Goal: Information Seeking & Learning: Learn about a topic

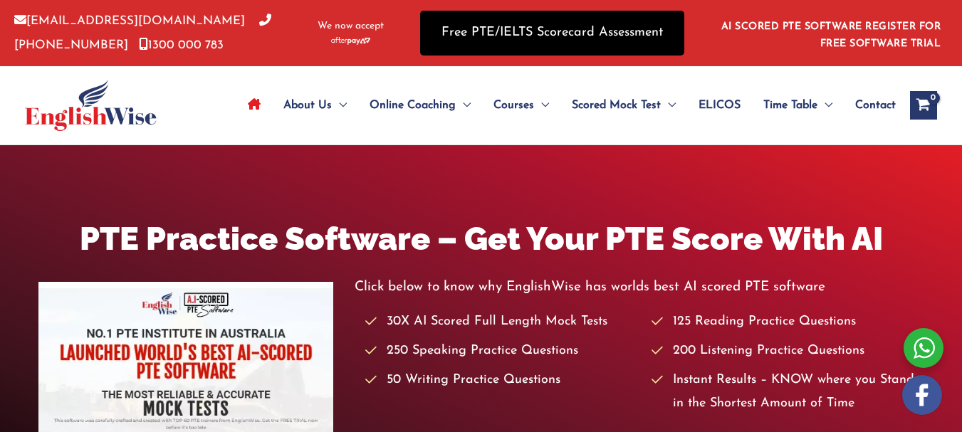
scroll to position [28, 0]
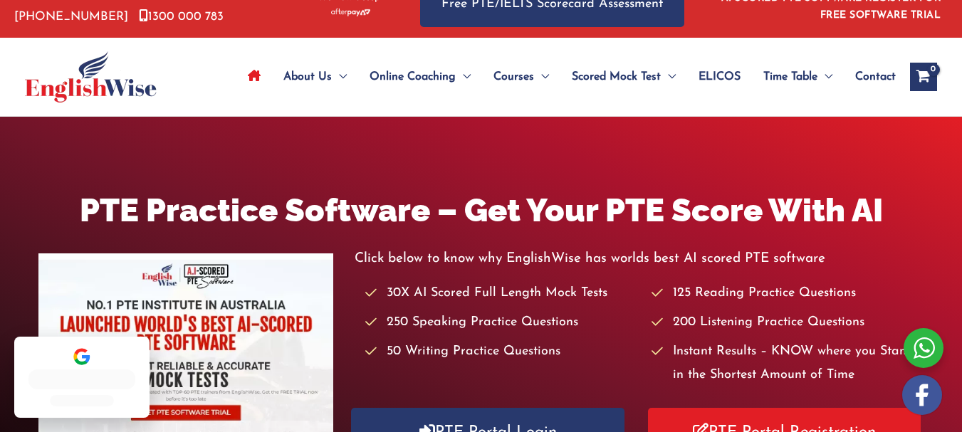
click at [688, 148] on div "PTE Practice Software – Get Your PTE Score With AI Click below to know why Engl…" at bounding box center [481, 328] width 962 height 422
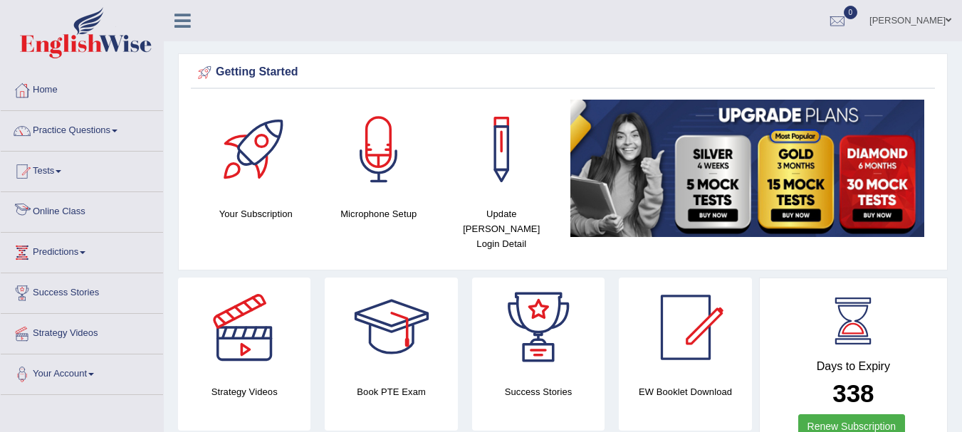
click at [59, 209] on link "Online Class" at bounding box center [82, 210] width 162 height 36
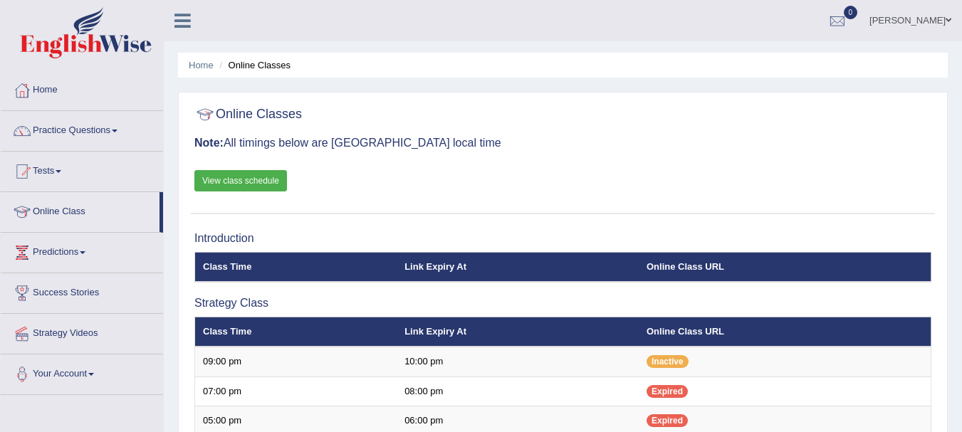
click at [261, 176] on link "View class schedule" at bounding box center [240, 180] width 93 height 21
click at [49, 81] on link "Home" at bounding box center [82, 89] width 162 height 36
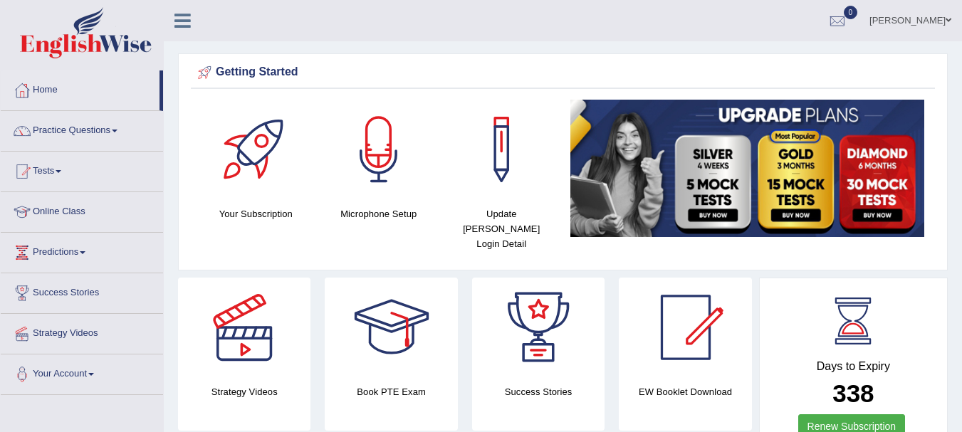
click at [72, 128] on link "Practice Questions" at bounding box center [82, 129] width 162 height 36
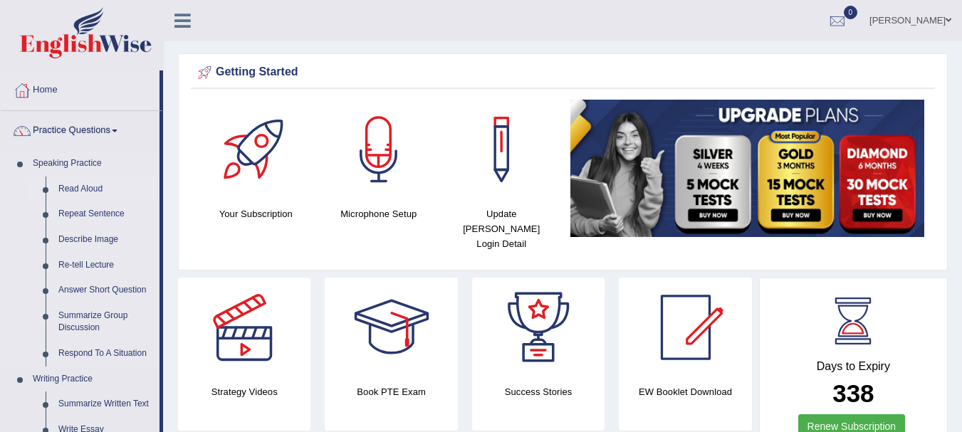
click at [70, 190] on link "Read Aloud" at bounding box center [106, 190] width 108 height 26
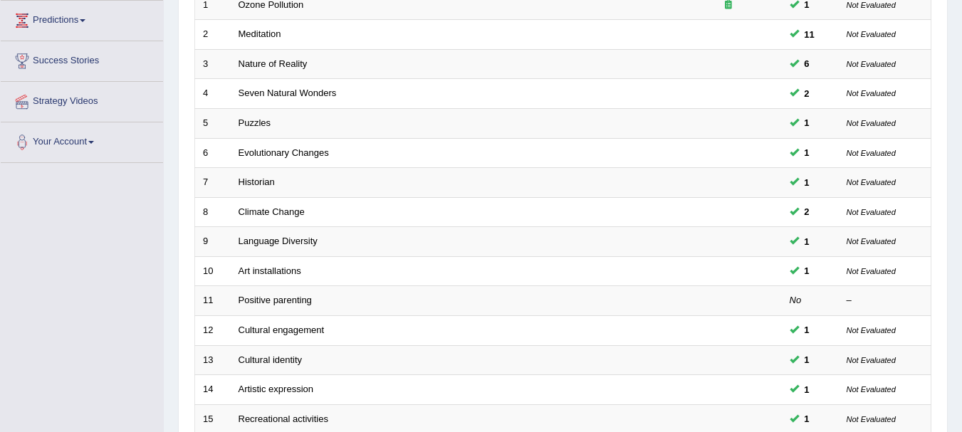
scroll to position [456, 0]
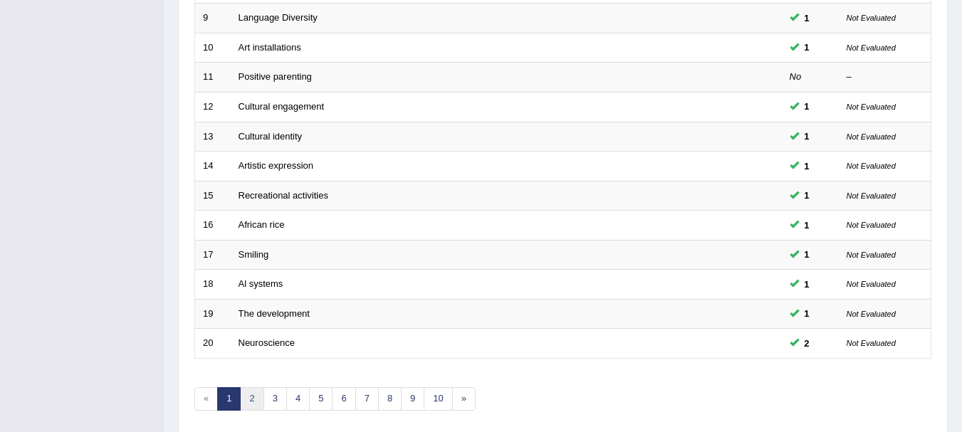
click at [244, 394] on link "2" at bounding box center [252, 400] width 24 height 24
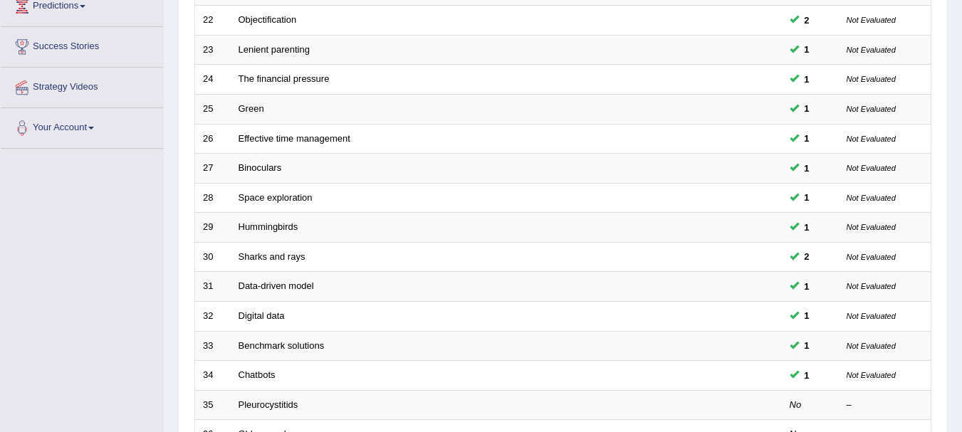
scroll to position [484, 0]
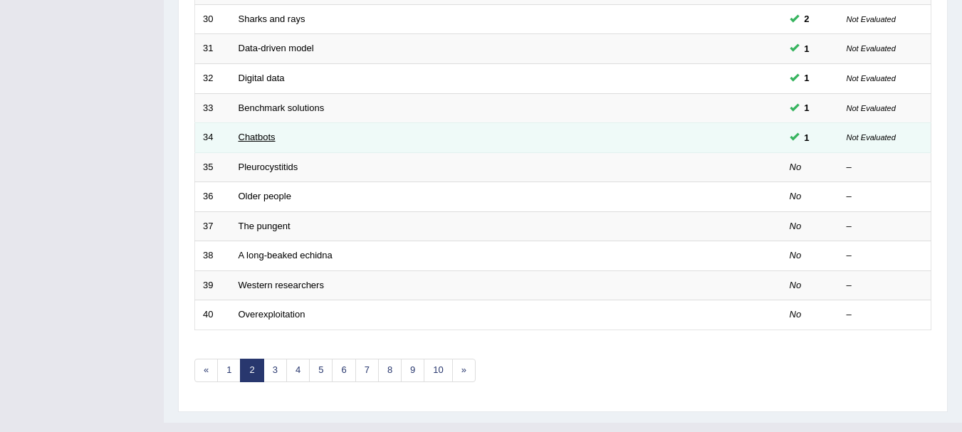
click at [256, 142] on link "Chatbots" at bounding box center [257, 137] width 37 height 11
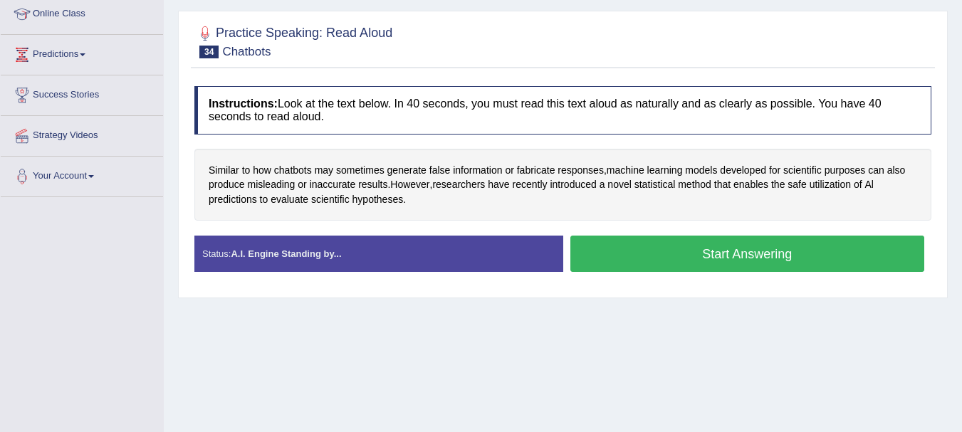
scroll to position [199, 0]
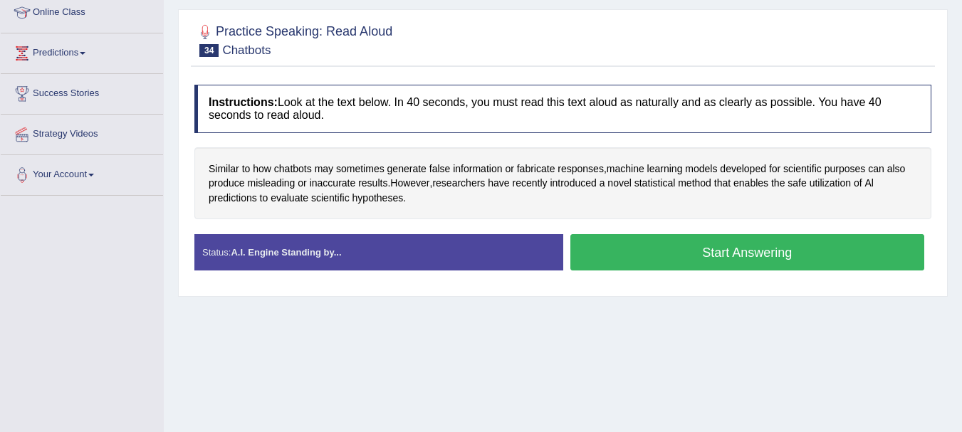
click at [739, 262] on button "Start Answering" at bounding box center [748, 252] width 355 height 36
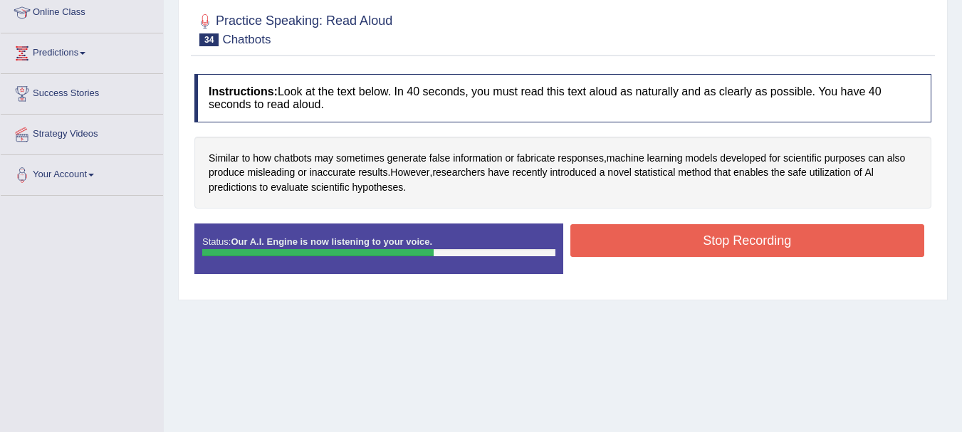
click at [742, 248] on button "Stop Recording" at bounding box center [748, 240] width 355 height 33
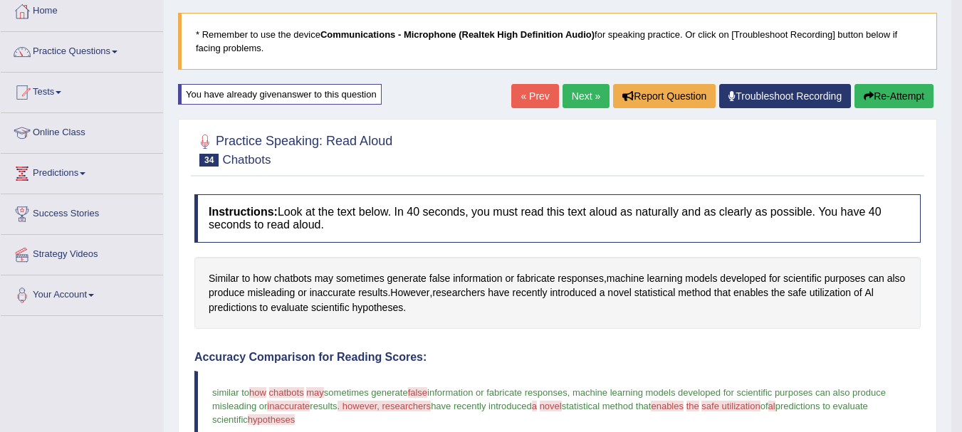
scroll to position [57, 0]
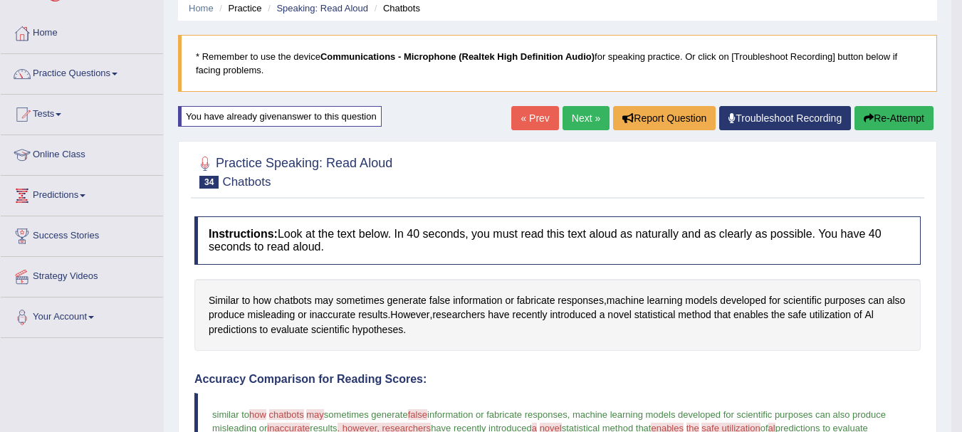
click at [581, 112] on link "Next »" at bounding box center [586, 118] width 47 height 24
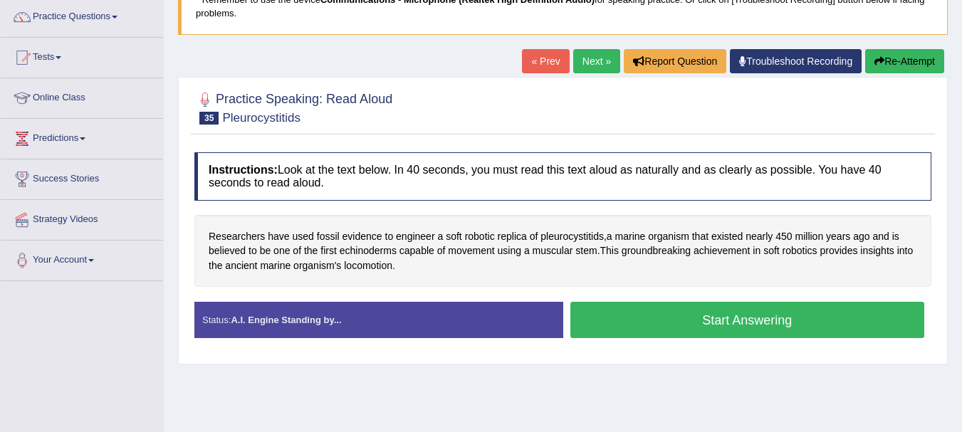
click at [690, 312] on button "Start Answering" at bounding box center [748, 320] width 355 height 36
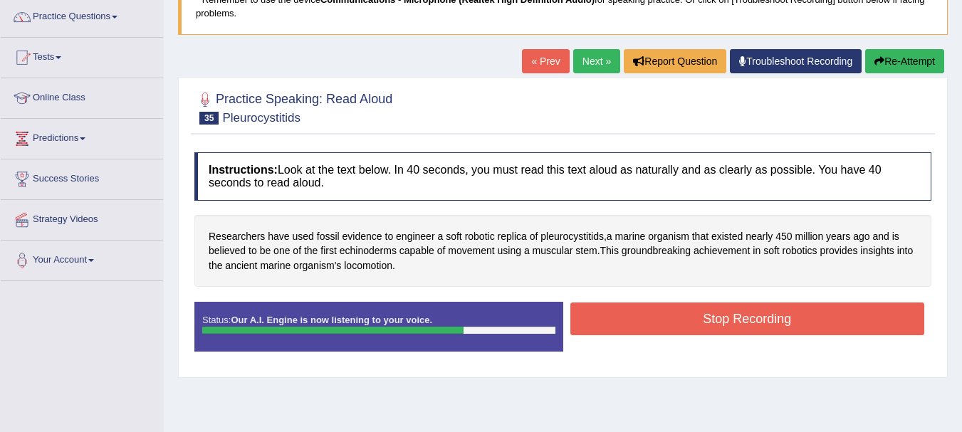
click at [690, 312] on button "Stop Recording" at bounding box center [748, 319] width 355 height 33
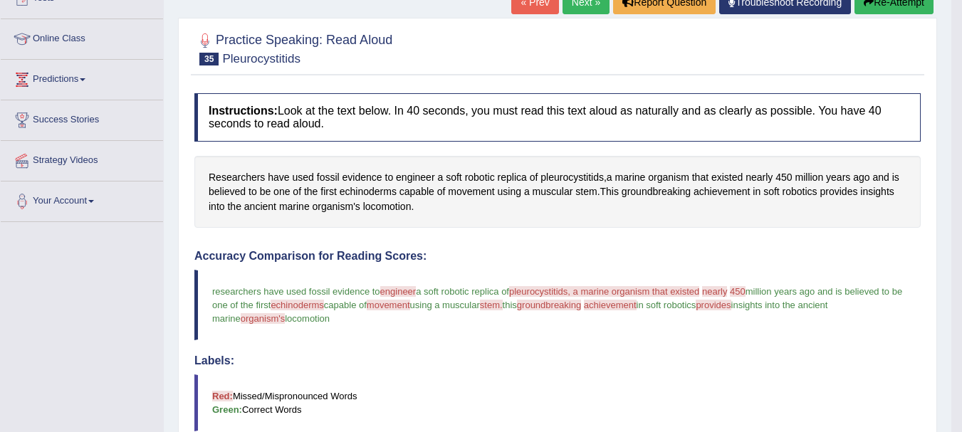
scroll to position [171, 0]
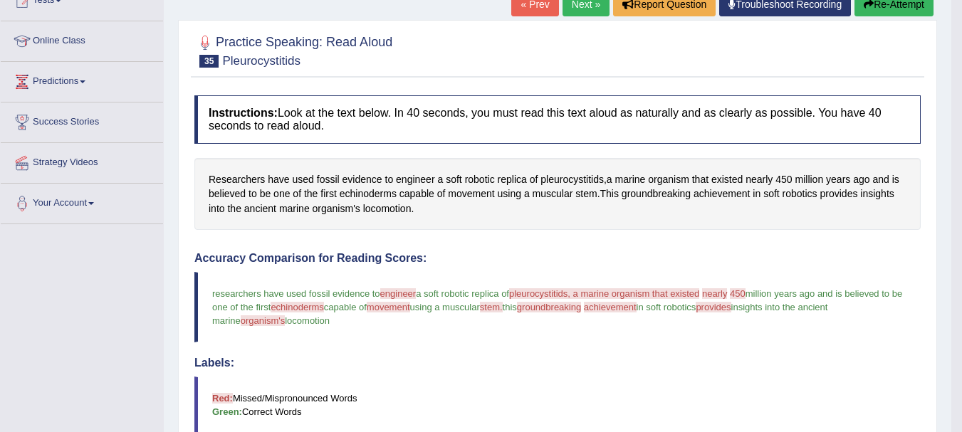
click at [796, 317] on blockquote "researchers have used fossil evidence to engineer in the near a soft robotic re…" at bounding box center [557, 307] width 727 height 71
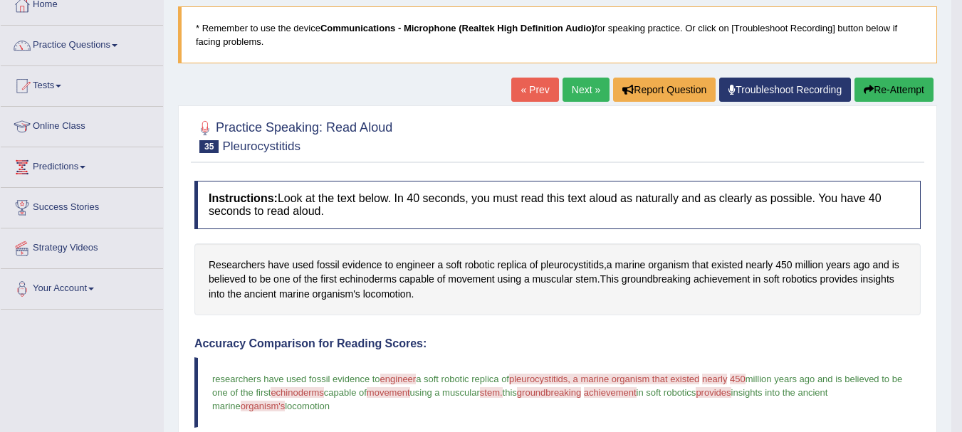
scroll to position [142, 0]
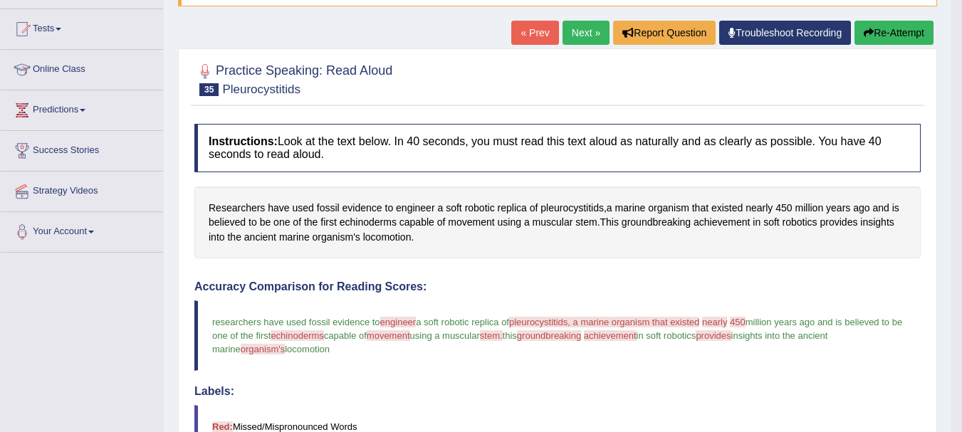
click at [577, 33] on link "Next »" at bounding box center [586, 33] width 47 height 24
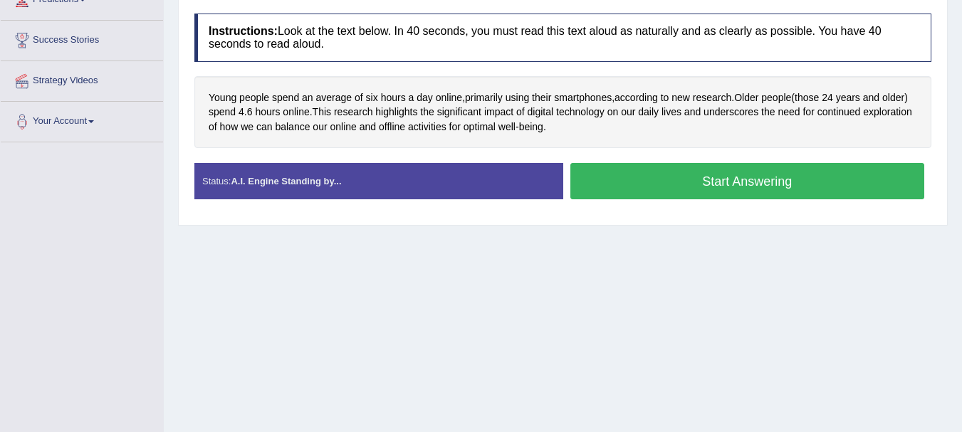
scroll to position [313, 0]
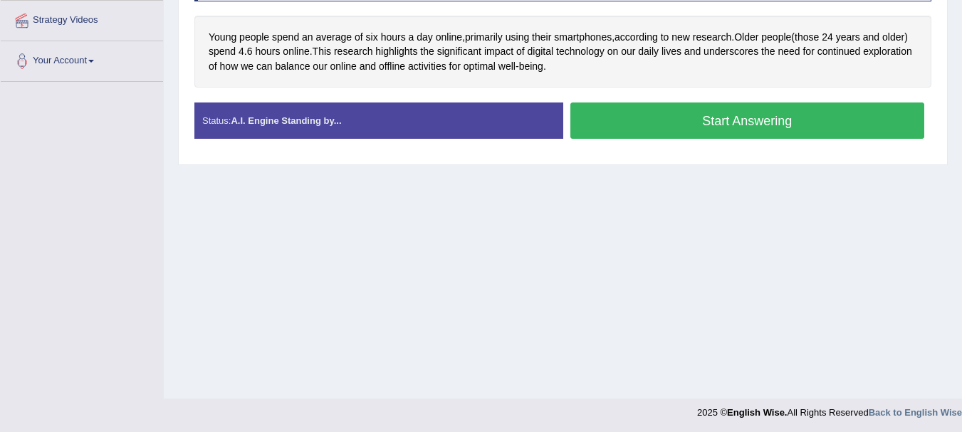
click at [657, 132] on button "Start Answering" at bounding box center [748, 121] width 355 height 36
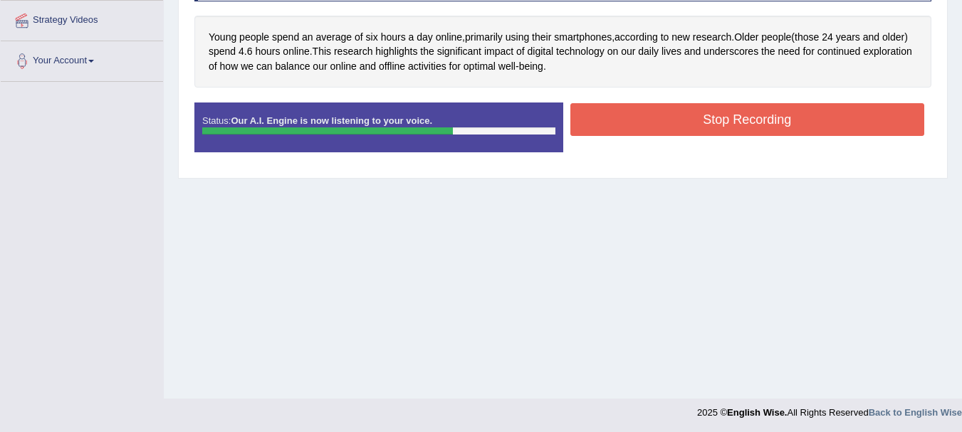
click at [657, 132] on button "Stop Recording" at bounding box center [748, 119] width 355 height 33
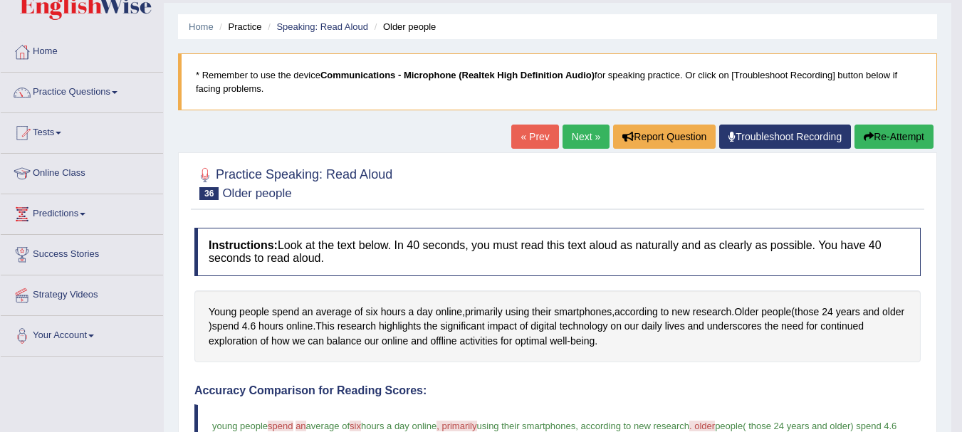
scroll to position [0, 0]
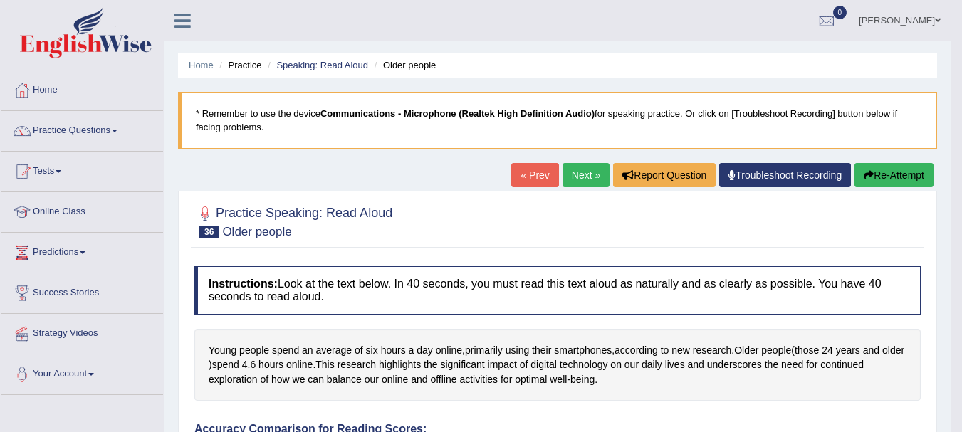
click at [573, 177] on link "Next »" at bounding box center [586, 175] width 47 height 24
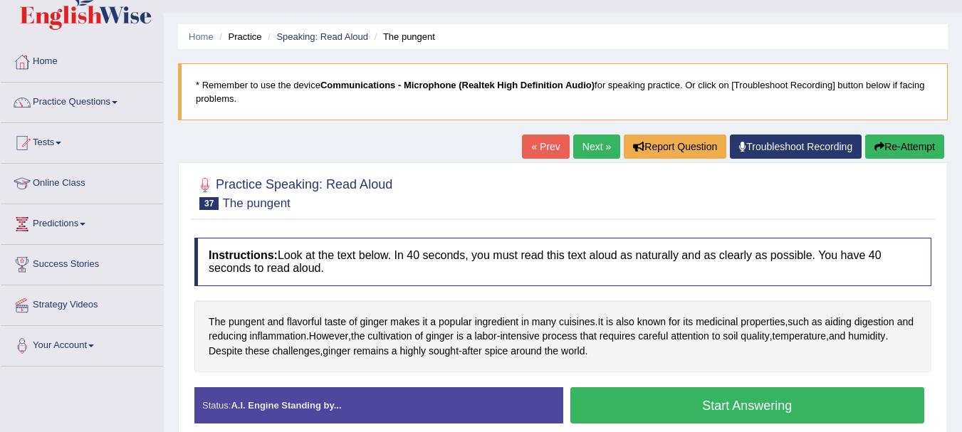
scroll to position [57, 0]
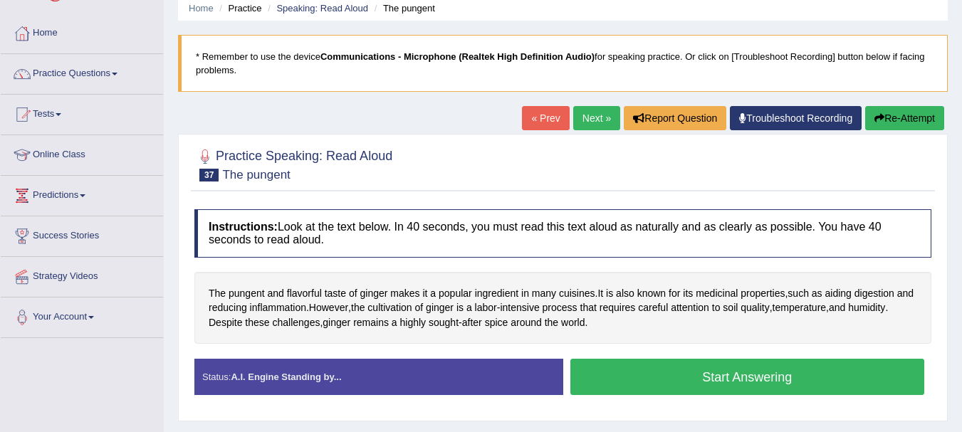
click at [639, 365] on button "Start Answering" at bounding box center [748, 377] width 355 height 36
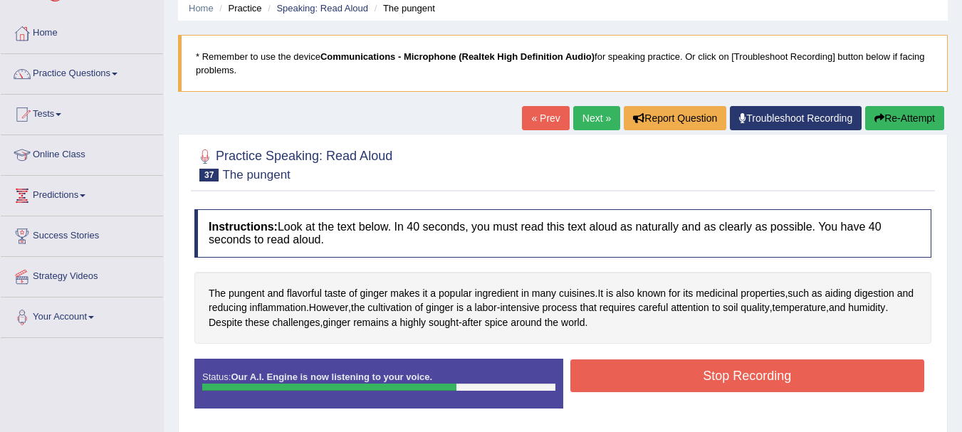
click at [639, 365] on button "Stop Recording" at bounding box center [748, 376] width 355 height 33
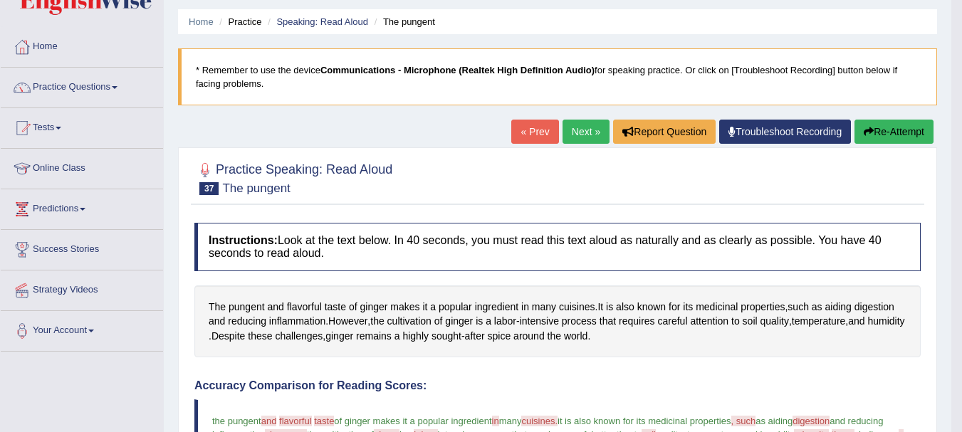
scroll to position [0, 0]
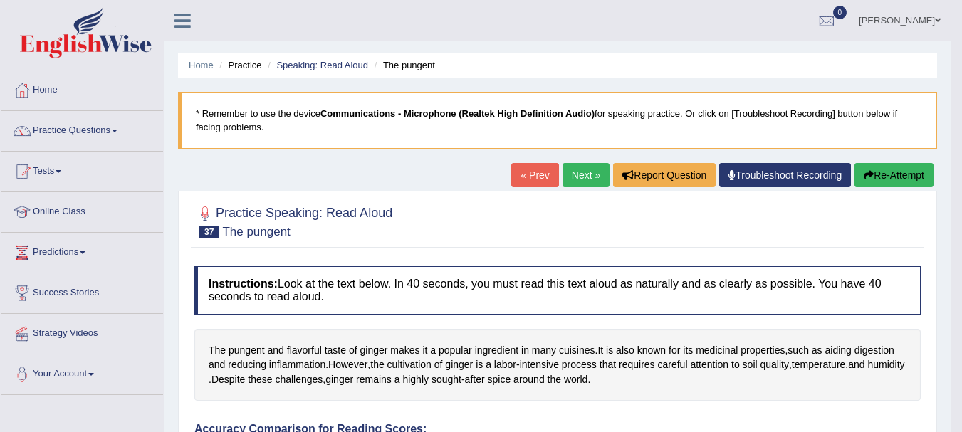
click at [578, 182] on link "Next »" at bounding box center [586, 175] width 47 height 24
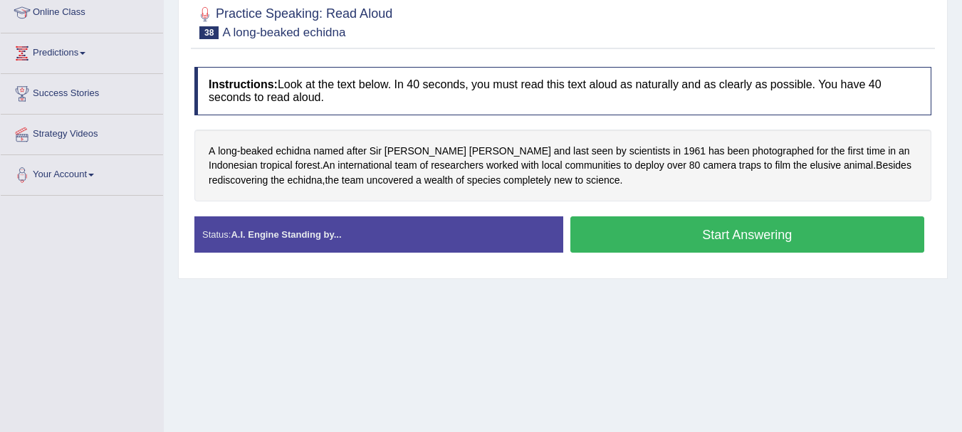
click at [640, 234] on button "Start Answering" at bounding box center [748, 235] width 355 height 36
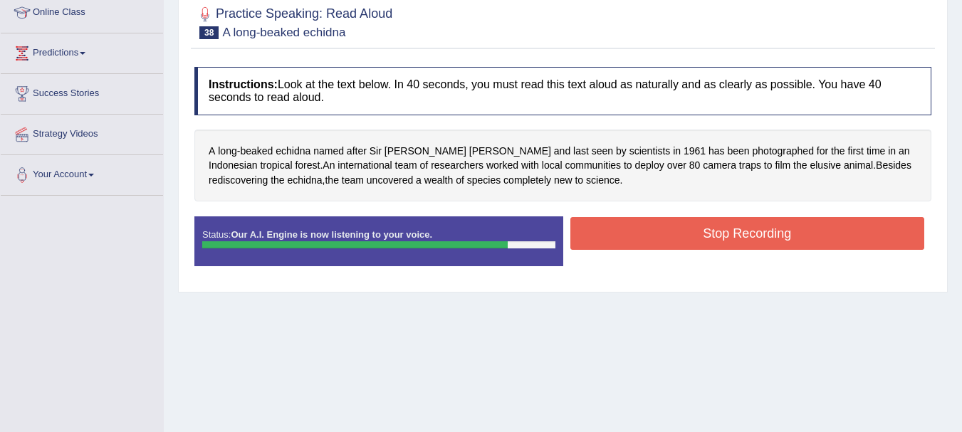
click at [640, 234] on button "Stop Recording" at bounding box center [748, 233] width 355 height 33
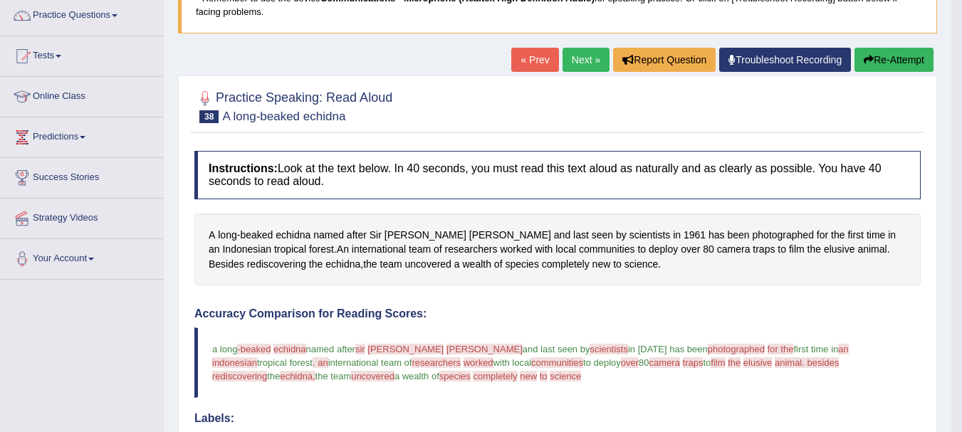
scroll to position [28, 0]
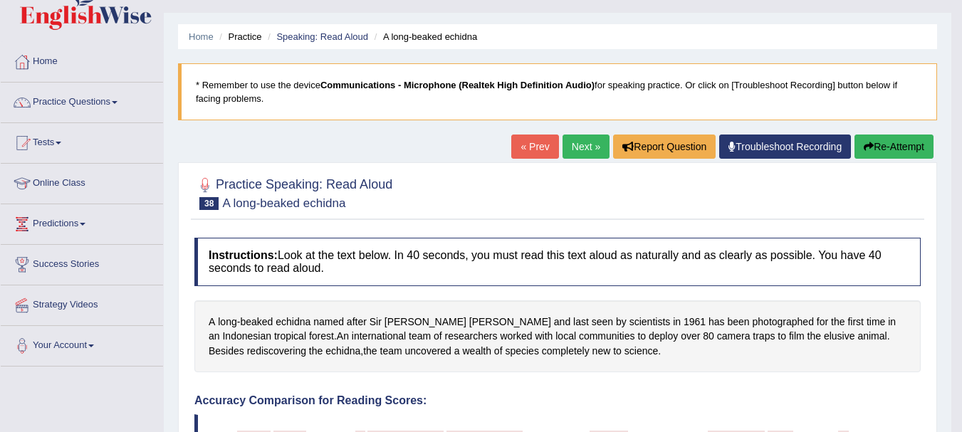
click at [891, 147] on button "Re-Attempt" at bounding box center [894, 147] width 79 height 24
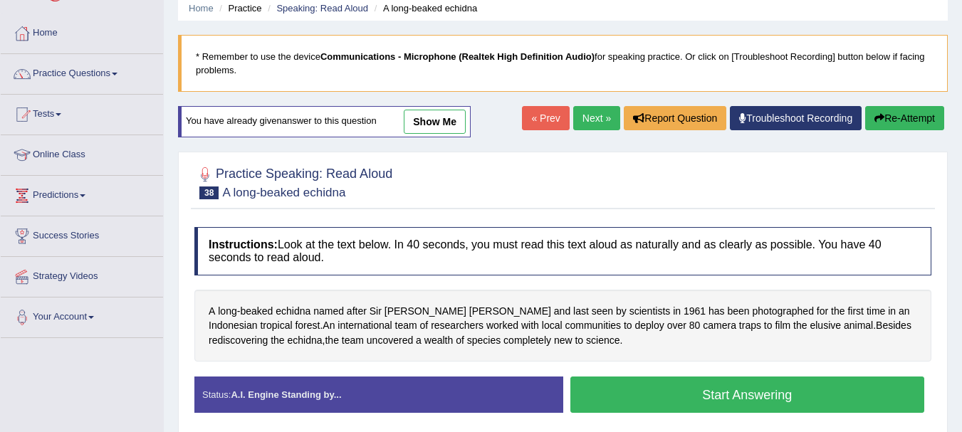
scroll to position [199, 0]
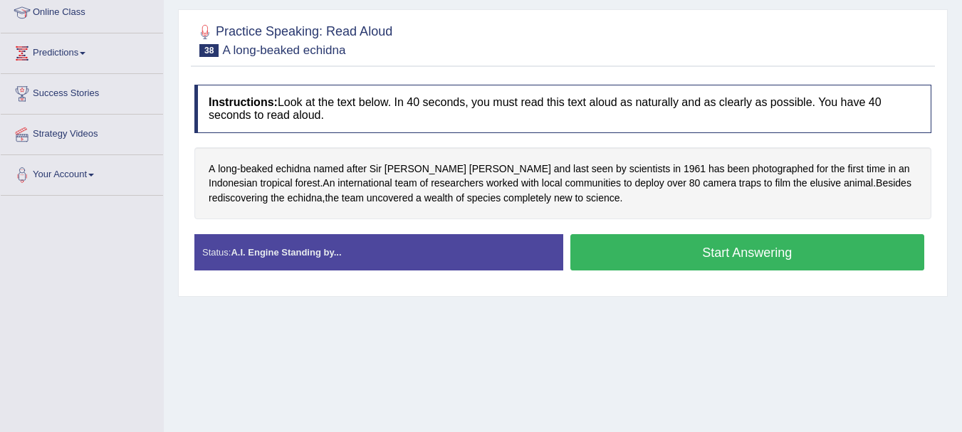
click at [655, 239] on button "Start Answering" at bounding box center [748, 252] width 355 height 36
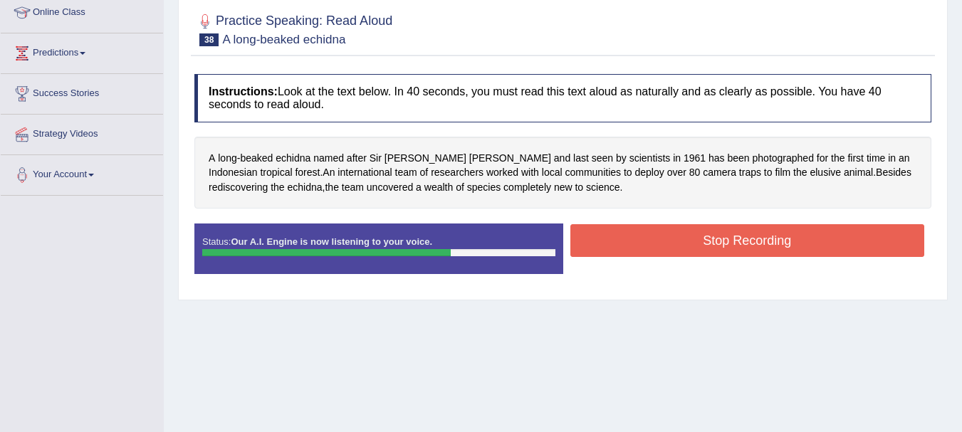
click at [655, 239] on button "Stop Recording" at bounding box center [748, 240] width 355 height 33
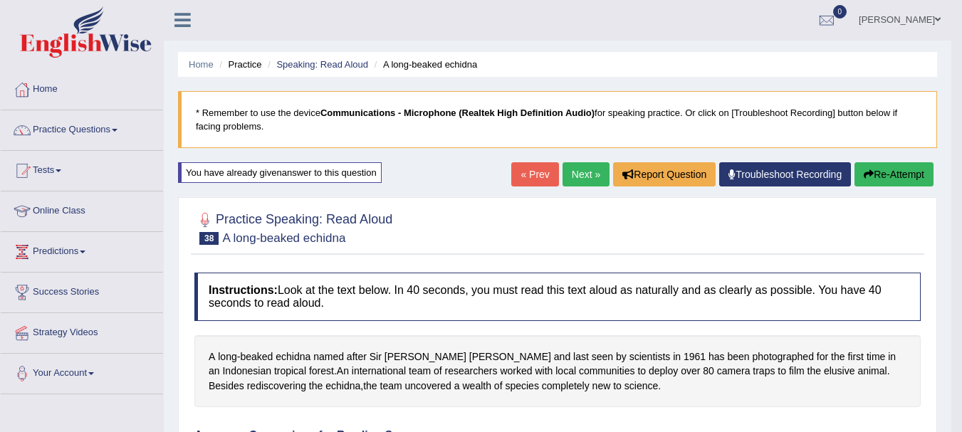
scroll to position [0, 0]
click at [581, 175] on link "Next »" at bounding box center [586, 175] width 47 height 24
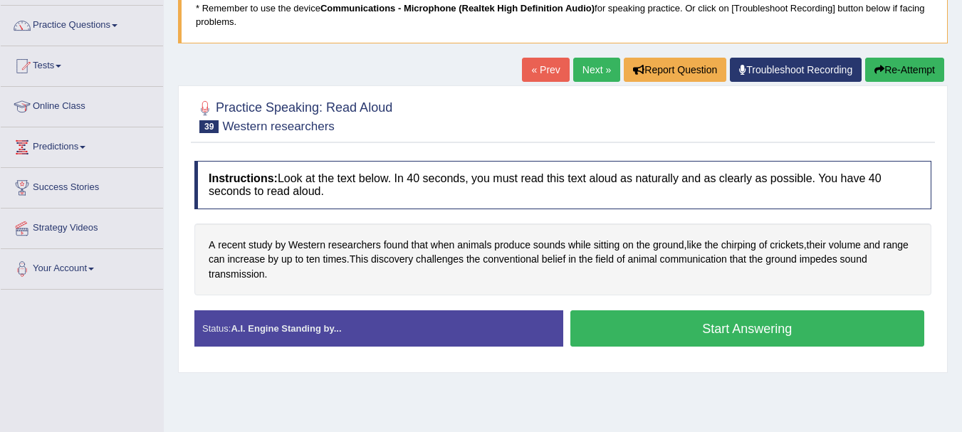
scroll to position [142, 0]
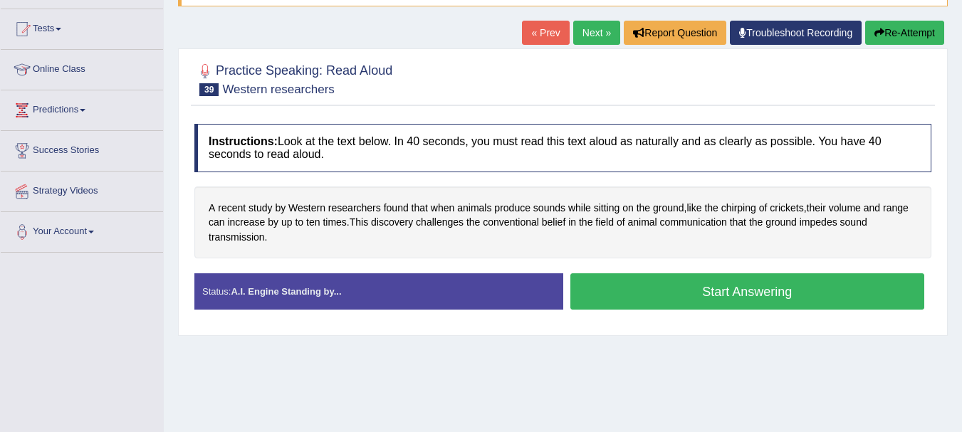
click at [696, 301] on button "Start Answering" at bounding box center [748, 292] width 355 height 36
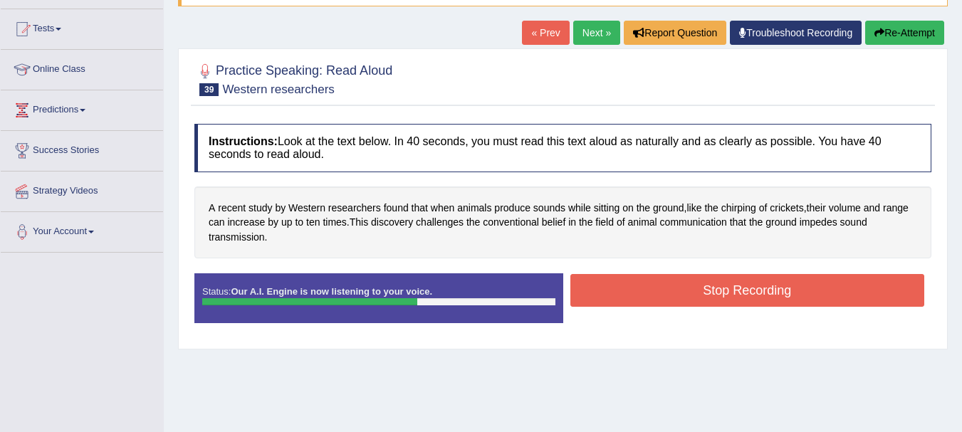
click at [695, 296] on button "Stop Recording" at bounding box center [748, 290] width 355 height 33
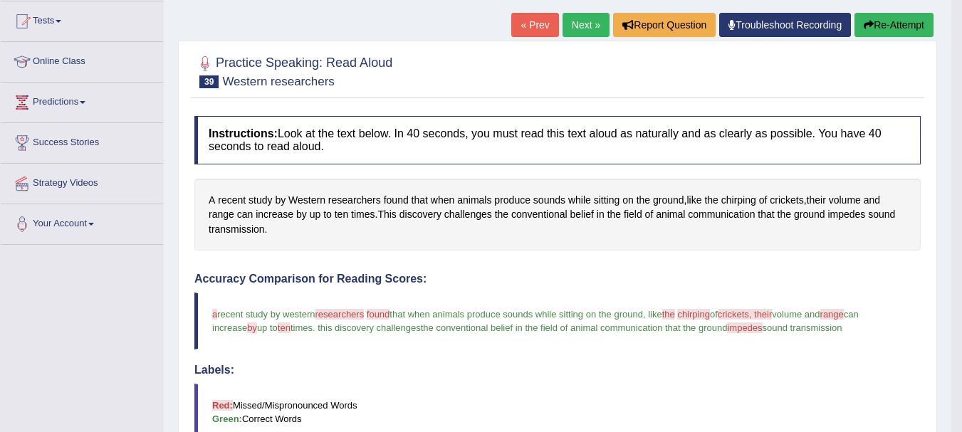
scroll to position [85, 0]
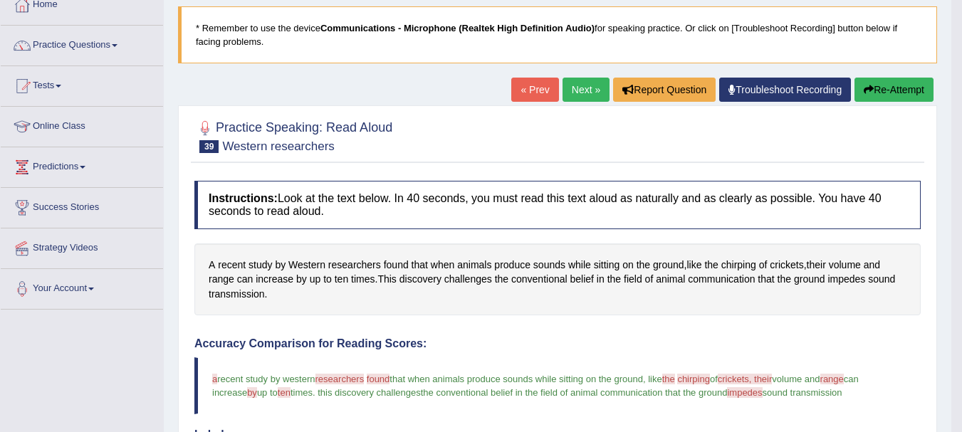
click at [588, 87] on link "Next »" at bounding box center [586, 90] width 47 height 24
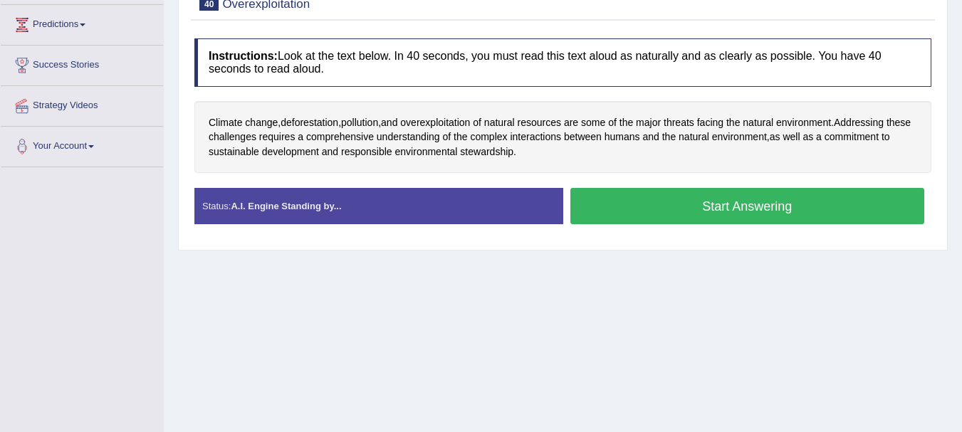
click at [639, 204] on button "Start Answering" at bounding box center [748, 206] width 355 height 36
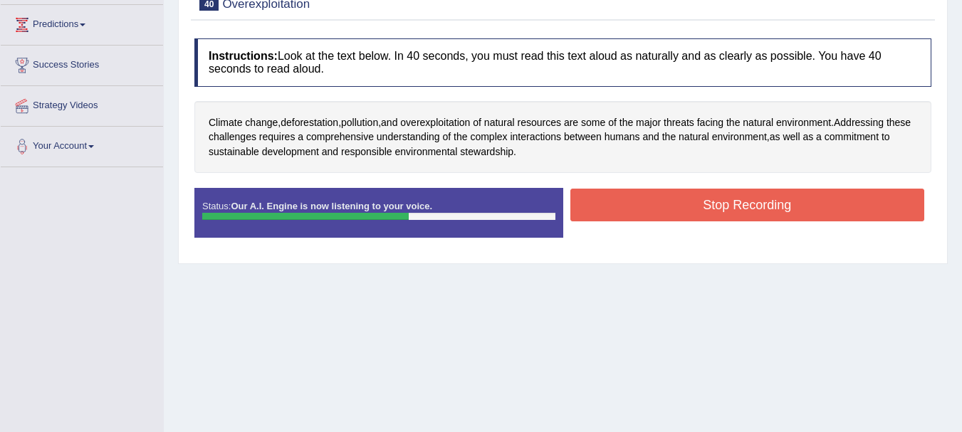
click at [639, 204] on button "Stop Recording" at bounding box center [748, 205] width 355 height 33
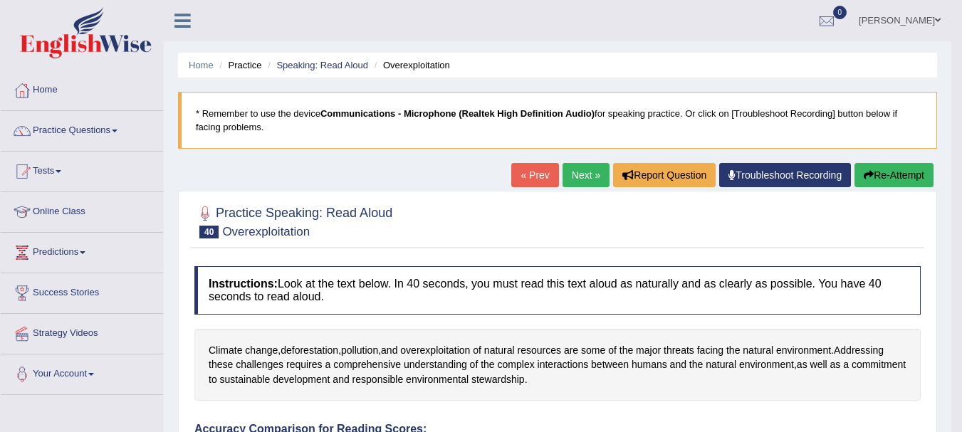
click at [591, 182] on link "Next »" at bounding box center [586, 175] width 47 height 24
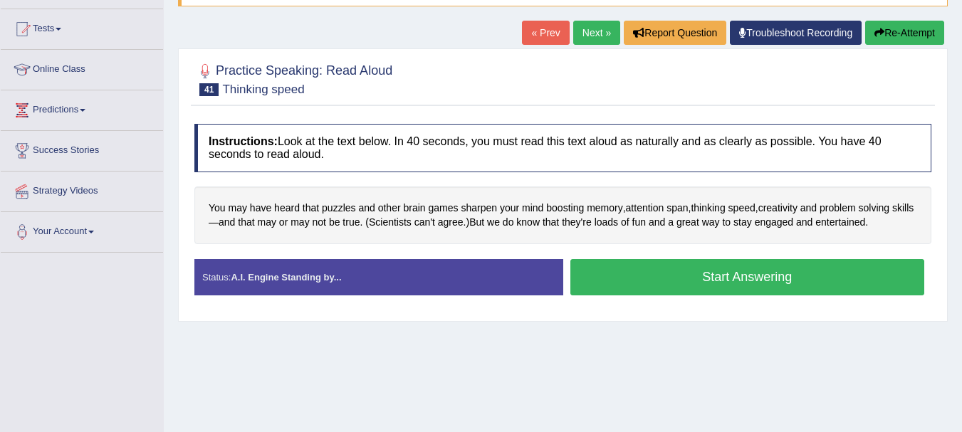
scroll to position [142, 0]
click at [667, 278] on button "Start Answering" at bounding box center [748, 277] width 355 height 36
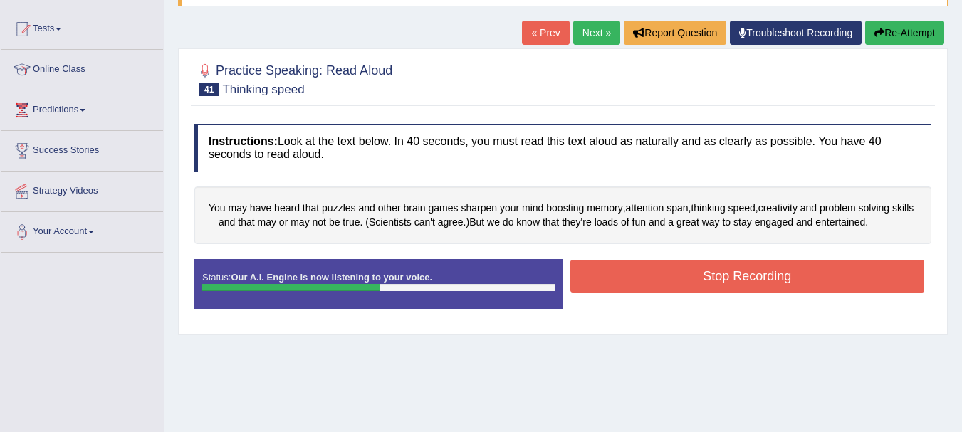
click at [658, 291] on button "Stop Recording" at bounding box center [748, 276] width 355 height 33
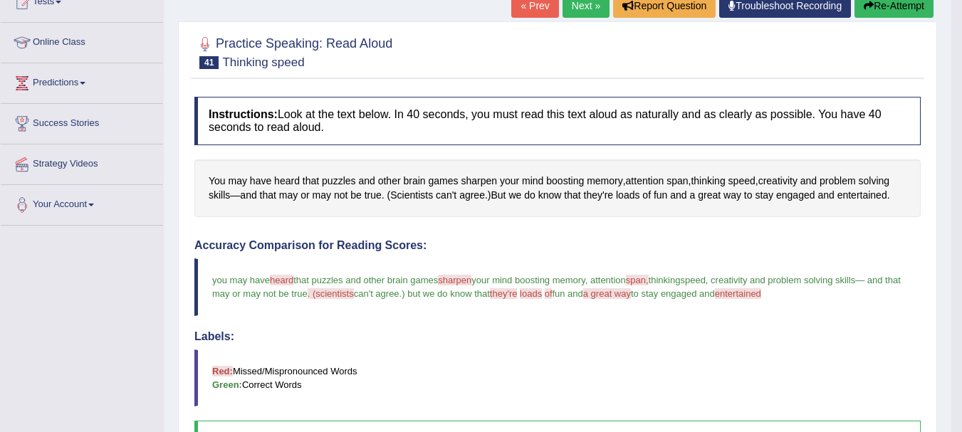
scroll to position [171, 0]
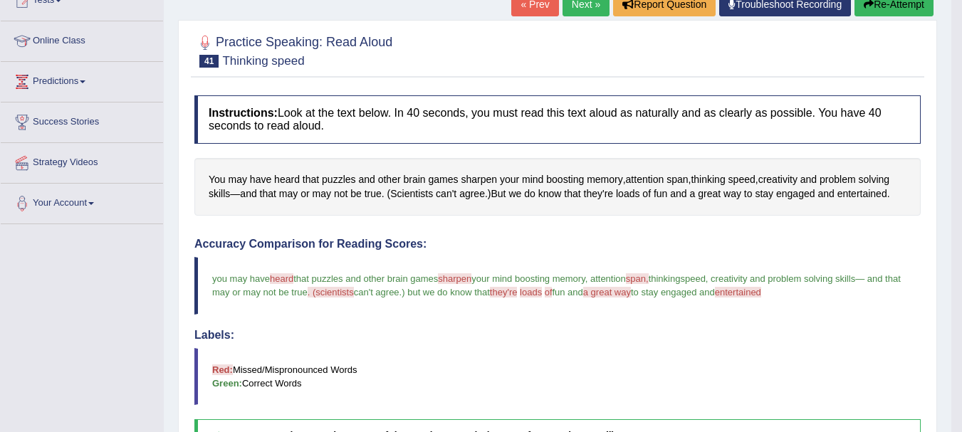
click at [570, 8] on link "Next »" at bounding box center [586, 4] width 47 height 24
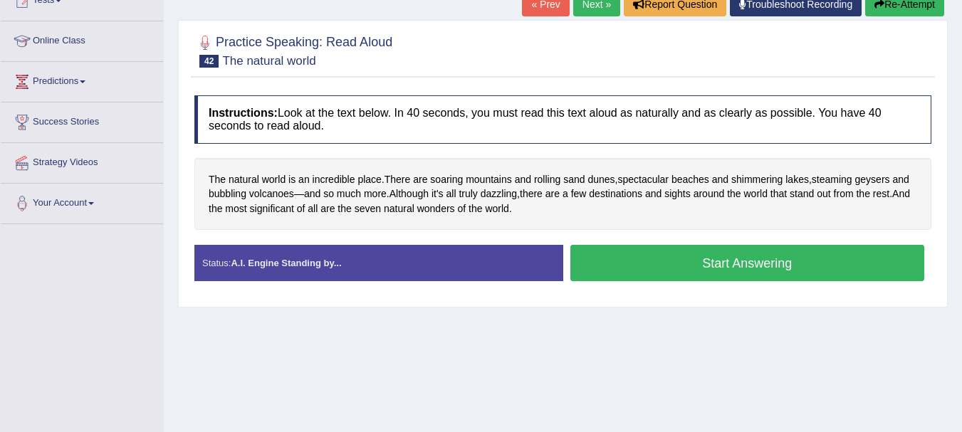
click at [686, 256] on button "Start Answering" at bounding box center [748, 263] width 355 height 36
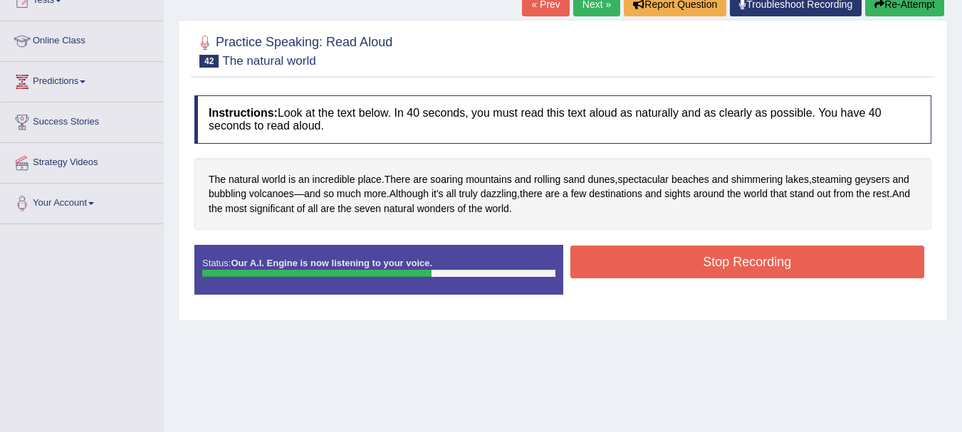
click at [686, 256] on button "Stop Recording" at bounding box center [748, 262] width 355 height 33
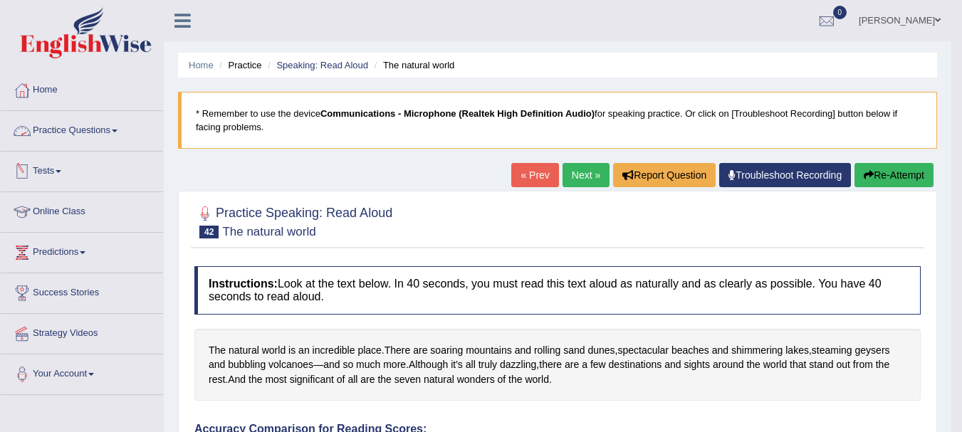
click at [82, 120] on link "Practice Questions" at bounding box center [82, 129] width 162 height 36
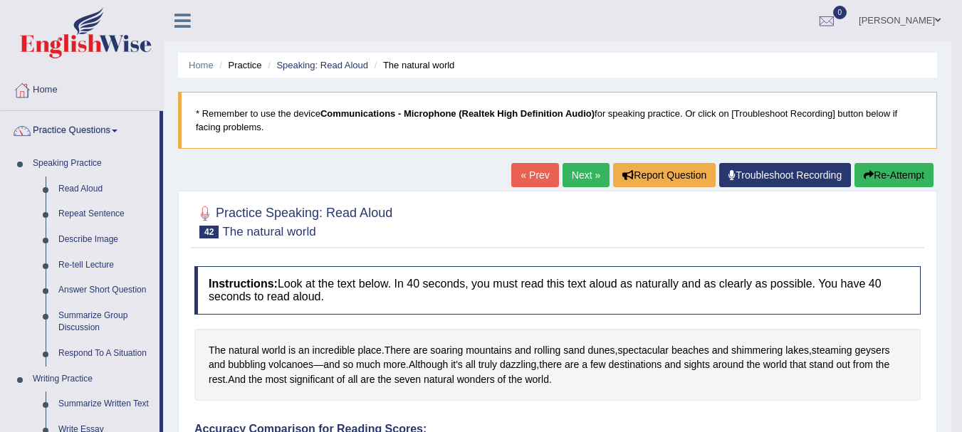
click at [71, 210] on link "Repeat Sentence" at bounding box center [106, 215] width 108 height 26
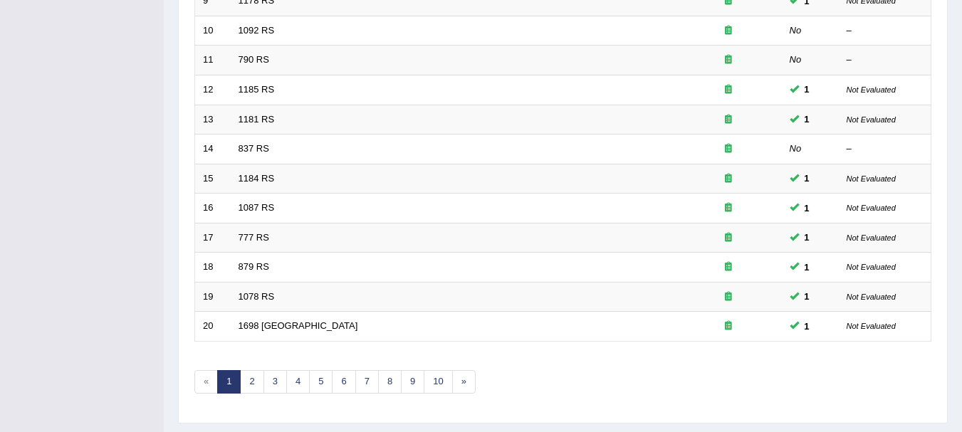
scroll to position [511, 0]
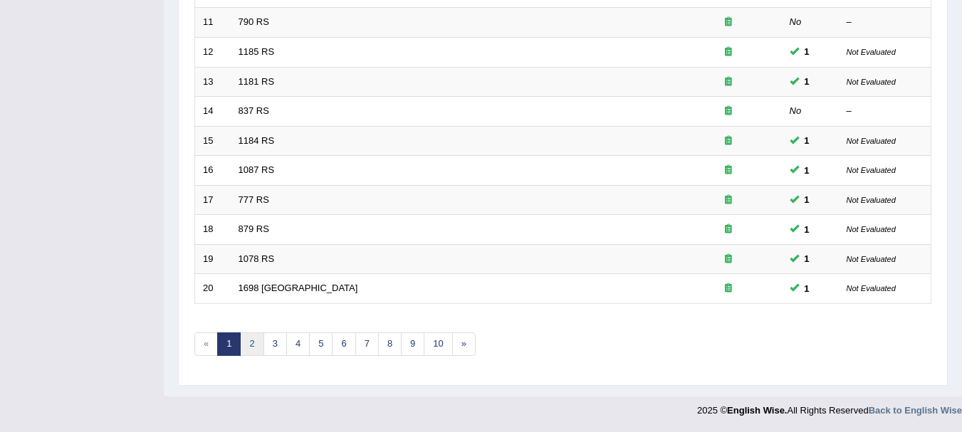
click at [254, 347] on link "2" at bounding box center [252, 345] width 24 height 24
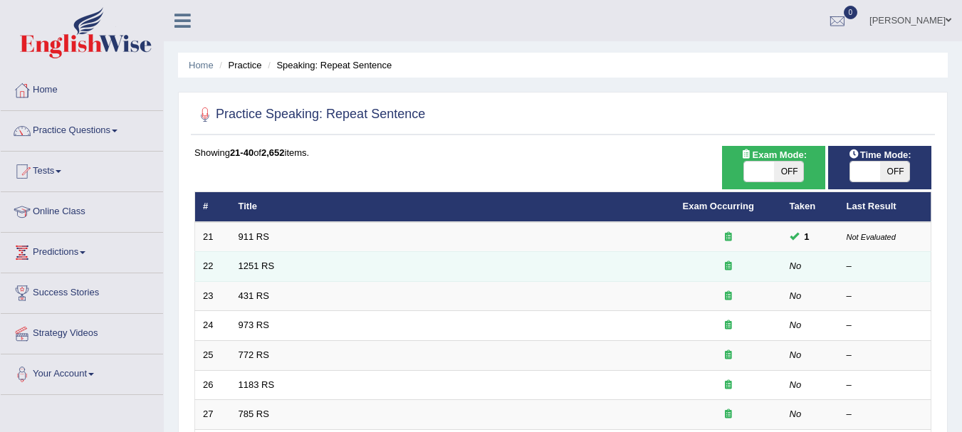
click at [276, 269] on td "1251 RS" at bounding box center [453, 267] width 445 height 30
click at [259, 270] on link "1251 RS" at bounding box center [257, 266] width 36 height 11
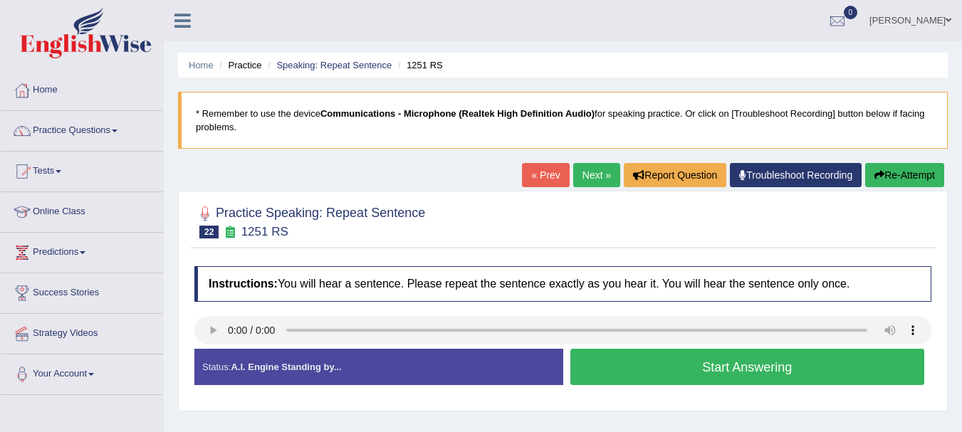
click at [635, 366] on button "Start Answering" at bounding box center [748, 367] width 355 height 36
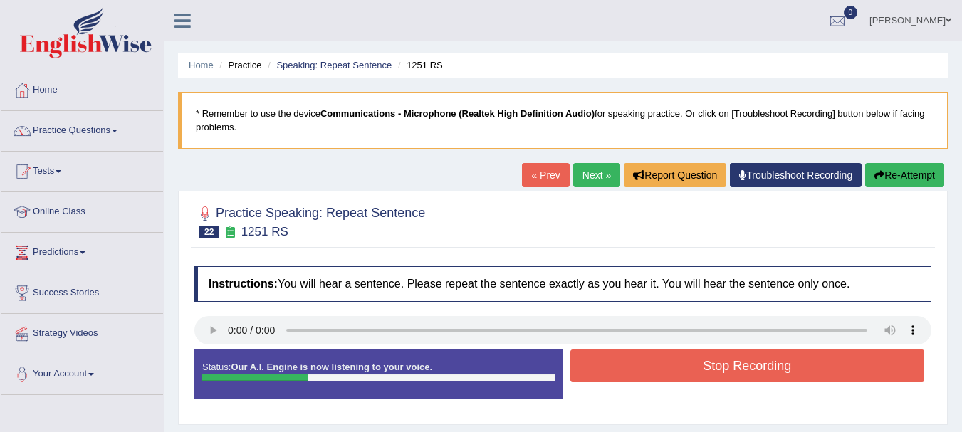
click at [635, 366] on button "Stop Recording" at bounding box center [748, 366] width 355 height 33
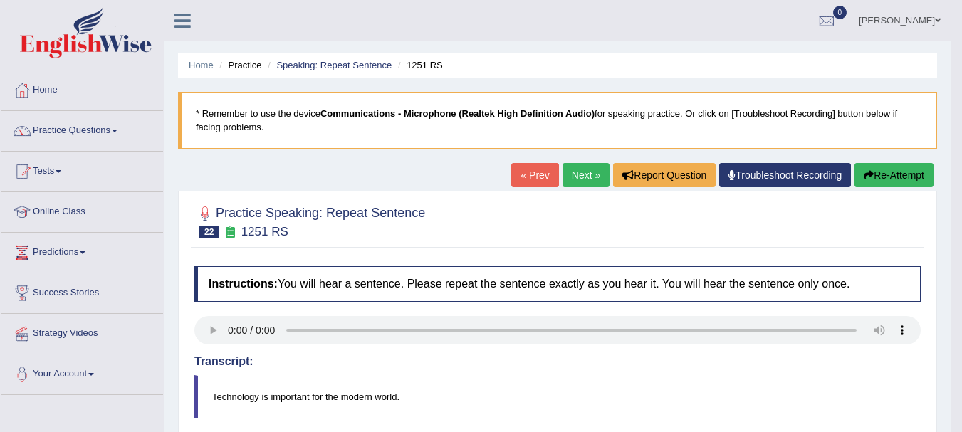
click at [571, 169] on link "Next »" at bounding box center [586, 175] width 47 height 24
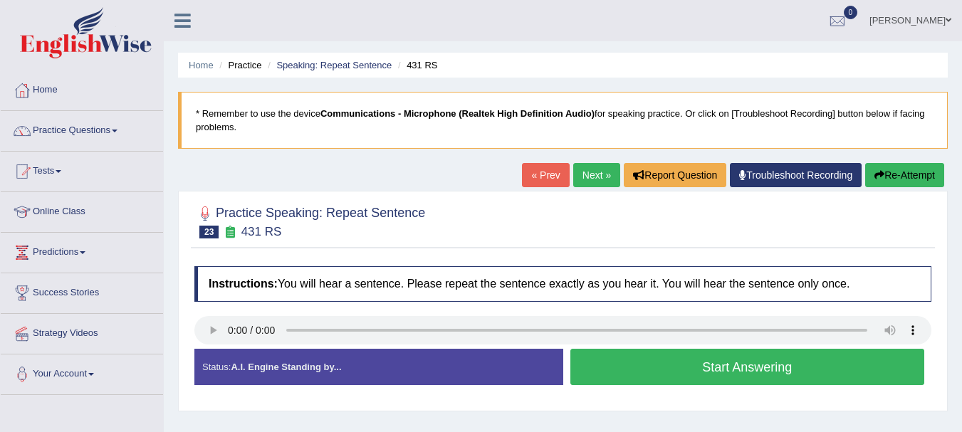
click at [654, 357] on button "Start Answering" at bounding box center [748, 367] width 355 height 36
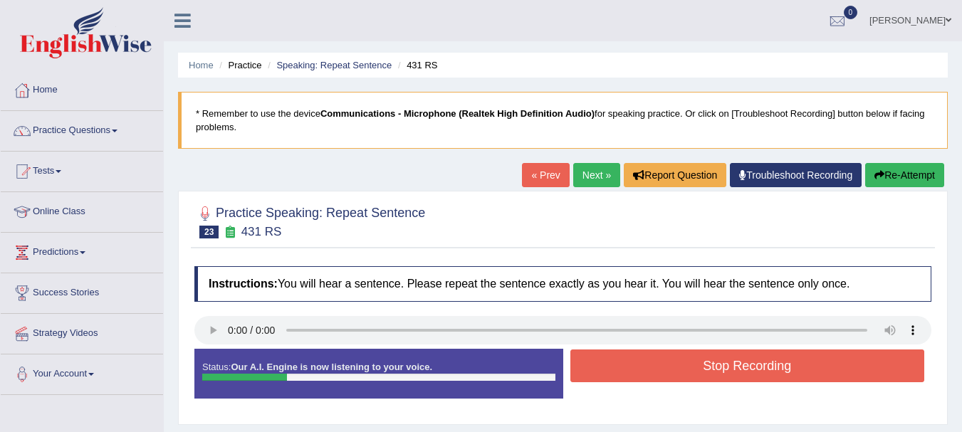
click at [654, 357] on button "Stop Recording" at bounding box center [748, 366] width 355 height 33
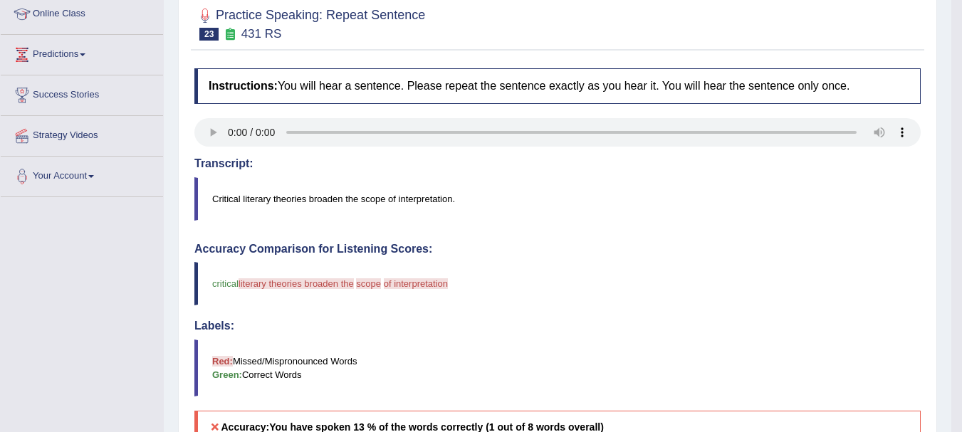
scroll to position [85, 0]
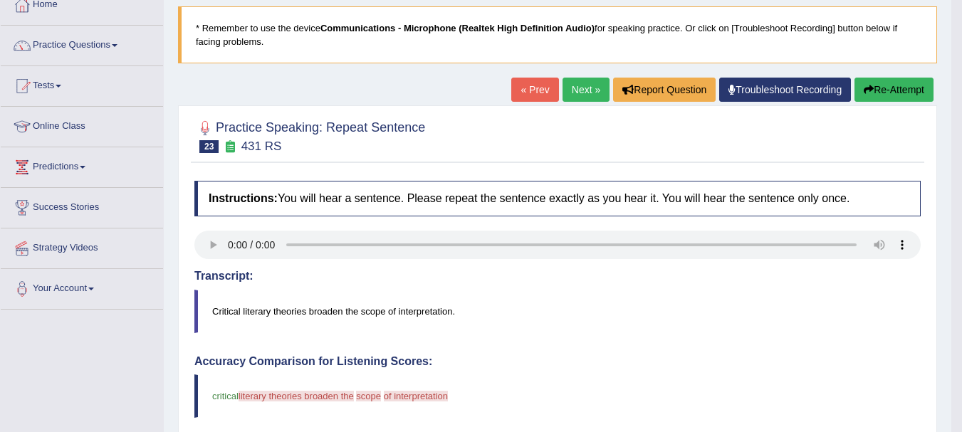
click at [588, 97] on link "Next »" at bounding box center [586, 90] width 47 height 24
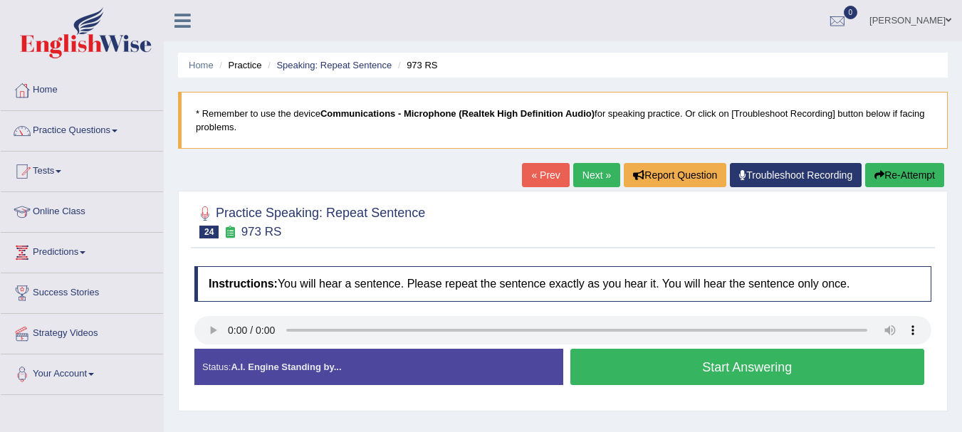
click at [628, 373] on button "Start Answering" at bounding box center [748, 367] width 355 height 36
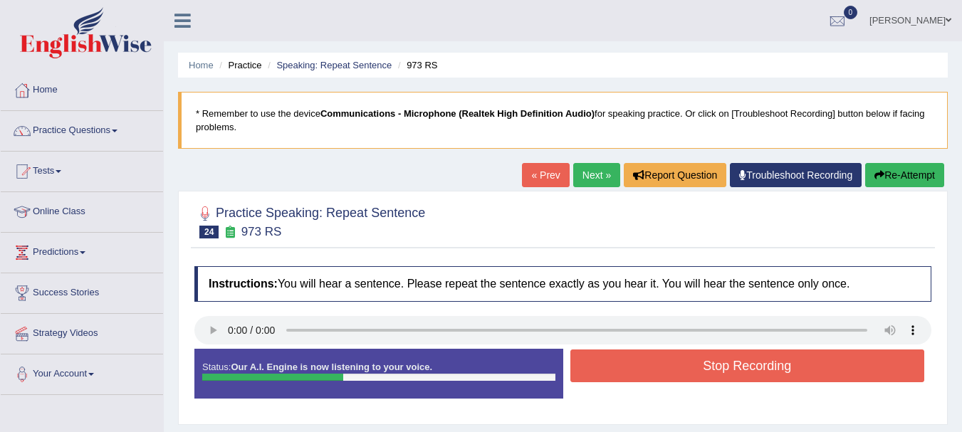
click at [628, 373] on button "Stop Recording" at bounding box center [748, 366] width 355 height 33
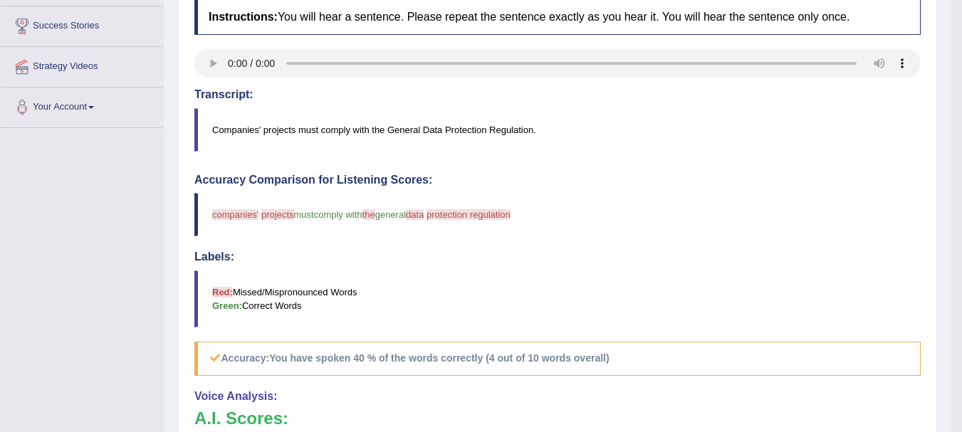
scroll to position [228, 0]
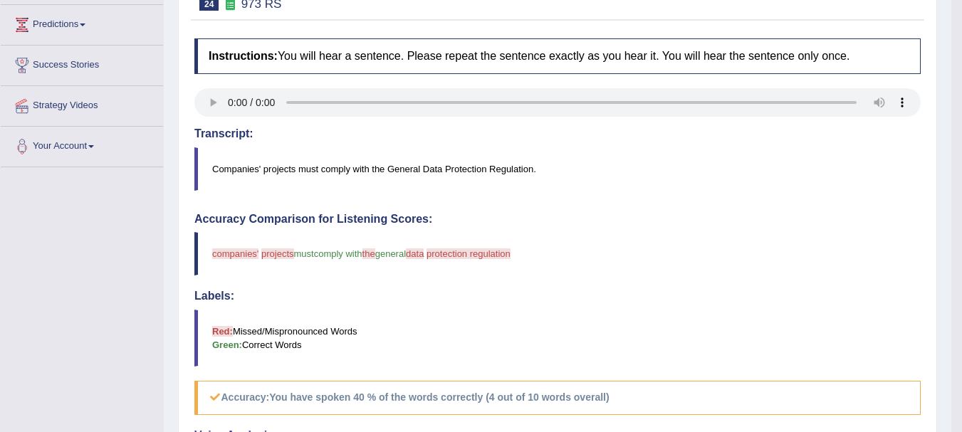
click at [627, 373] on div "Accuracy Comparison for Listening Scores: companies' companies projects project…" at bounding box center [557, 314] width 727 height 202
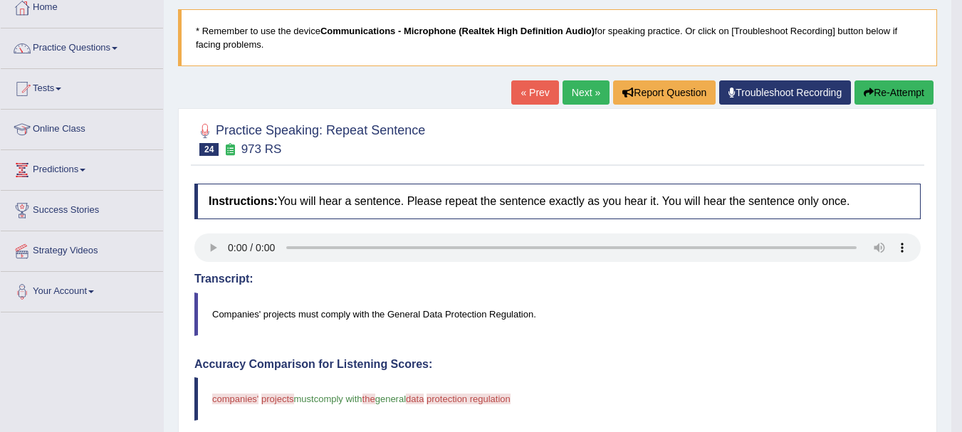
scroll to position [0, 0]
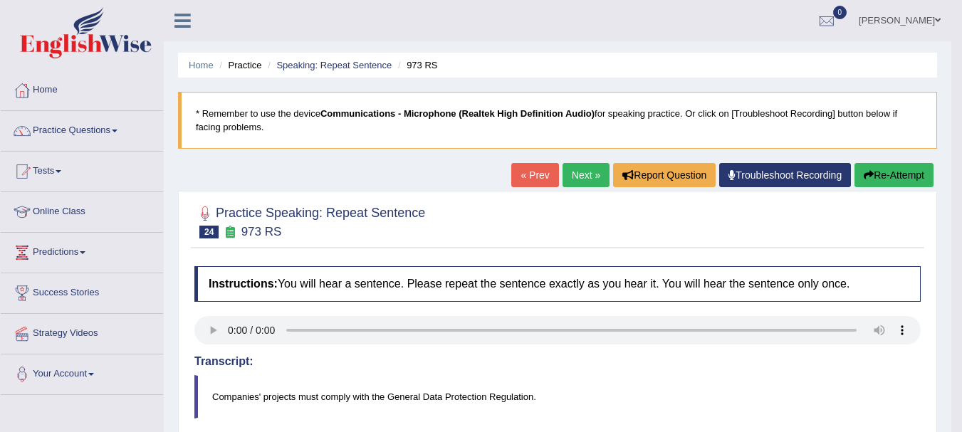
click at [579, 175] on link "Next »" at bounding box center [586, 175] width 47 height 24
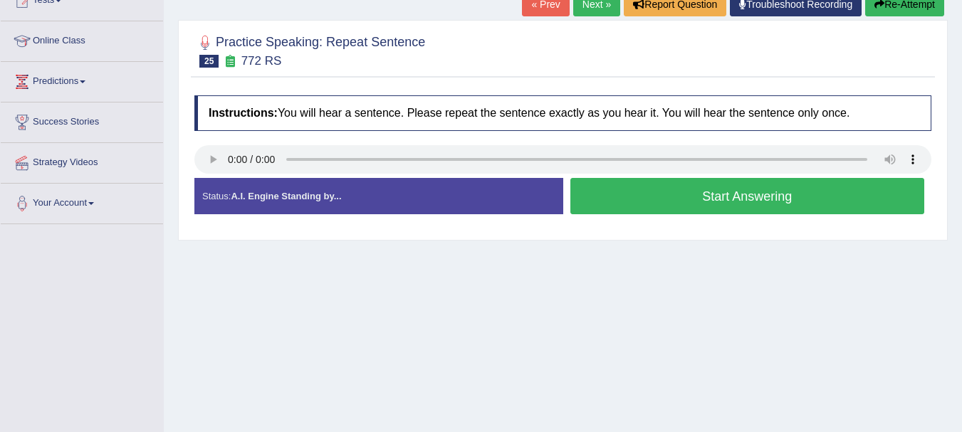
click at [667, 204] on button "Start Answering" at bounding box center [748, 196] width 355 height 36
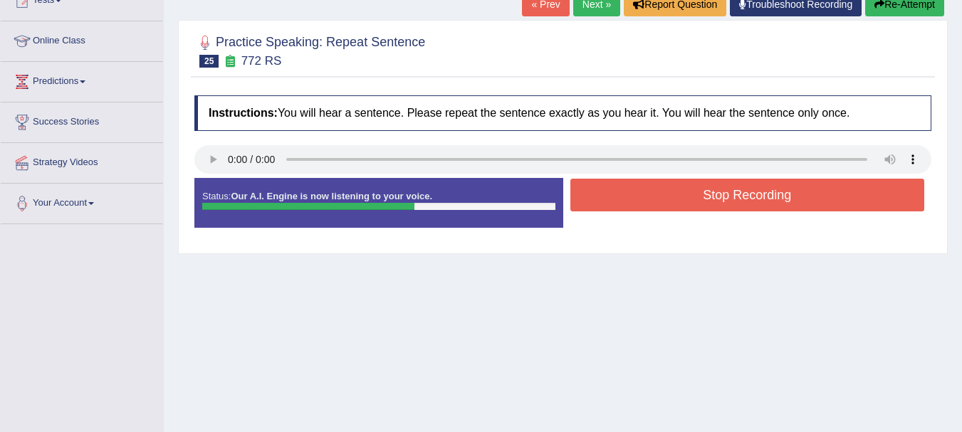
click at [628, 208] on button "Stop Recording" at bounding box center [748, 195] width 355 height 33
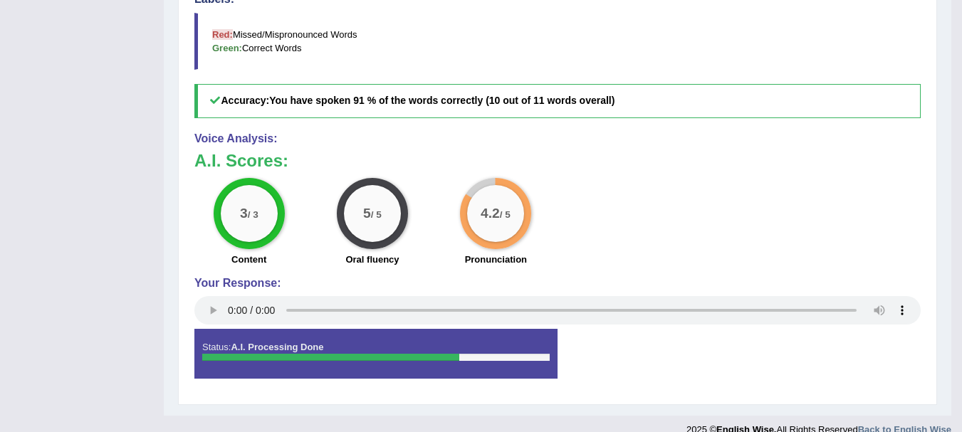
scroll to position [544, 0]
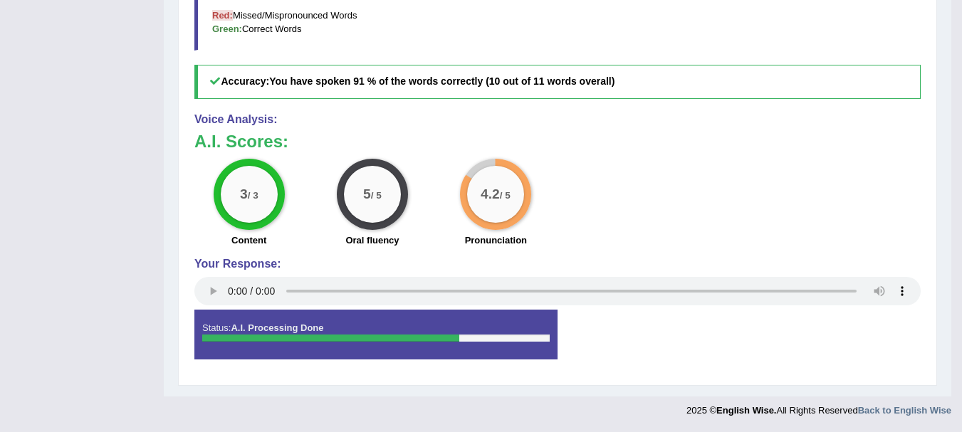
click at [618, 229] on div "3 / 3 Content 5 / 5 Oral fluency 4.2 / 5 Pronunciation" at bounding box center [557, 205] width 741 height 92
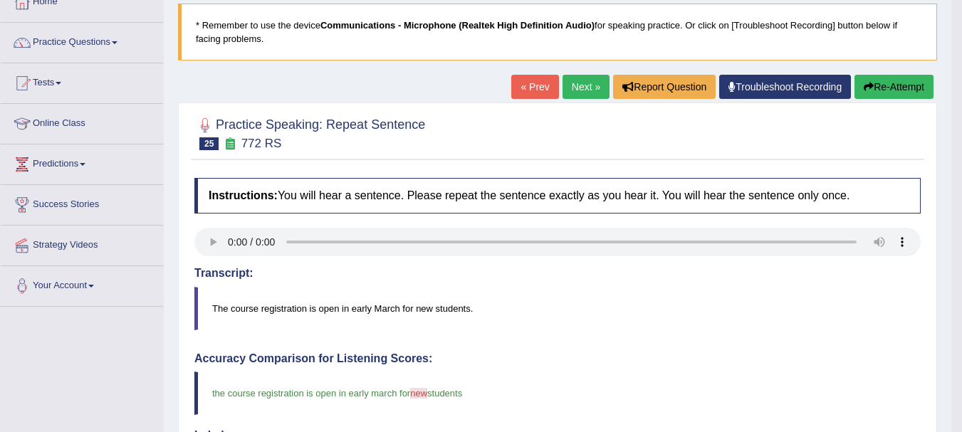
scroll to position [0, 0]
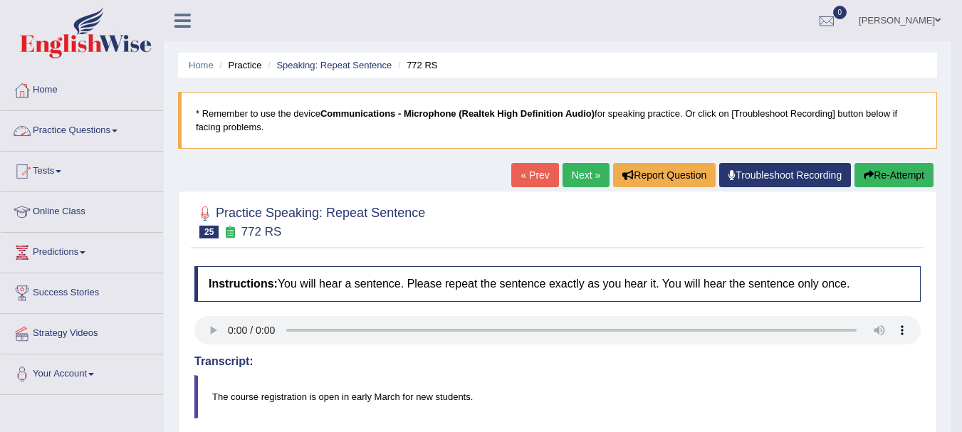
click at [63, 125] on link "Practice Questions" at bounding box center [82, 129] width 162 height 36
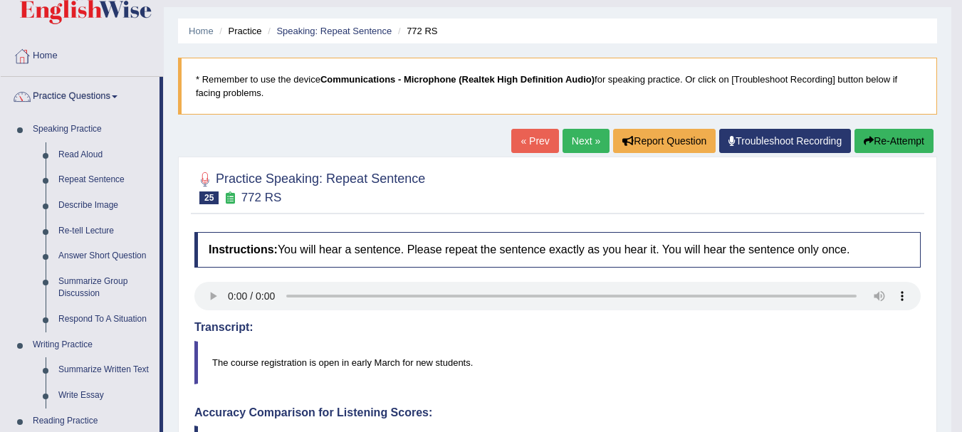
scroll to position [36, 0]
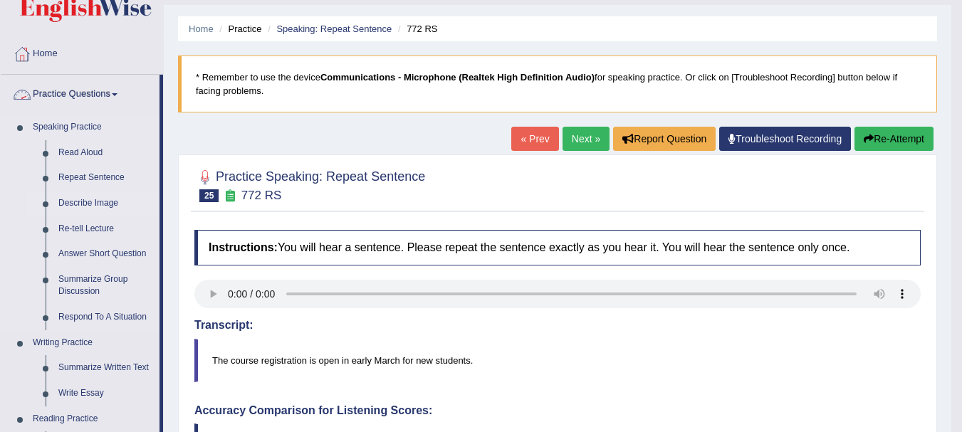
click at [82, 202] on link "Describe Image" at bounding box center [106, 204] width 108 height 26
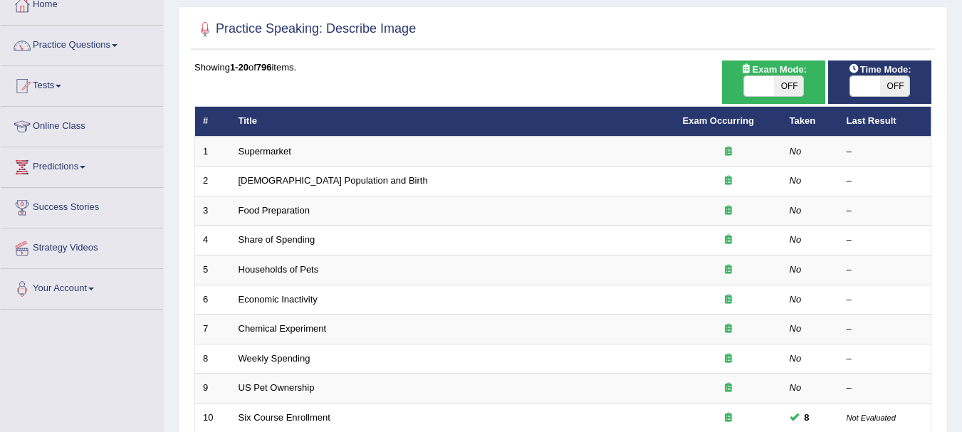
scroll to position [114, 0]
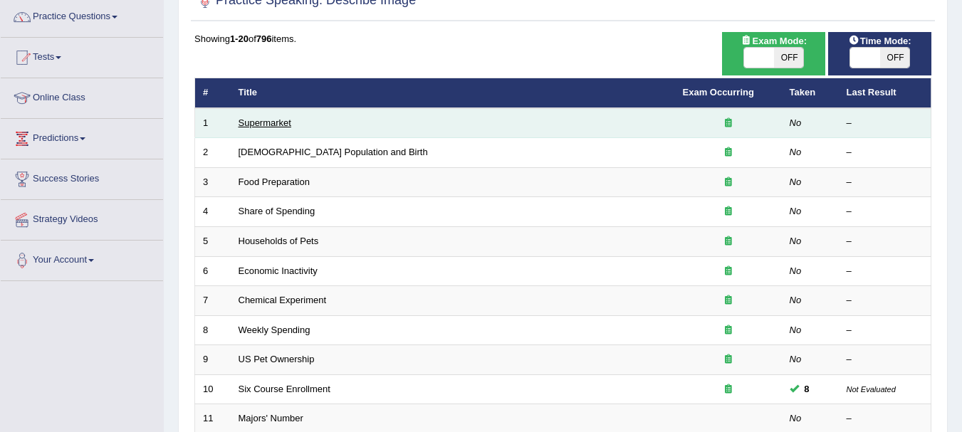
click at [260, 118] on link "Supermarket" at bounding box center [265, 123] width 53 height 11
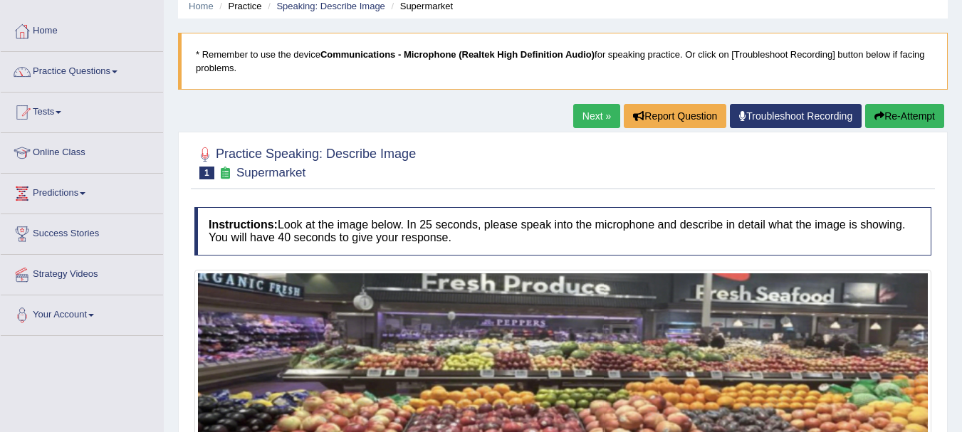
scroll to position [57, 0]
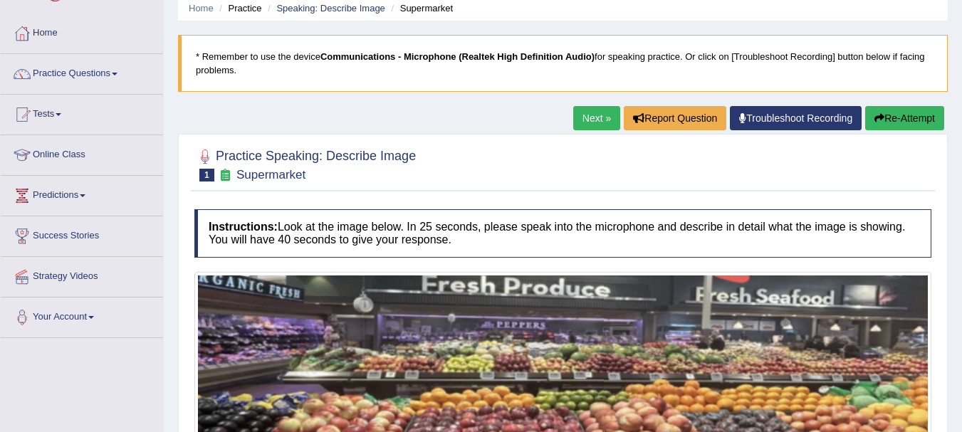
click at [593, 119] on link "Next »" at bounding box center [596, 118] width 47 height 24
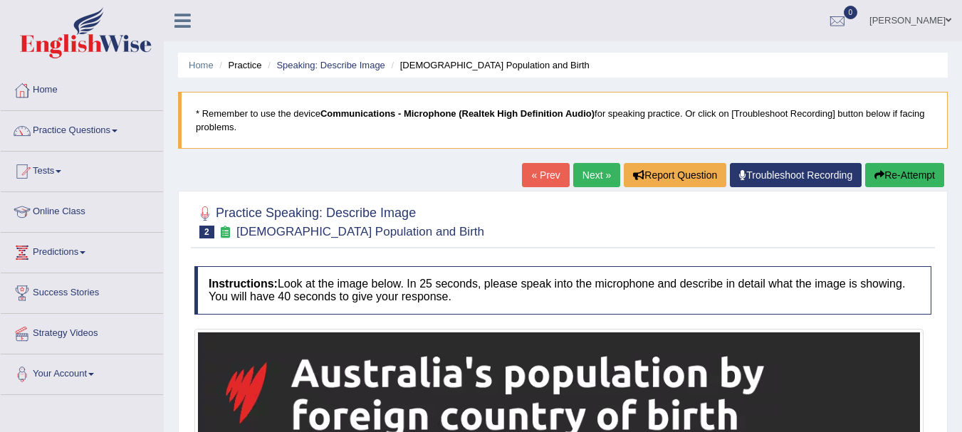
click at [583, 168] on link "Next »" at bounding box center [596, 175] width 47 height 24
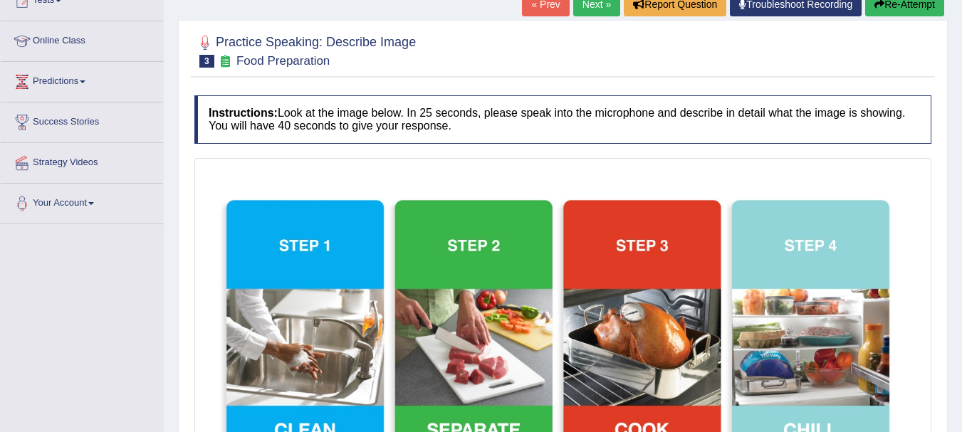
scroll to position [142, 0]
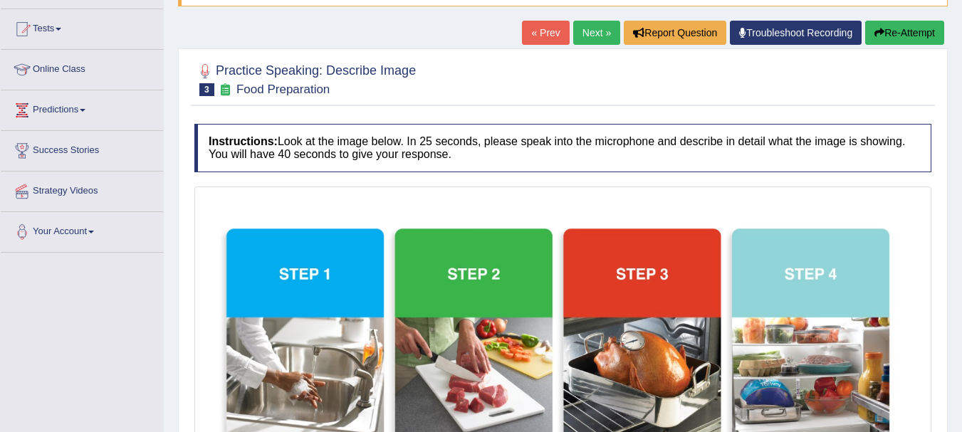
click at [578, 32] on link "Next »" at bounding box center [596, 33] width 47 height 24
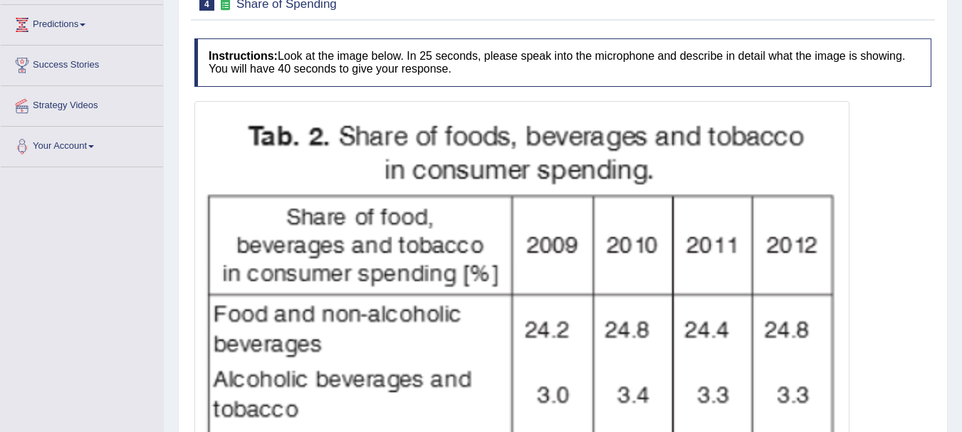
scroll to position [28, 0]
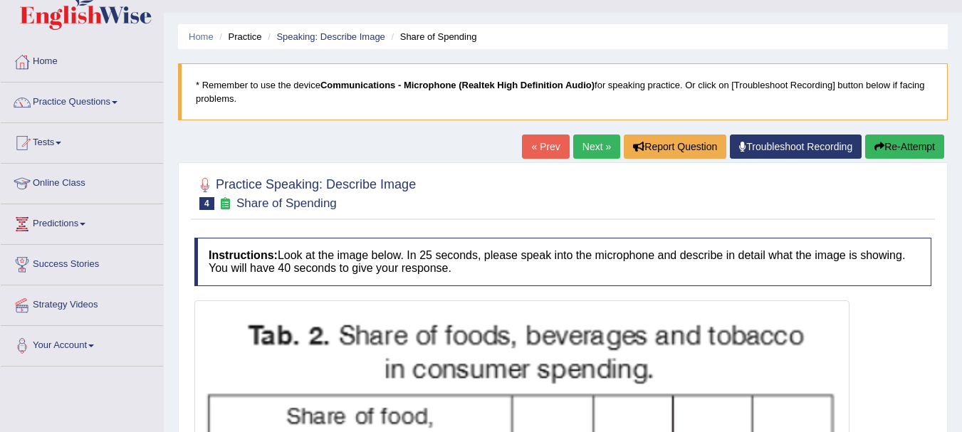
click at [588, 147] on link "Next »" at bounding box center [596, 147] width 47 height 24
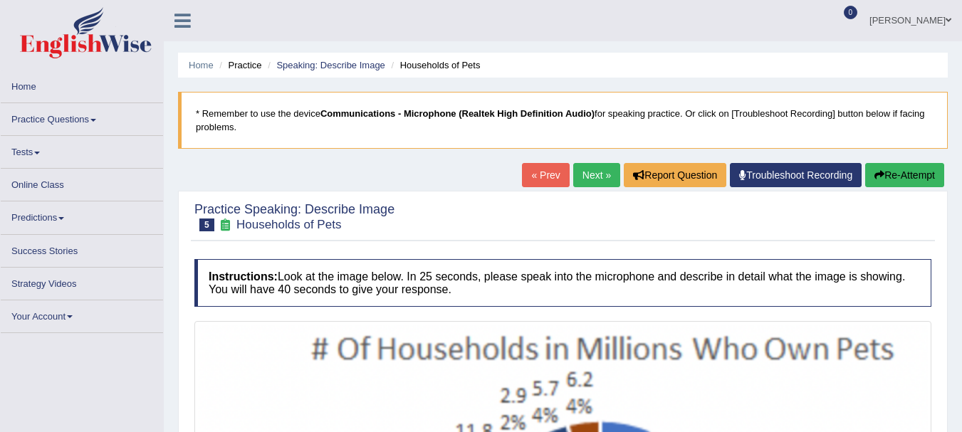
click at [589, 147] on blockquote "* Remember to use the device Communications - Microphone (Realtek High Definiti…" at bounding box center [563, 120] width 770 height 57
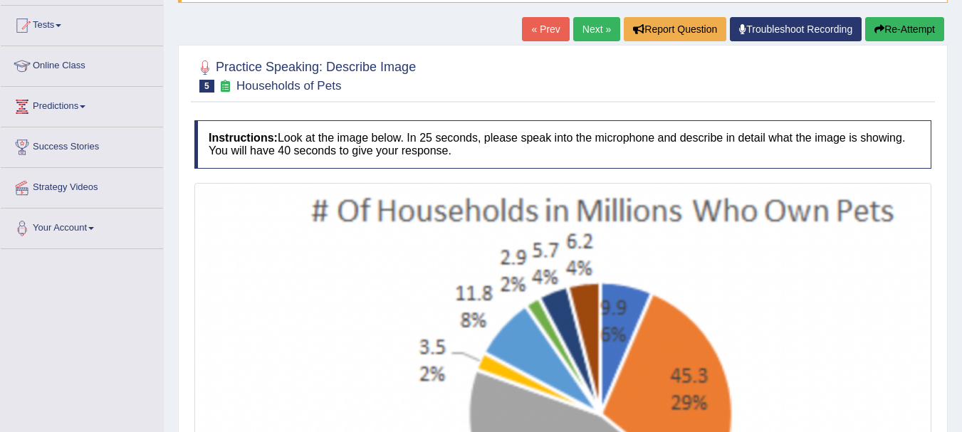
scroll to position [85, 0]
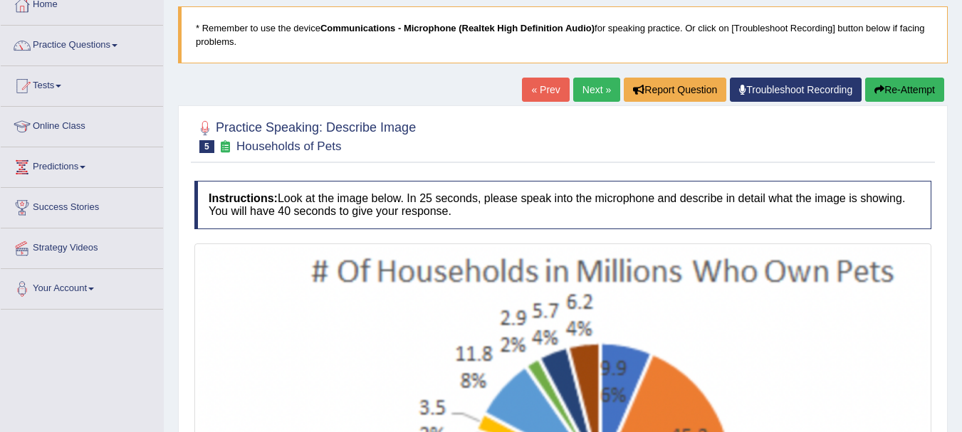
click at [600, 89] on link "Next »" at bounding box center [596, 90] width 47 height 24
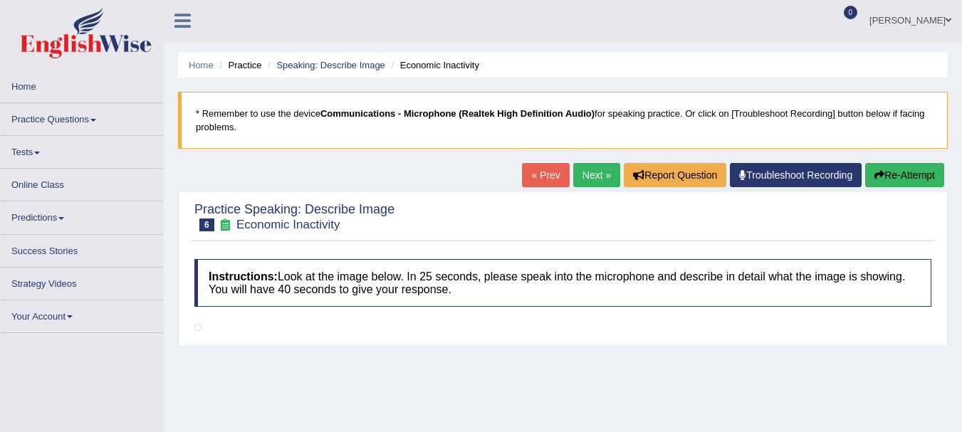
click at [569, 108] on blockquote "* Remember to use the device Communications - Microphone (Realtek High Definiti…" at bounding box center [563, 120] width 770 height 57
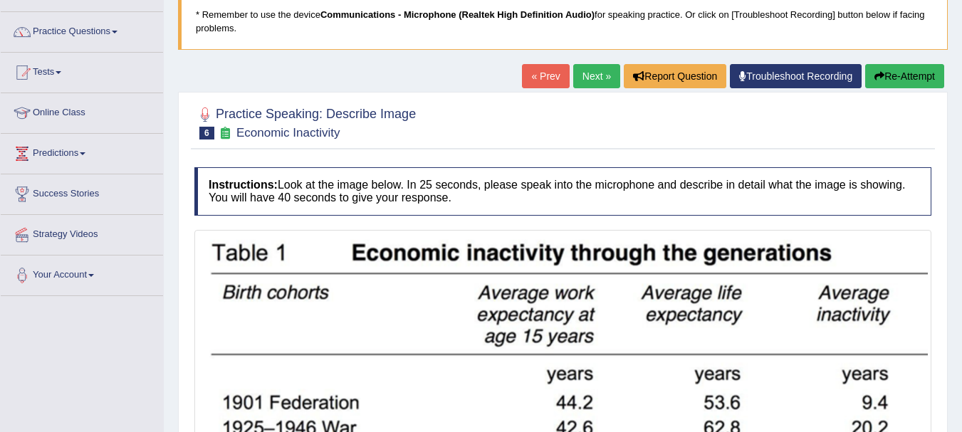
scroll to position [5, 0]
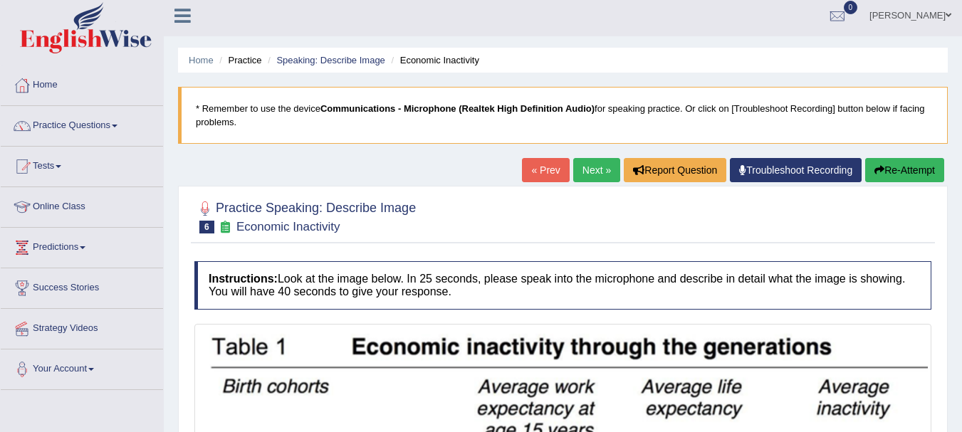
click at [580, 162] on link "Next »" at bounding box center [596, 170] width 47 height 24
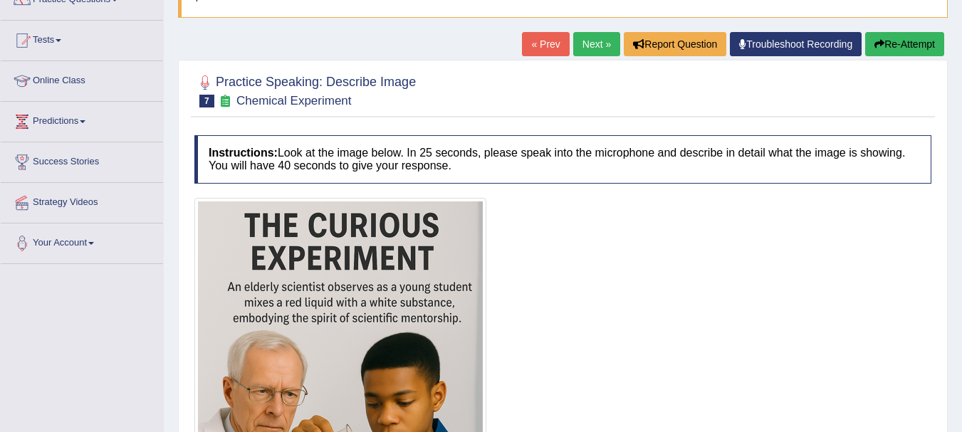
scroll to position [56, 0]
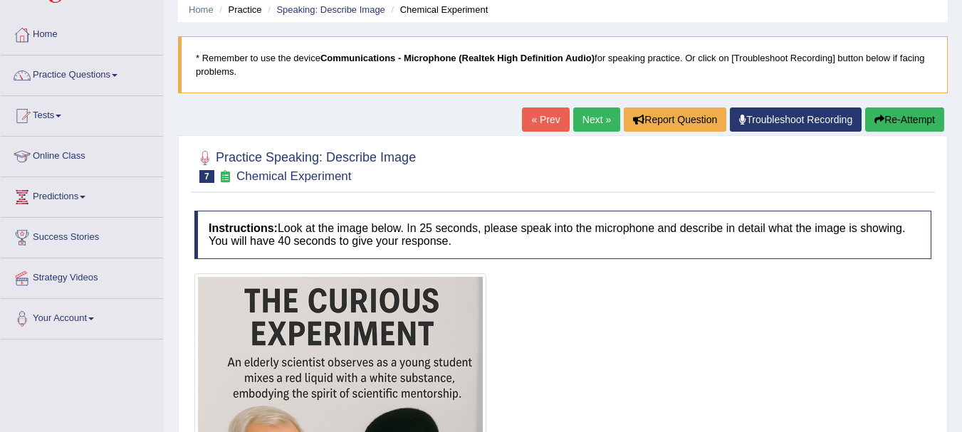
click at [588, 122] on link "Next »" at bounding box center [596, 120] width 47 height 24
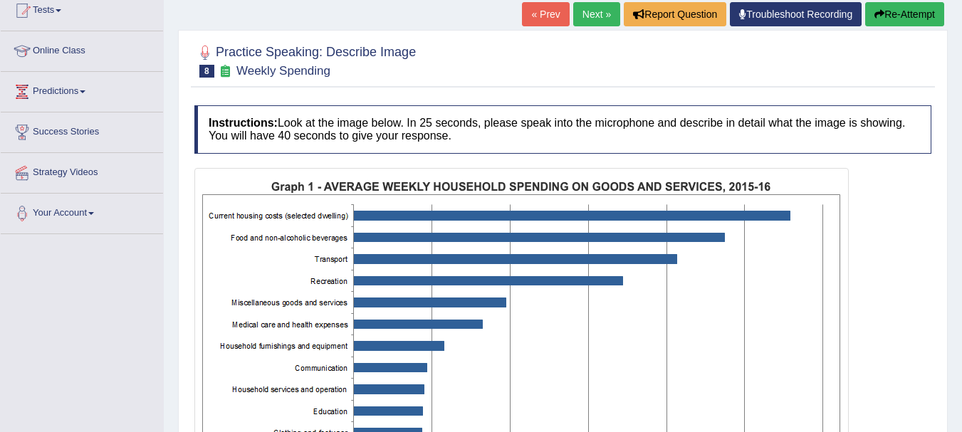
scroll to position [142, 0]
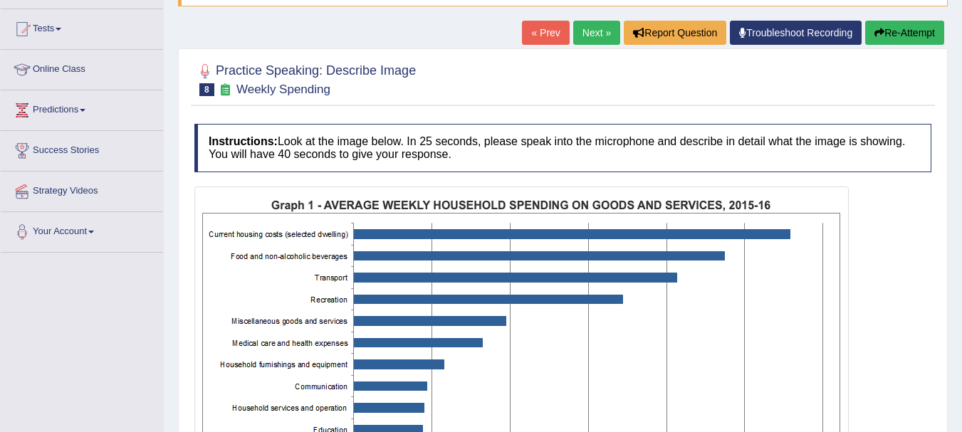
click at [594, 32] on link "Next »" at bounding box center [596, 33] width 47 height 24
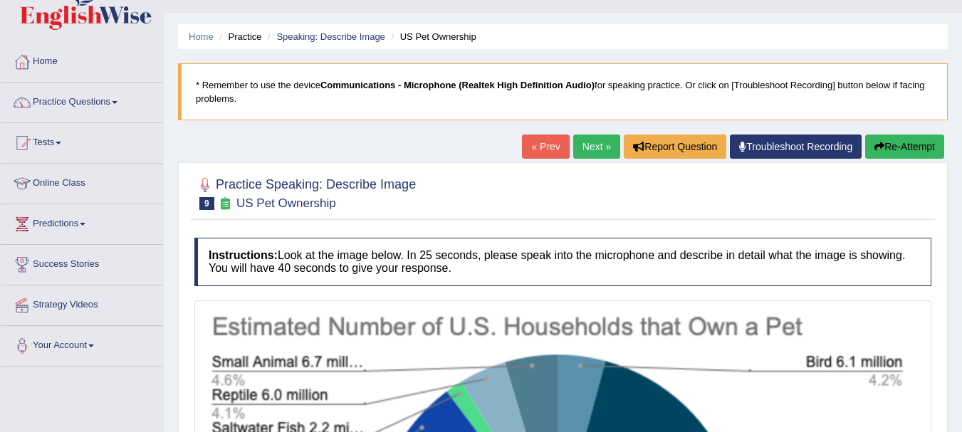
click at [591, 156] on link "Next »" at bounding box center [596, 147] width 47 height 24
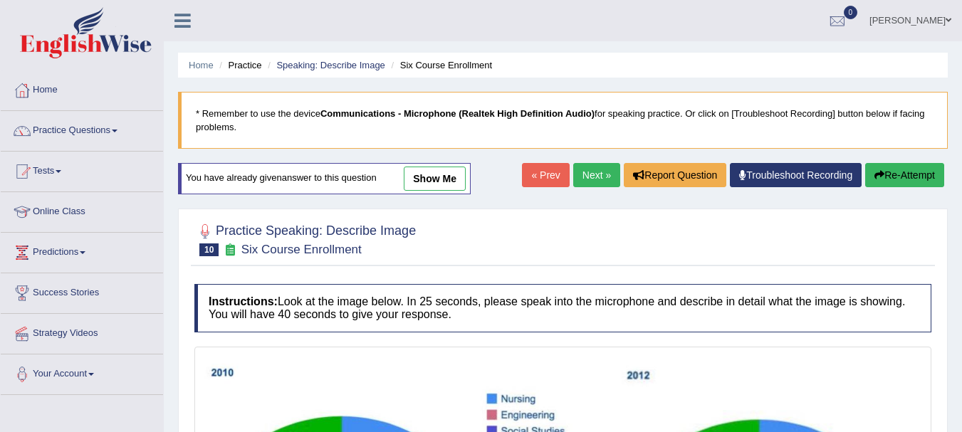
click at [593, 177] on link "Next »" at bounding box center [596, 175] width 47 height 24
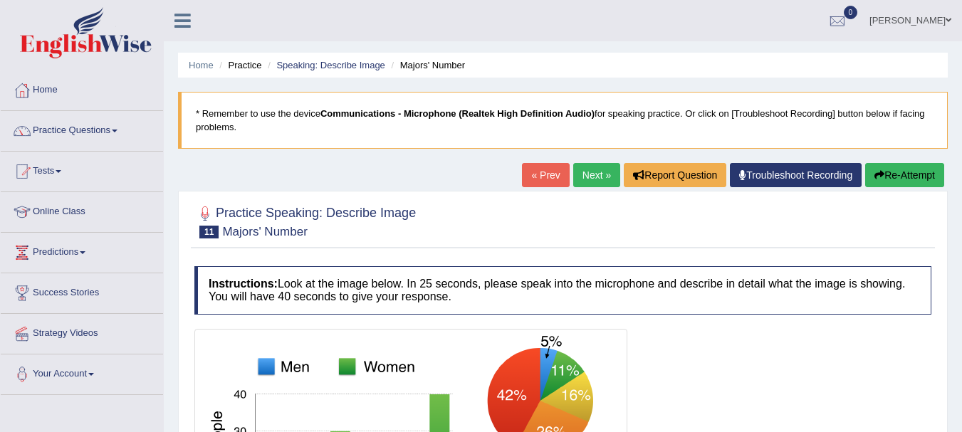
drag, startPoint x: 0, startPoint y: 0, endPoint x: 593, endPoint y: 177, distance: 618.5
click at [593, 177] on link "Next »" at bounding box center [596, 175] width 47 height 24
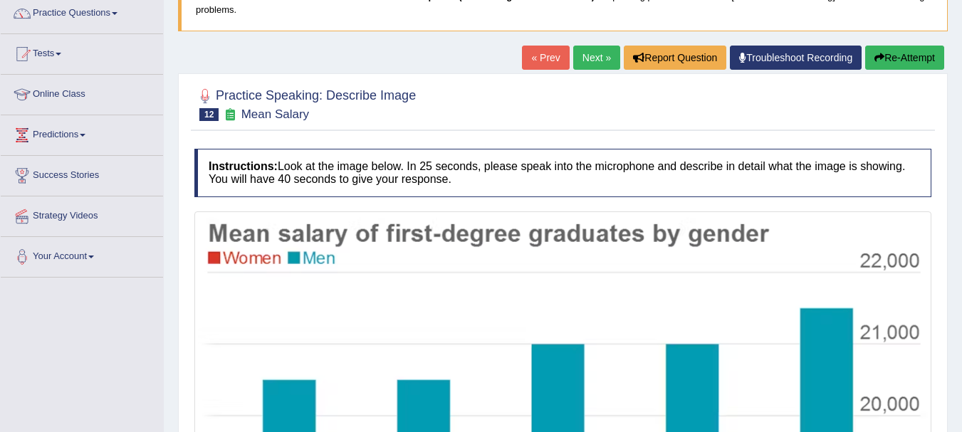
scroll to position [115, 0]
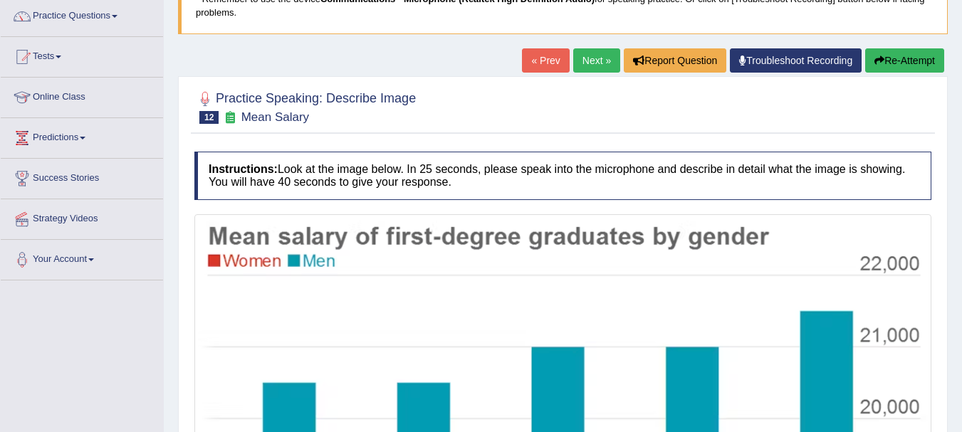
click at [553, 61] on link "« Prev" at bounding box center [545, 60] width 47 height 24
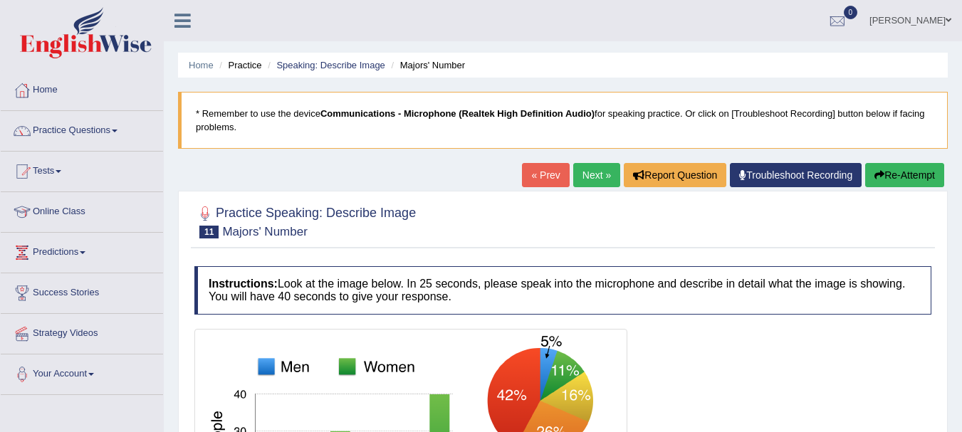
click at [532, 175] on link "« Prev" at bounding box center [545, 175] width 47 height 24
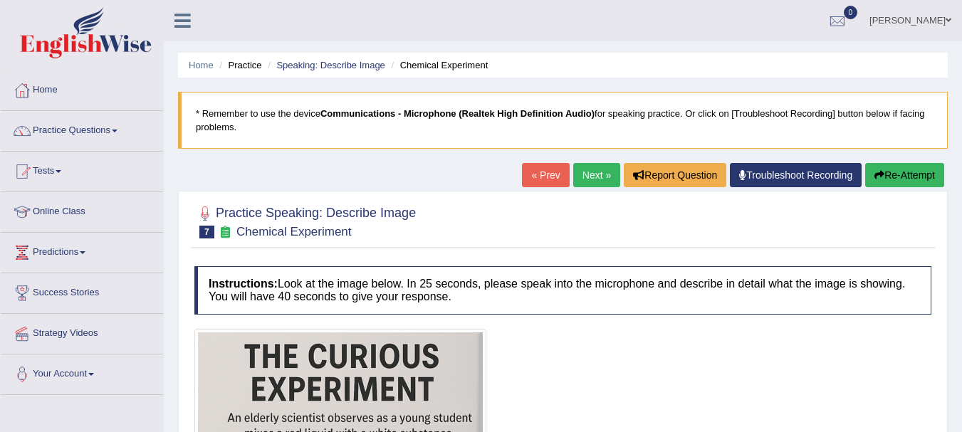
click at [580, 173] on link "Next »" at bounding box center [596, 175] width 47 height 24
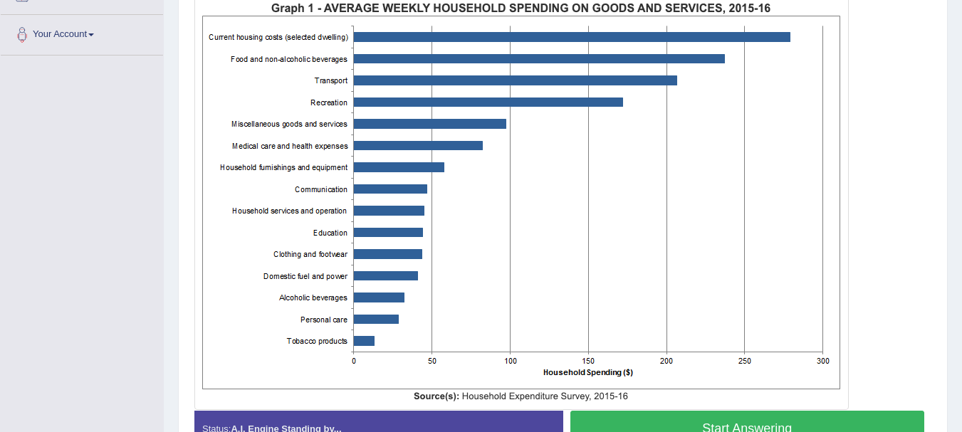
scroll to position [342, 0]
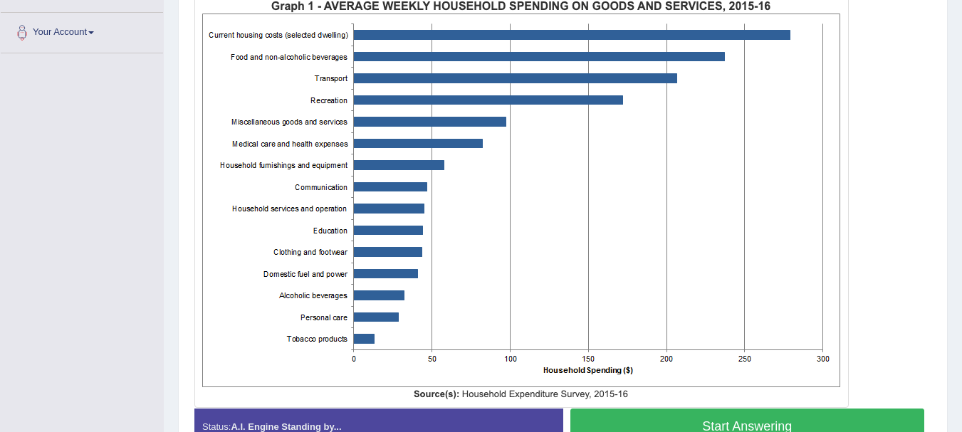
click at [646, 416] on button "Start Answering" at bounding box center [748, 427] width 355 height 36
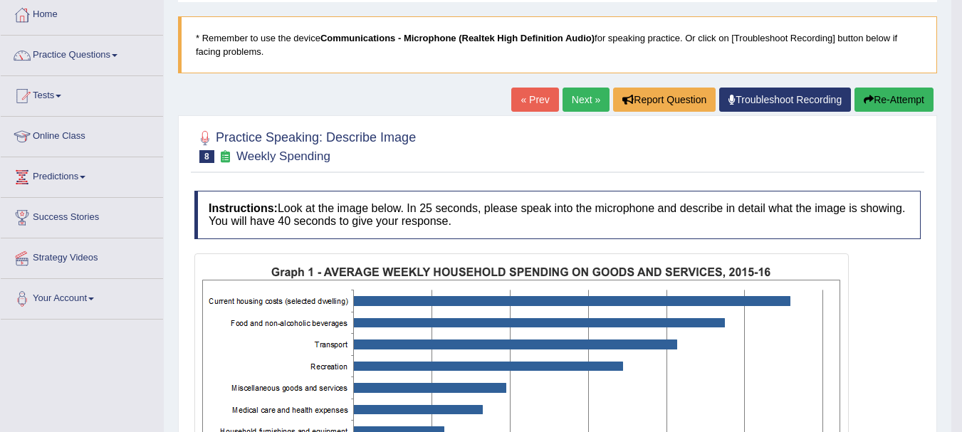
scroll to position [0, 0]
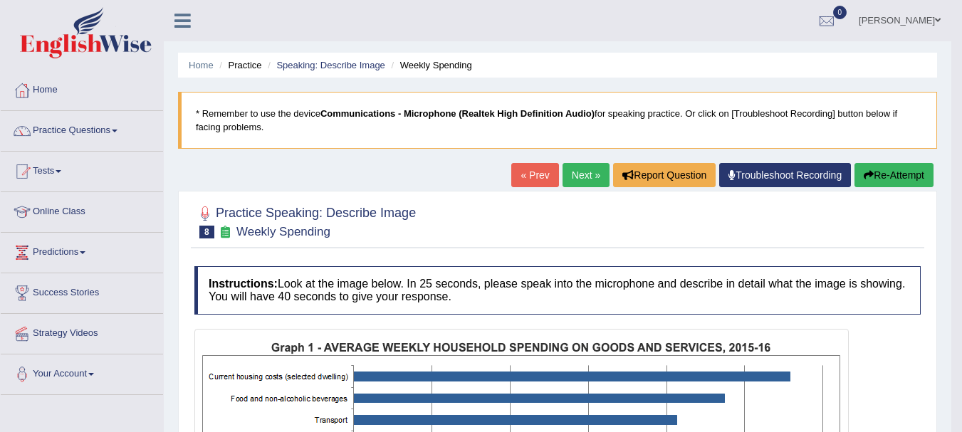
click at [524, 175] on link "« Prev" at bounding box center [535, 175] width 47 height 24
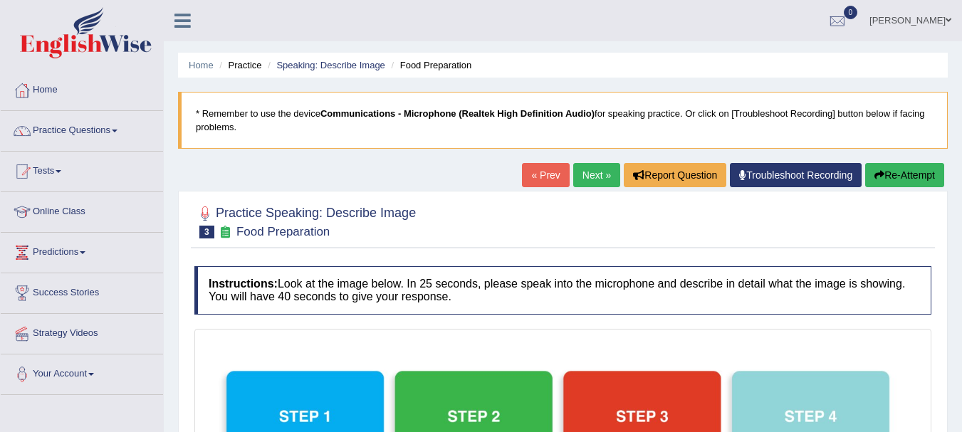
click at [535, 174] on link "« Prev" at bounding box center [545, 175] width 47 height 24
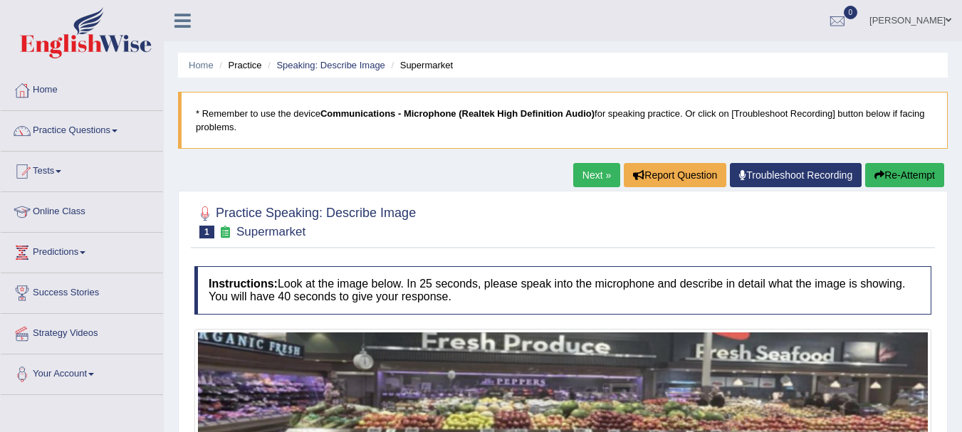
click at [588, 174] on link "Next »" at bounding box center [596, 175] width 47 height 24
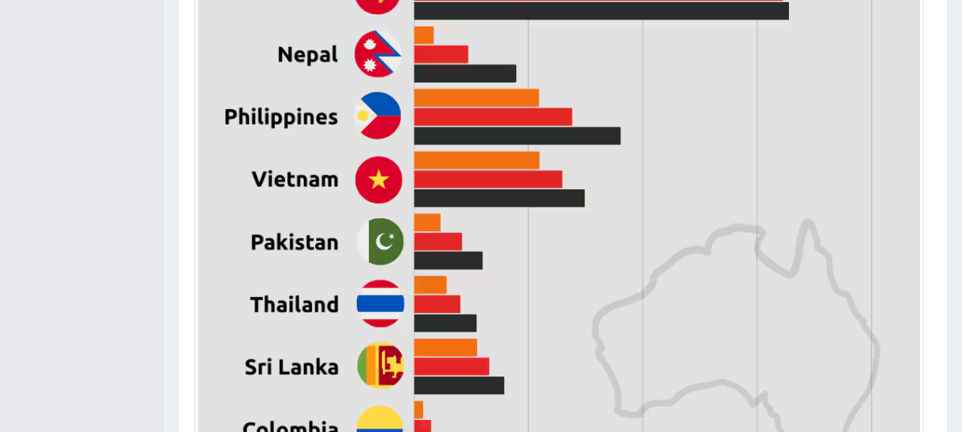
scroll to position [655, 0]
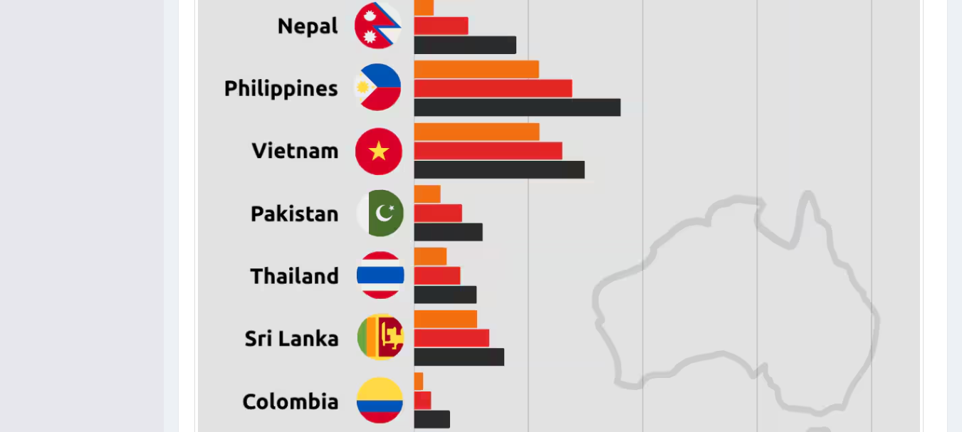
click at [417, 240] on img at bounding box center [559, 137] width 722 height 920
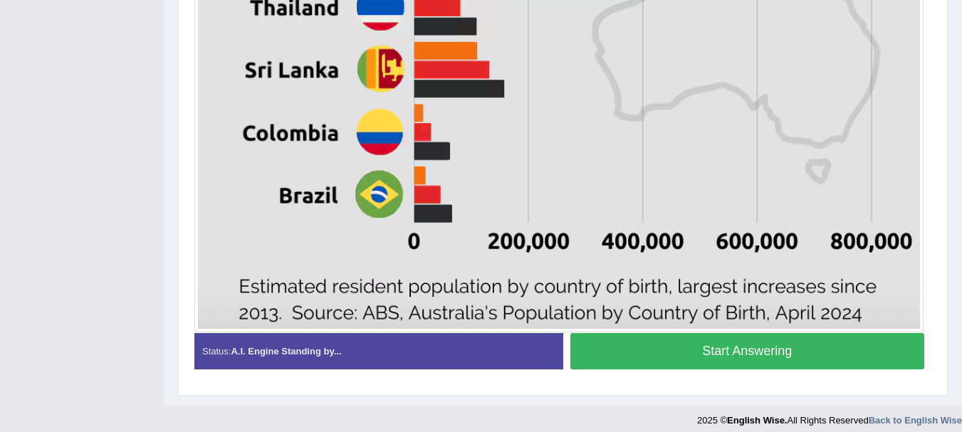
scroll to position [934, 0]
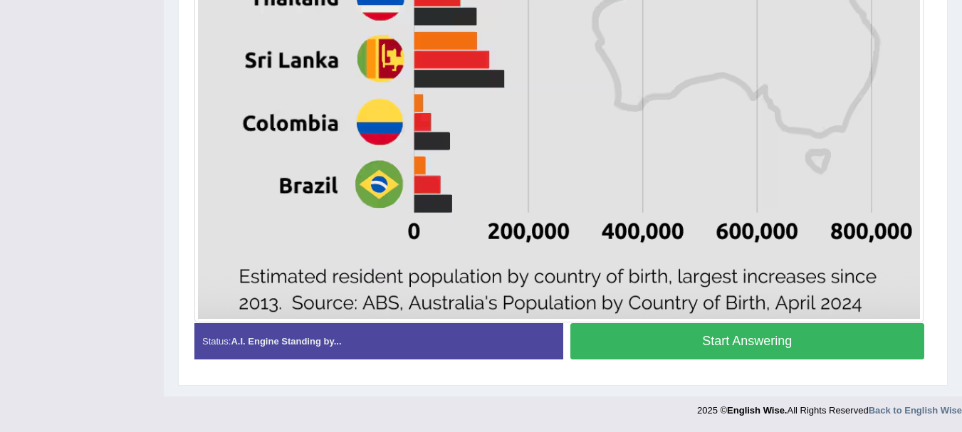
click at [665, 331] on button "Start Answering" at bounding box center [748, 341] width 355 height 36
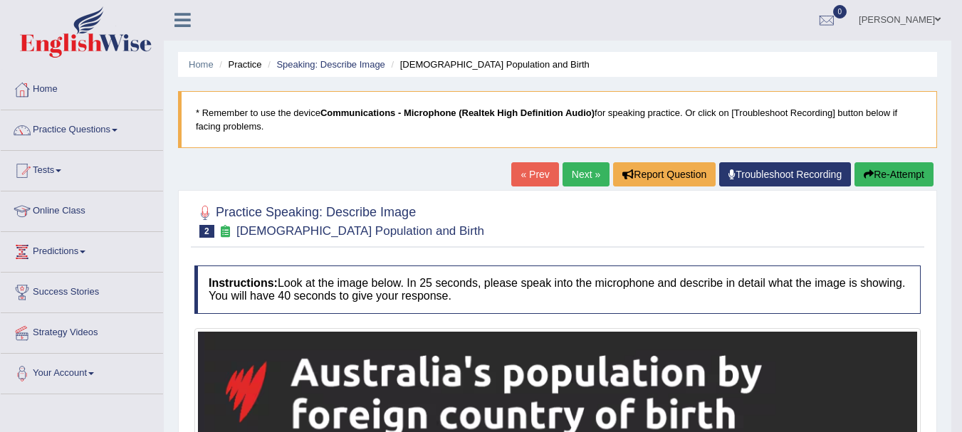
scroll to position [0, 0]
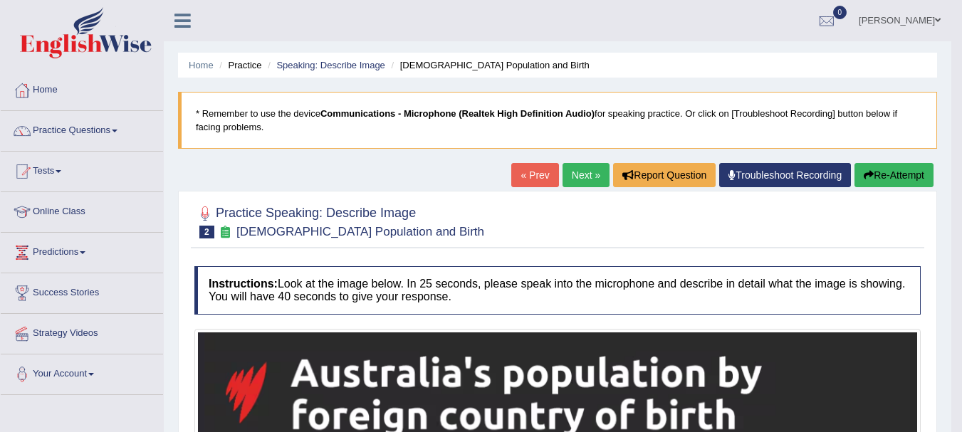
click at [583, 184] on link "Next »" at bounding box center [586, 175] width 47 height 24
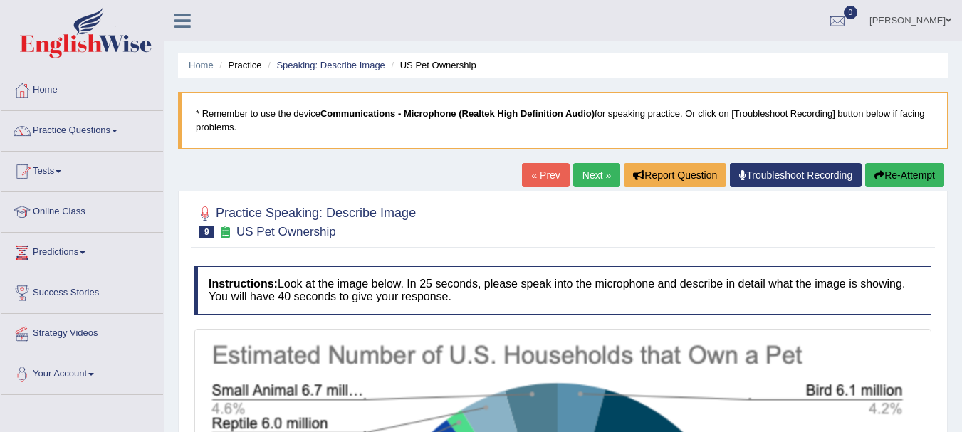
click at [545, 179] on link "« Prev" at bounding box center [545, 175] width 47 height 24
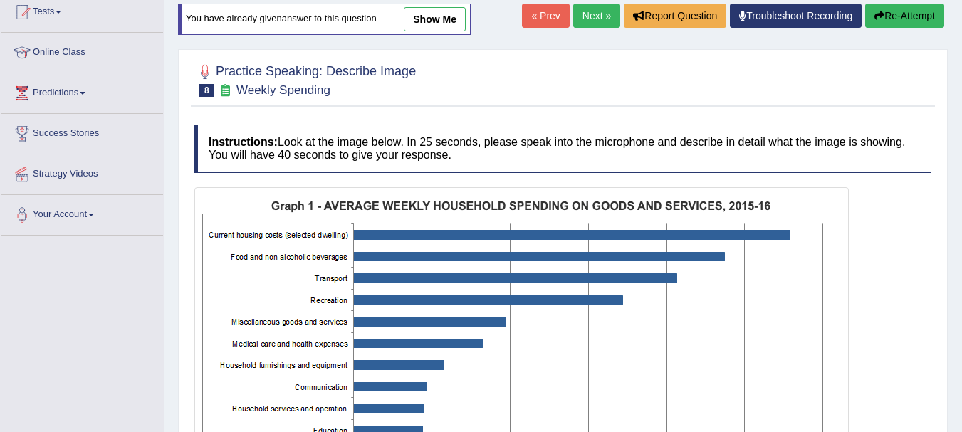
scroll to position [132, 0]
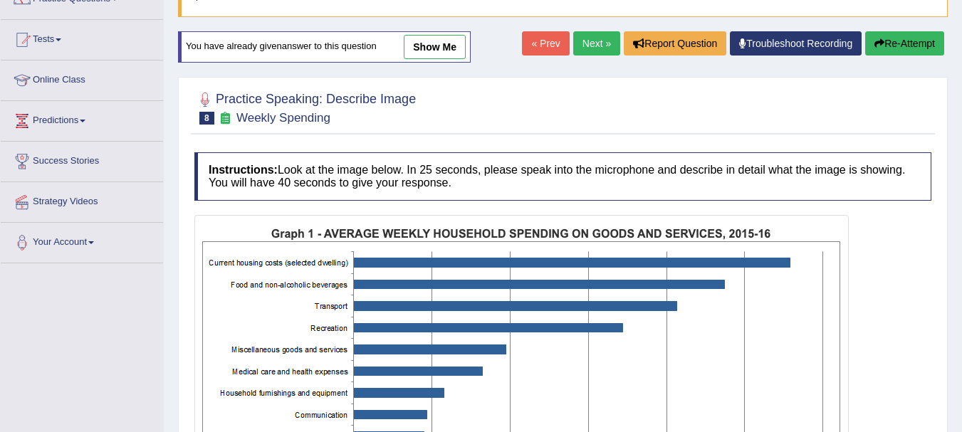
click at [598, 39] on link "Next »" at bounding box center [596, 43] width 47 height 24
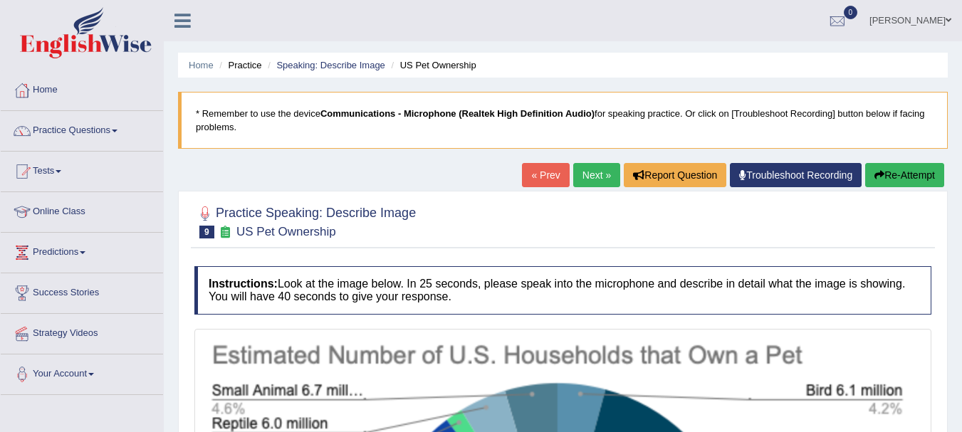
click at [588, 171] on link "Next »" at bounding box center [596, 175] width 47 height 24
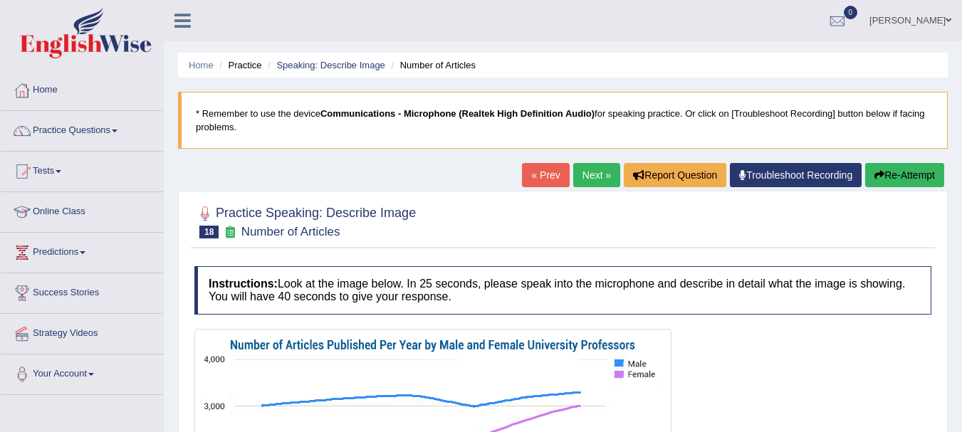
click at [593, 179] on link "Next »" at bounding box center [596, 175] width 47 height 24
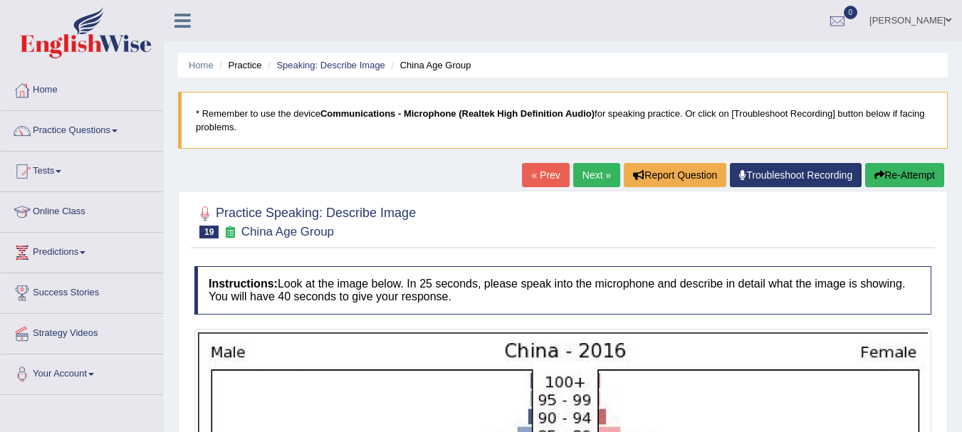
click at [593, 179] on link "Next »" at bounding box center [596, 175] width 47 height 24
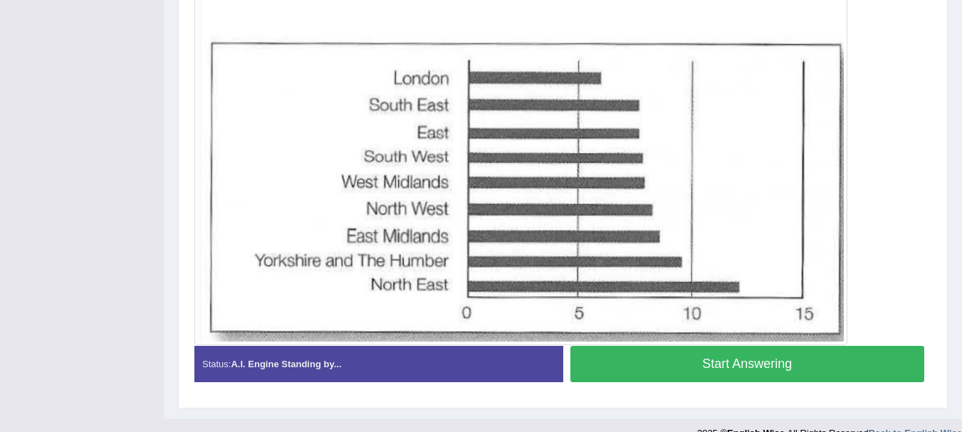
scroll to position [435, 0]
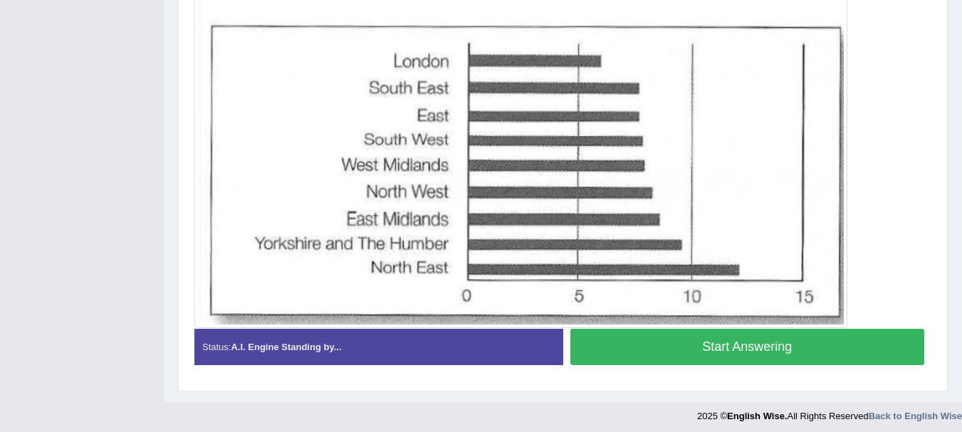
click at [711, 343] on button "Start Answering" at bounding box center [748, 347] width 355 height 36
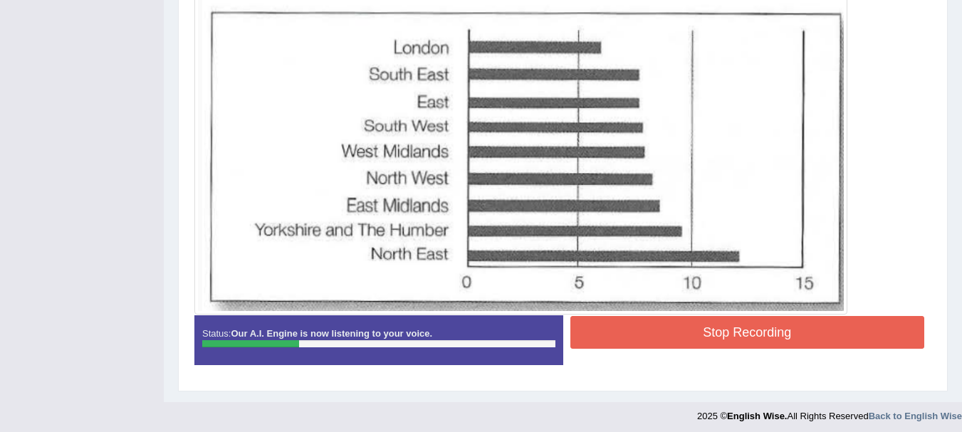
scroll to position [455, 0]
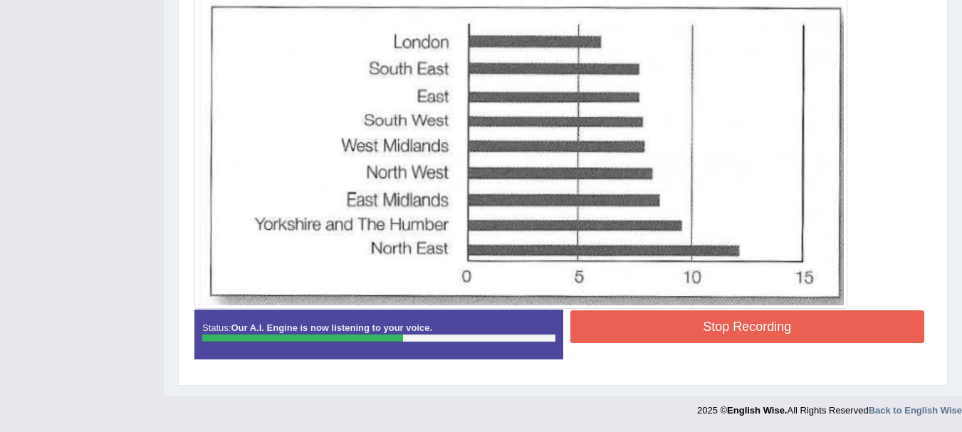
click at [421, 197] on img at bounding box center [521, 91] width 646 height 427
click at [656, 75] on img at bounding box center [521, 91] width 646 height 427
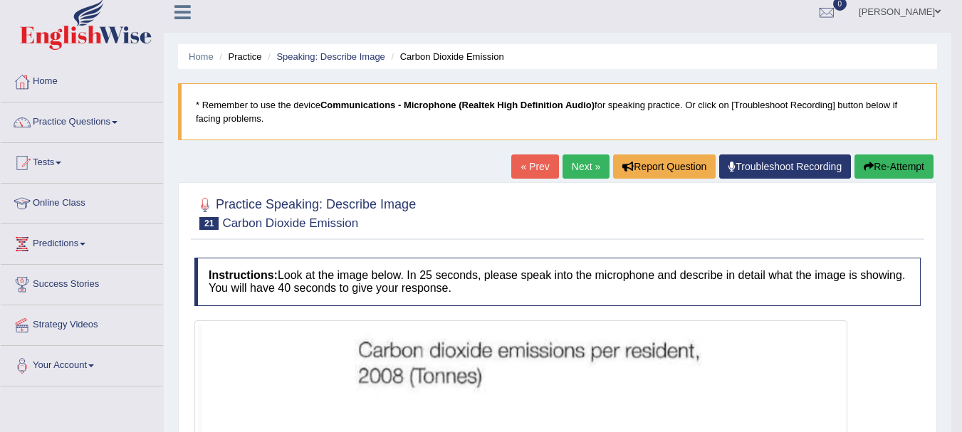
scroll to position [0, 0]
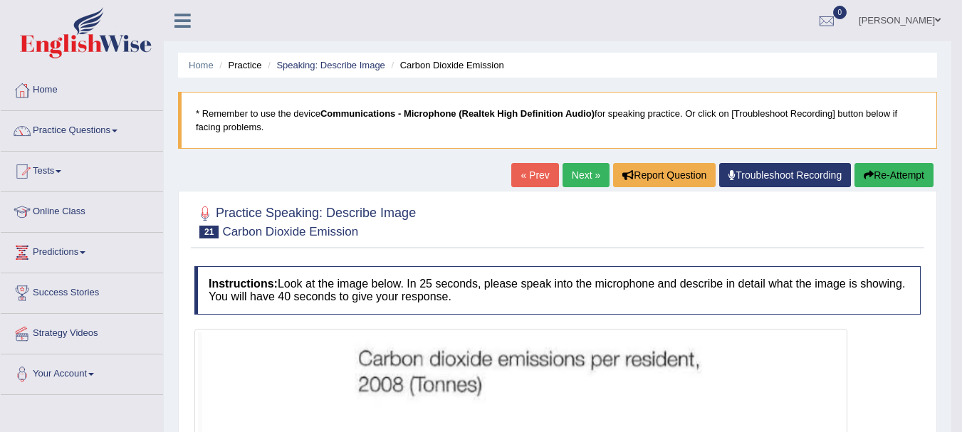
click at [571, 165] on link "Next »" at bounding box center [586, 175] width 47 height 24
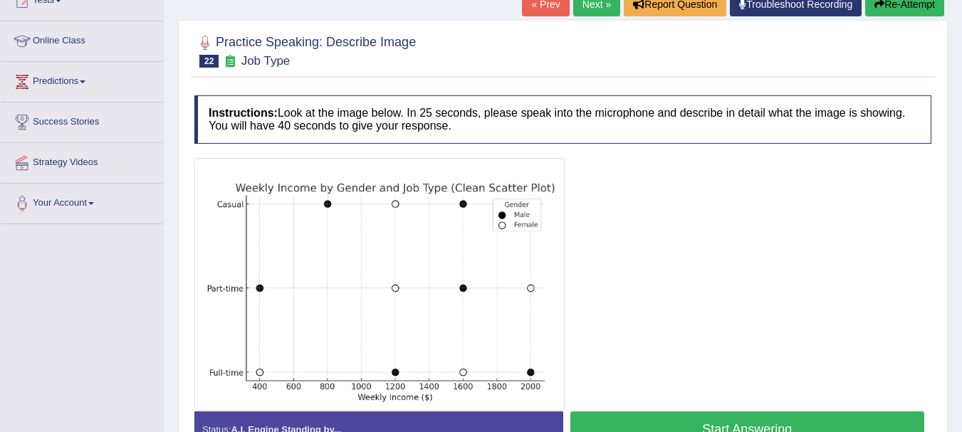
click at [591, 4] on link "Next »" at bounding box center [596, 4] width 47 height 24
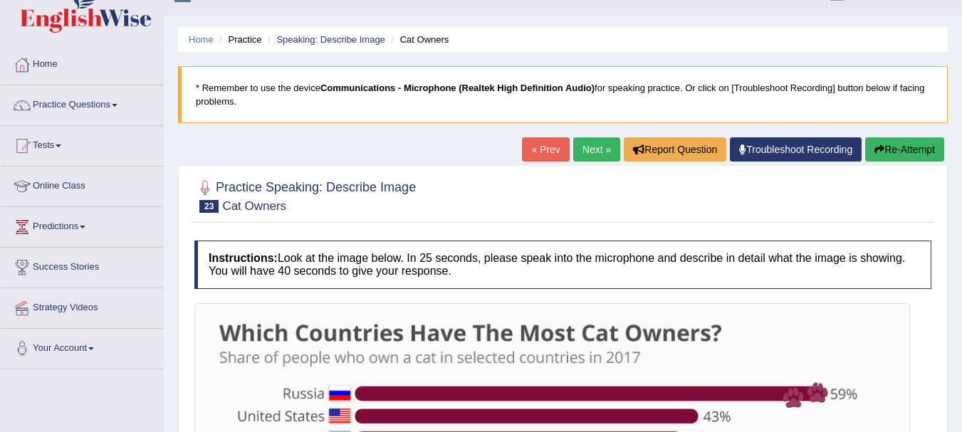
scroll to position [28, 0]
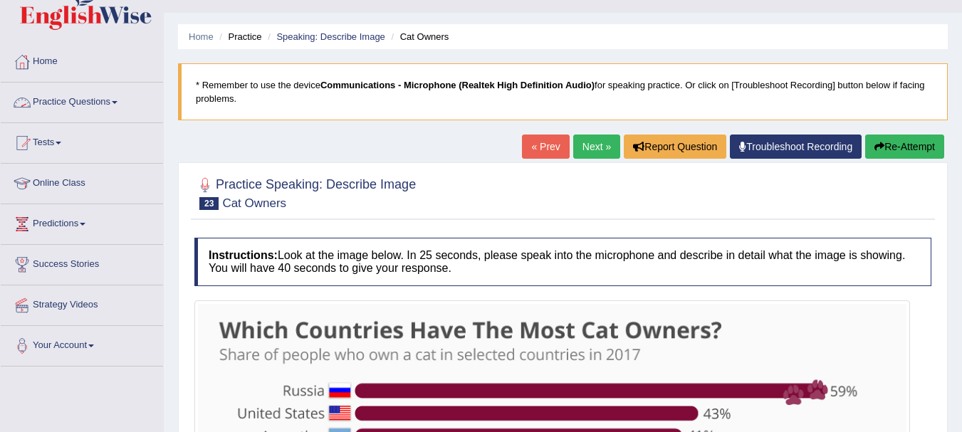
click at [115, 104] on link "Practice Questions" at bounding box center [82, 101] width 162 height 36
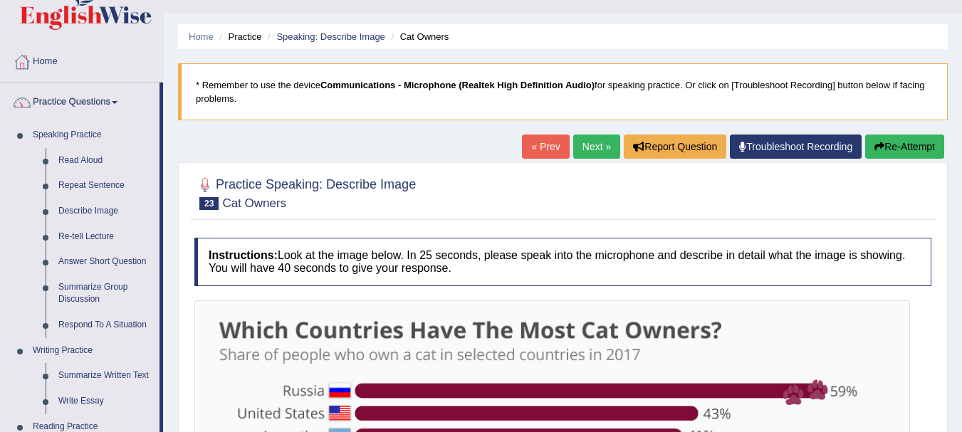
click at [586, 145] on link "Next »" at bounding box center [596, 147] width 47 height 24
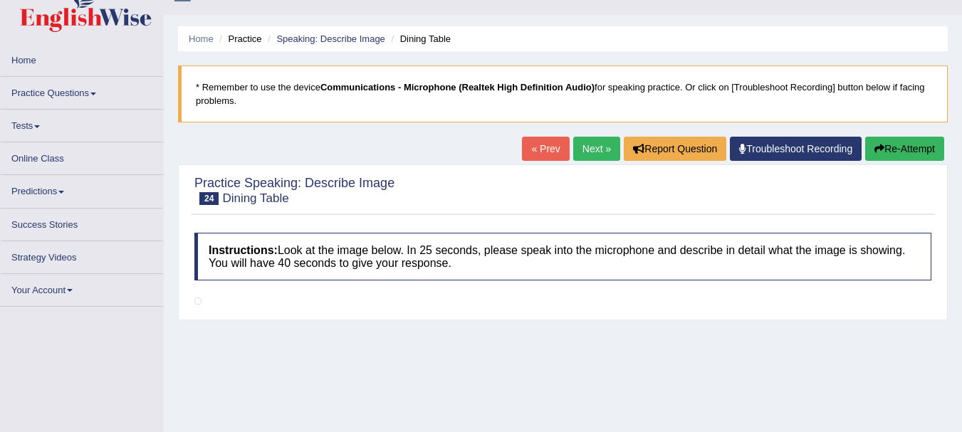
scroll to position [28, 0]
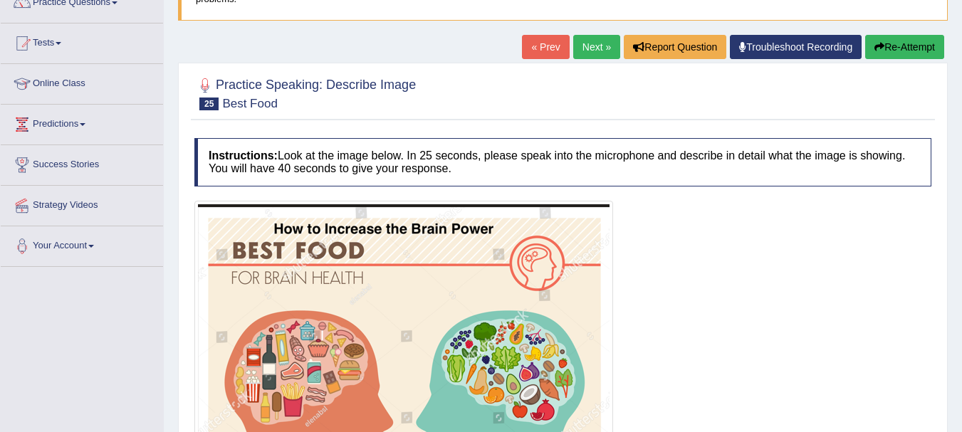
scroll to position [118, 0]
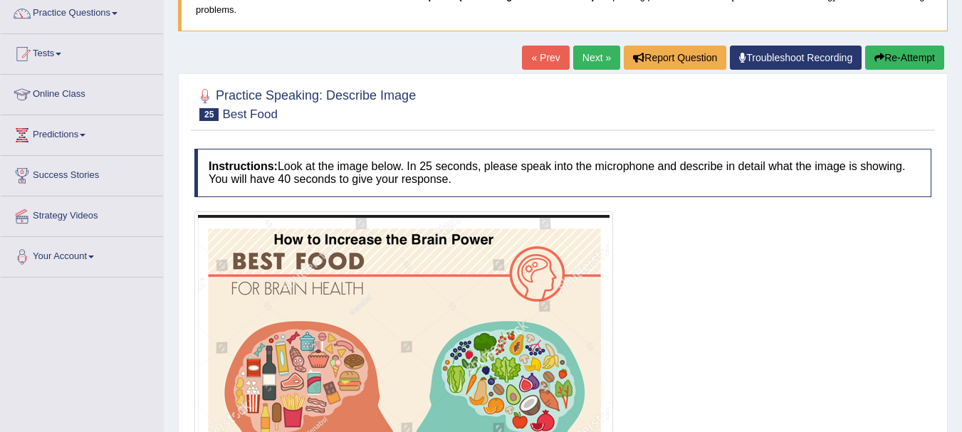
click at [591, 54] on link "Next »" at bounding box center [596, 58] width 47 height 24
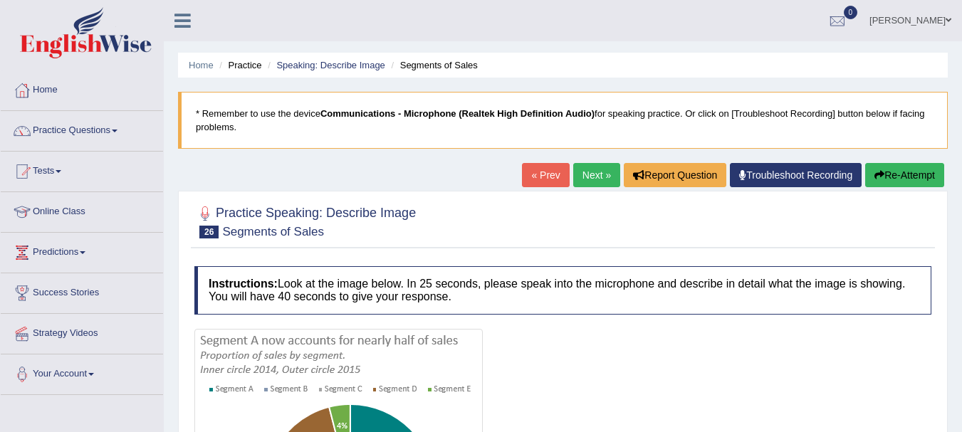
click at [587, 180] on link "Next »" at bounding box center [596, 175] width 47 height 24
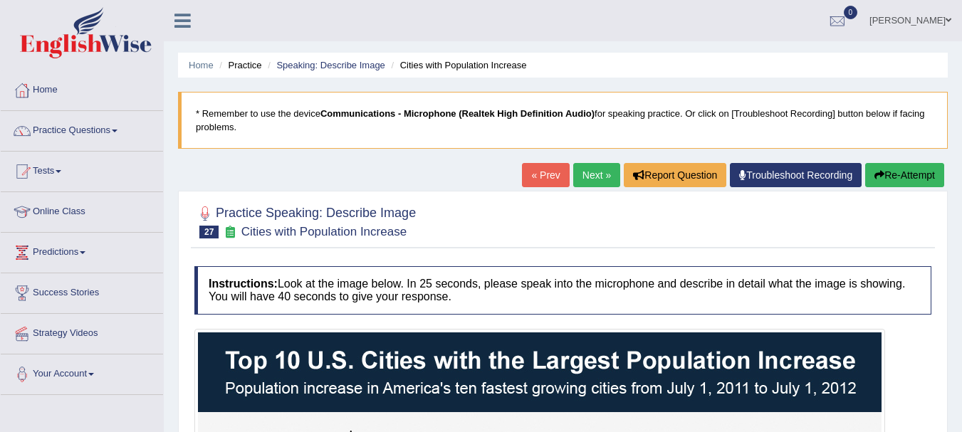
click at [587, 176] on link "Next »" at bounding box center [596, 175] width 47 height 24
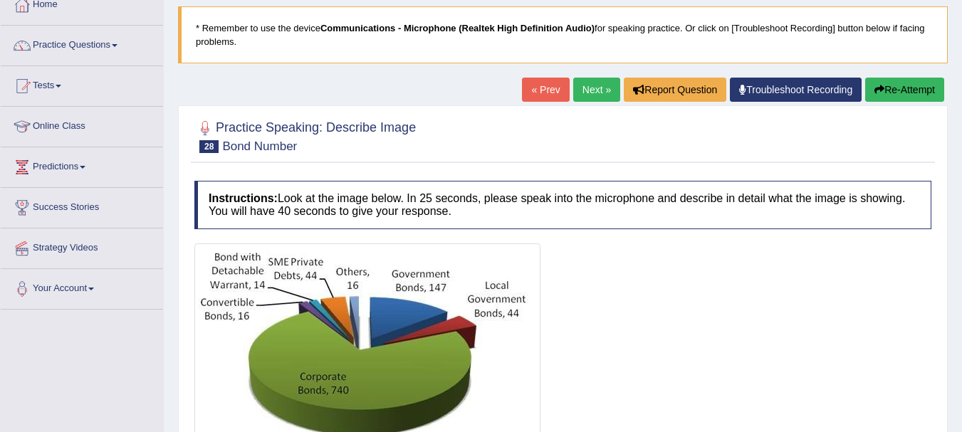
click at [596, 98] on link "Next »" at bounding box center [596, 90] width 47 height 24
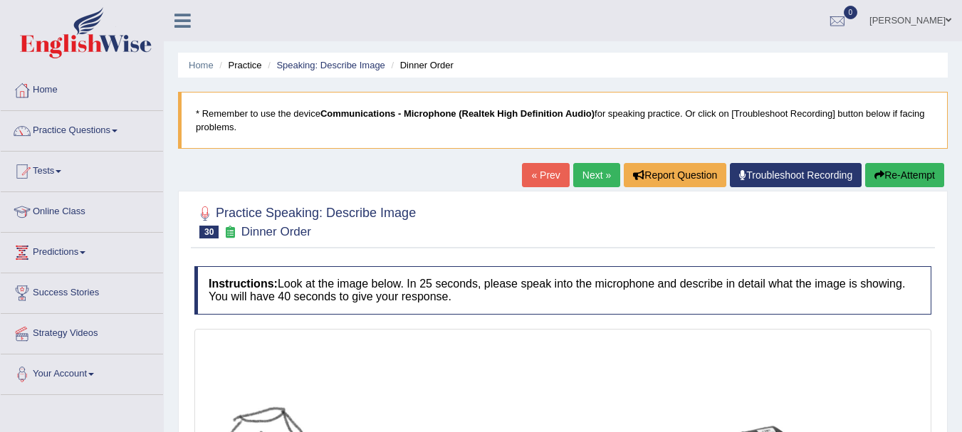
click at [591, 174] on link "Next »" at bounding box center [596, 175] width 47 height 24
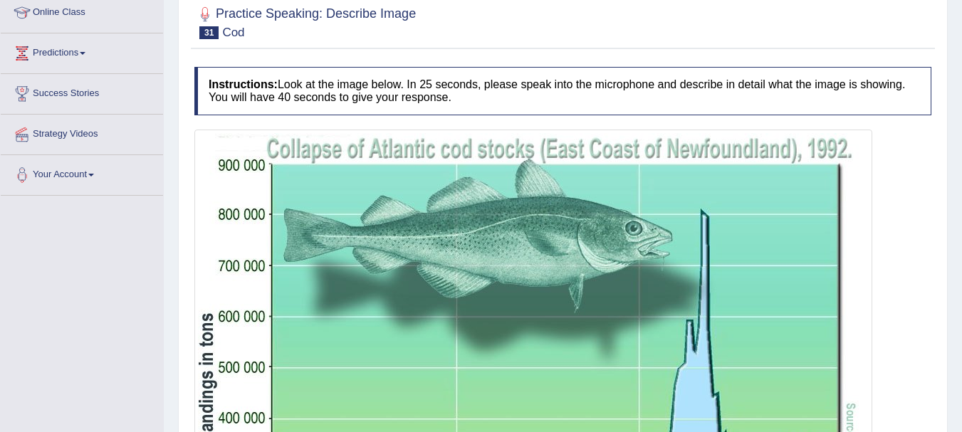
scroll to position [171, 0]
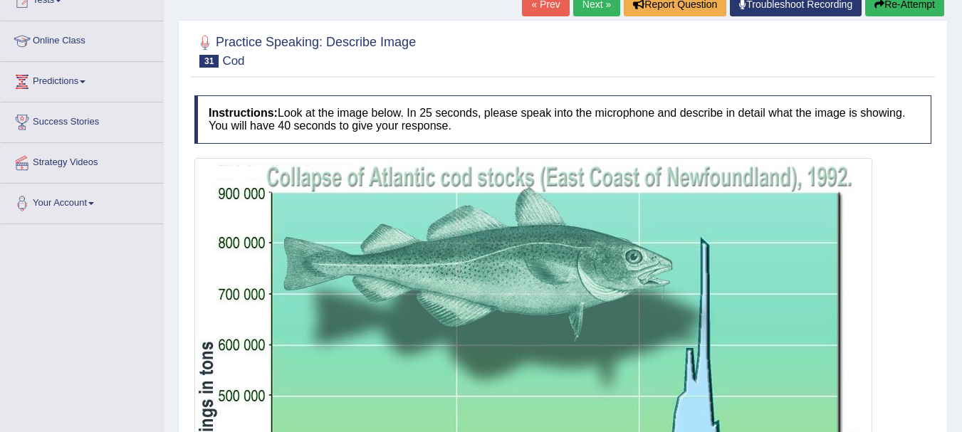
click at [586, 2] on link "Next »" at bounding box center [596, 4] width 47 height 24
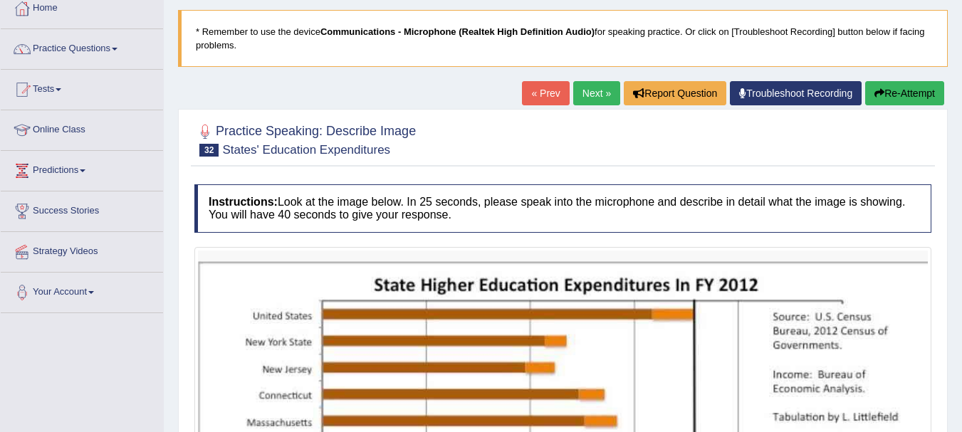
scroll to position [77, 0]
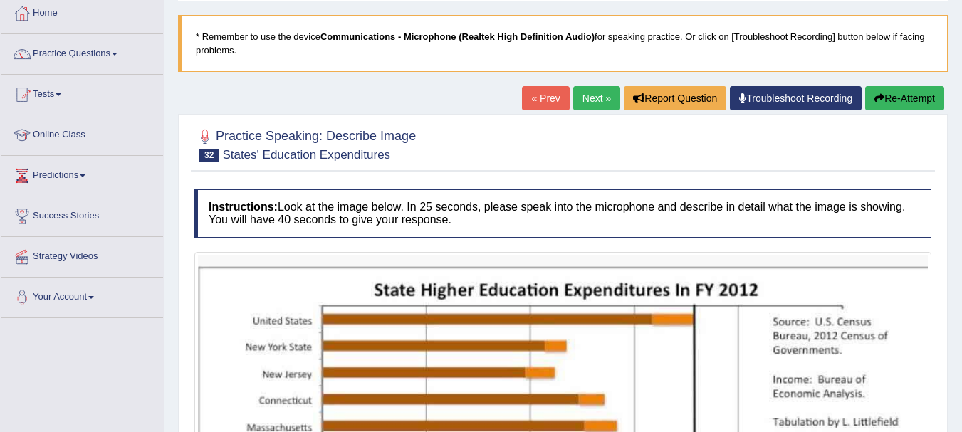
click at [597, 96] on link "Next »" at bounding box center [596, 98] width 47 height 24
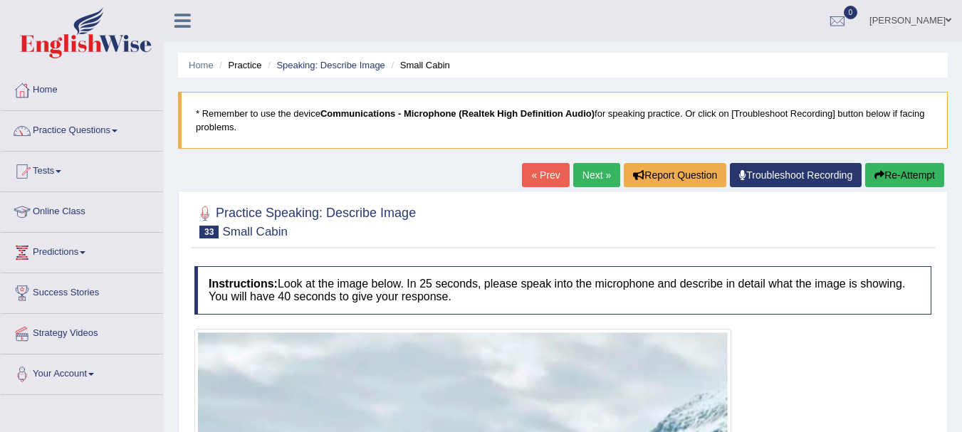
click at [589, 175] on link "Next »" at bounding box center [596, 175] width 47 height 24
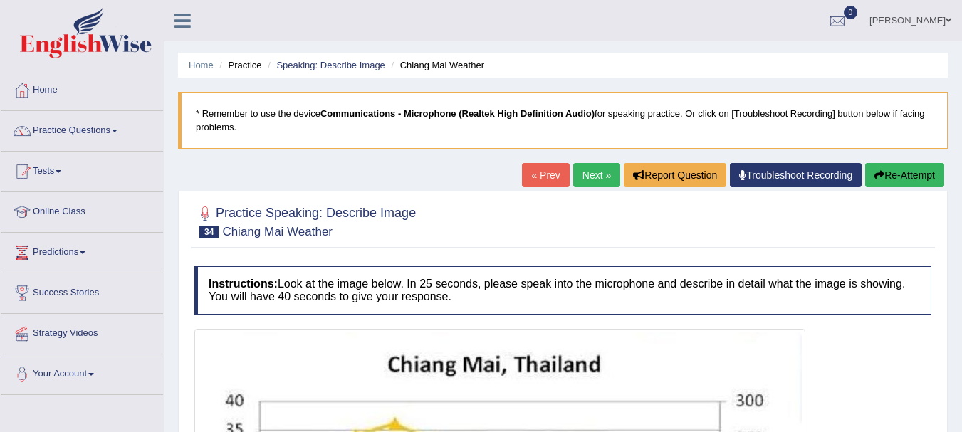
click at [589, 175] on link "Next »" at bounding box center [596, 175] width 47 height 24
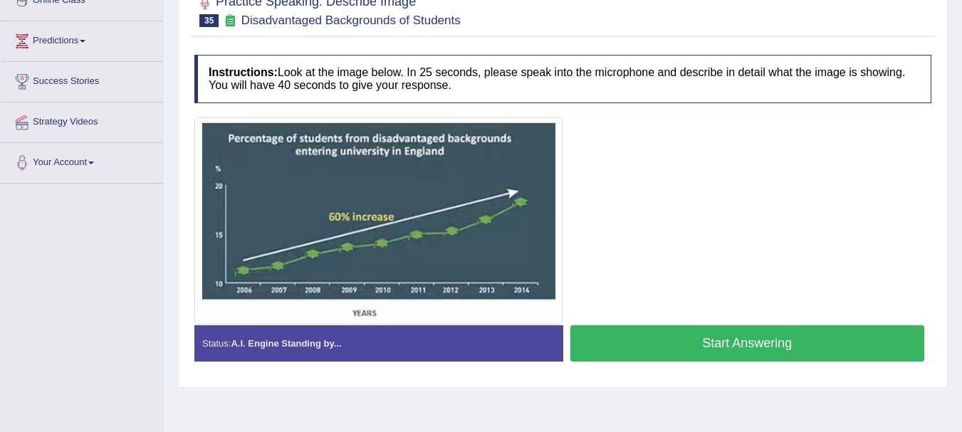
scroll to position [228, 0]
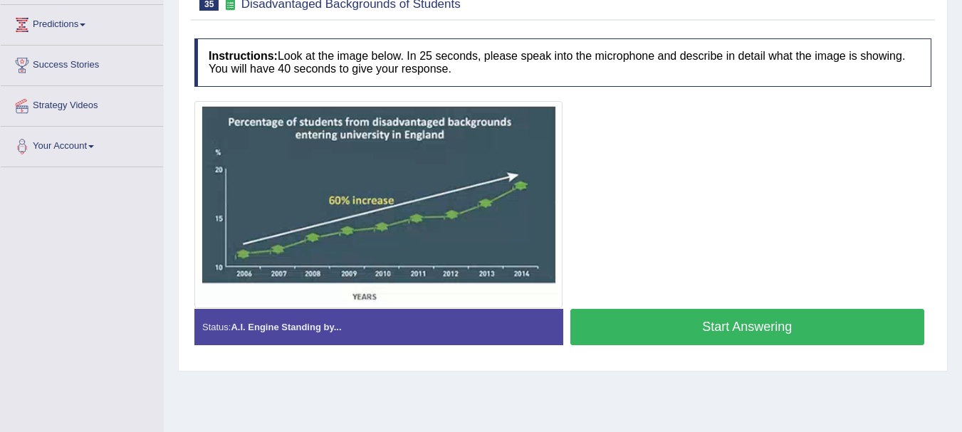
click at [722, 321] on button "Start Answering" at bounding box center [748, 327] width 355 height 36
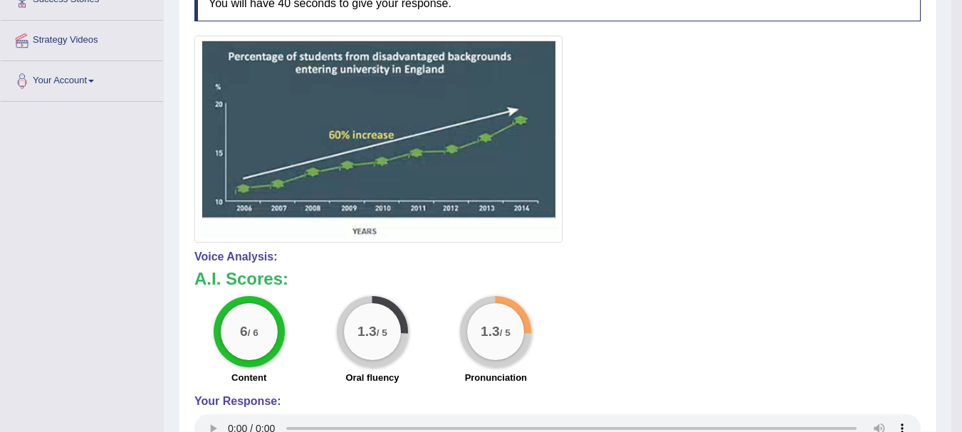
scroll to position [142, 0]
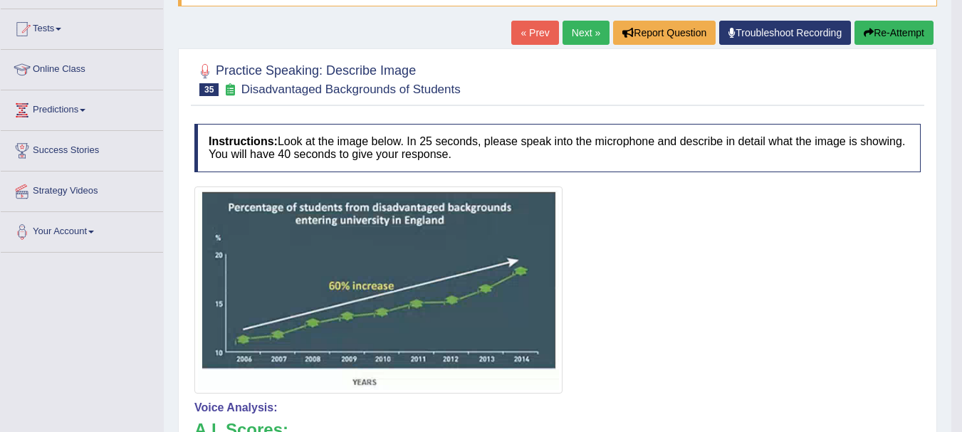
click at [581, 36] on link "Next »" at bounding box center [586, 33] width 47 height 24
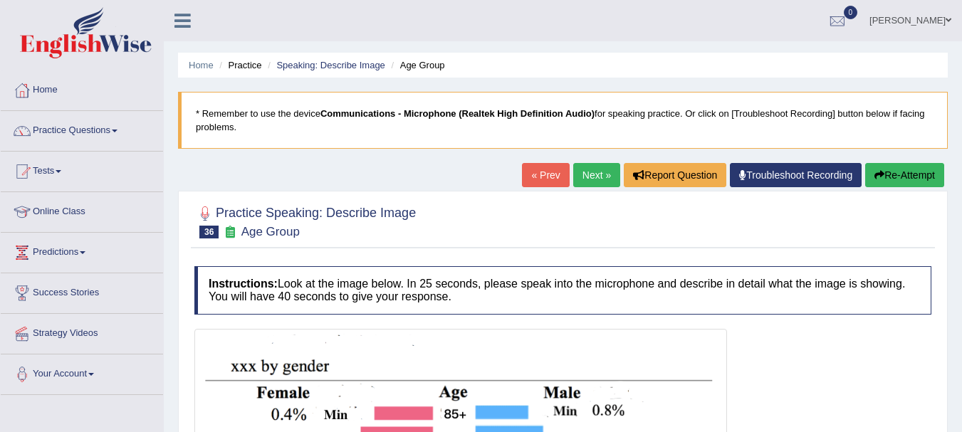
click at [595, 180] on link "Next »" at bounding box center [596, 175] width 47 height 24
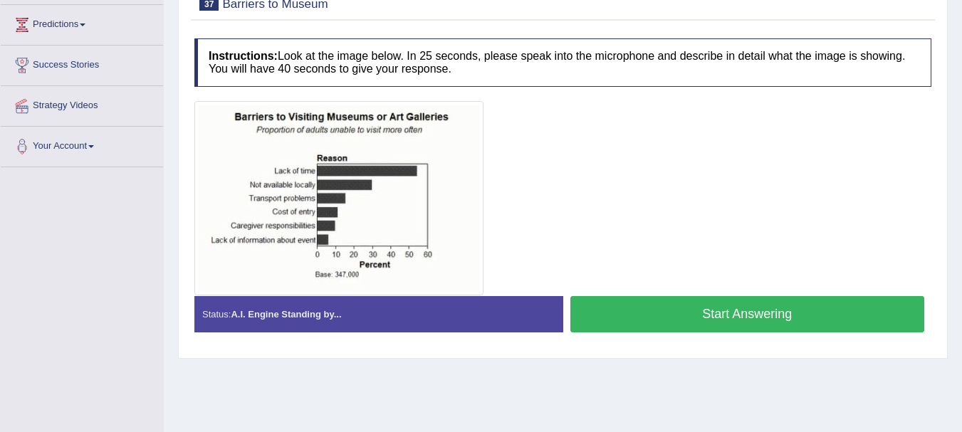
scroll to position [256, 0]
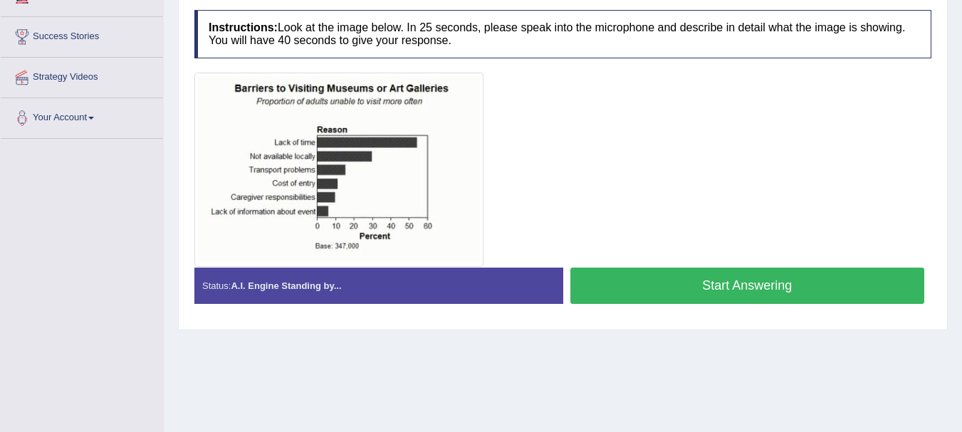
drag, startPoint x: 527, startPoint y: 292, endPoint x: 632, endPoint y: 293, distance: 104.7
click at [632, 293] on div "Status: A.I. Engine Standing by... Start Answering Stop Recording" at bounding box center [562, 293] width 737 height 51
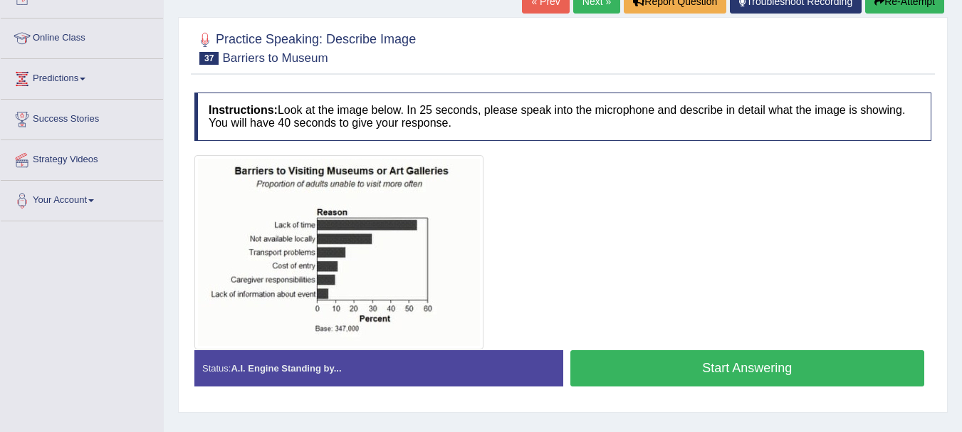
scroll to position [171, 0]
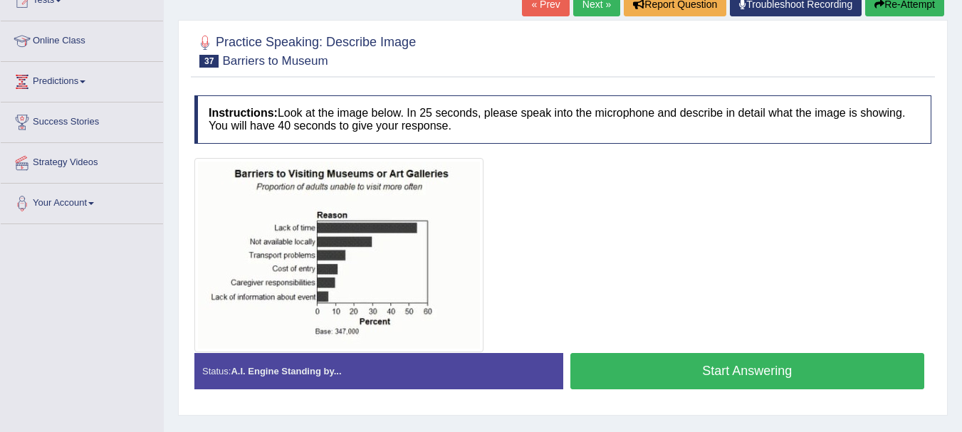
click at [593, 4] on link "Next »" at bounding box center [596, 4] width 47 height 24
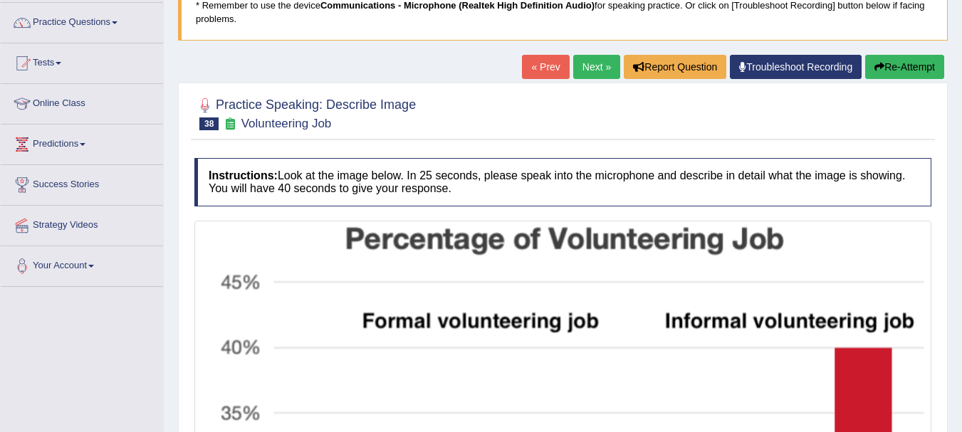
scroll to position [61, 0]
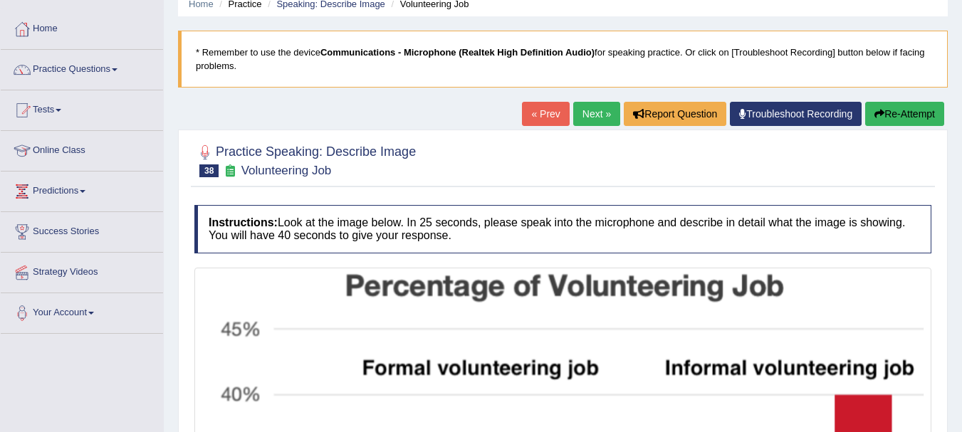
click at [594, 117] on link "Next »" at bounding box center [596, 114] width 47 height 24
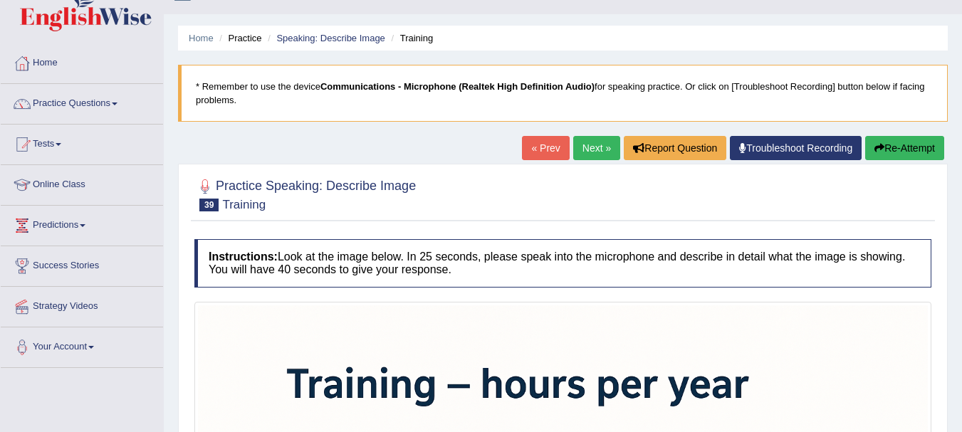
scroll to position [16, 0]
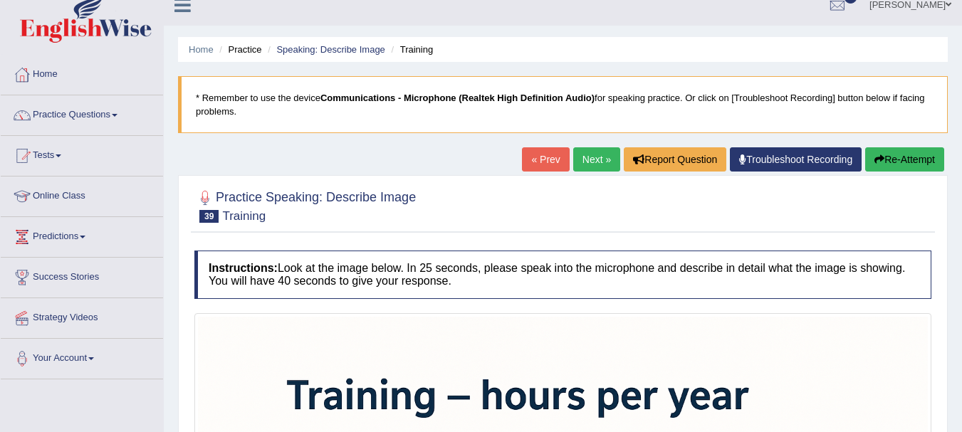
click at [599, 156] on link "Next »" at bounding box center [596, 159] width 47 height 24
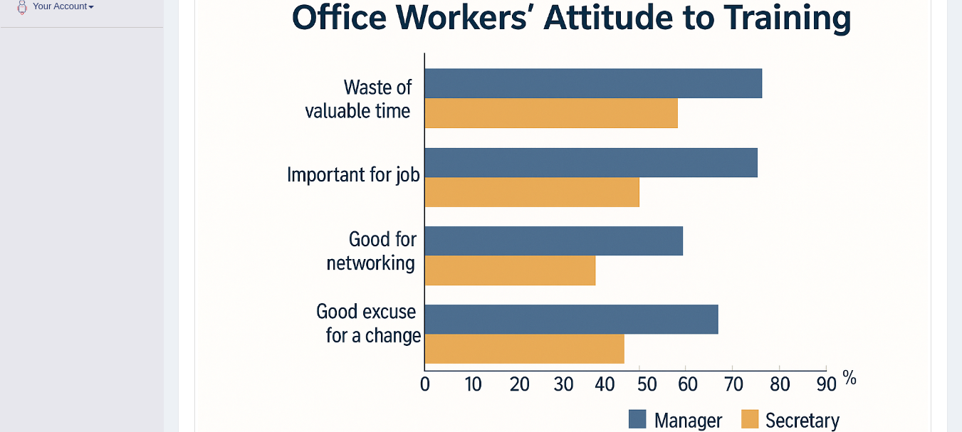
scroll to position [370, 0]
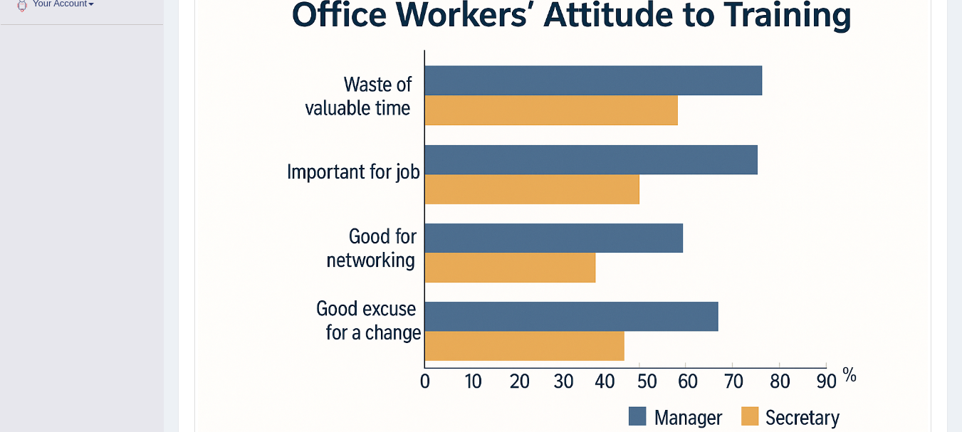
click at [222, 266] on img at bounding box center [563, 205] width 730 height 487
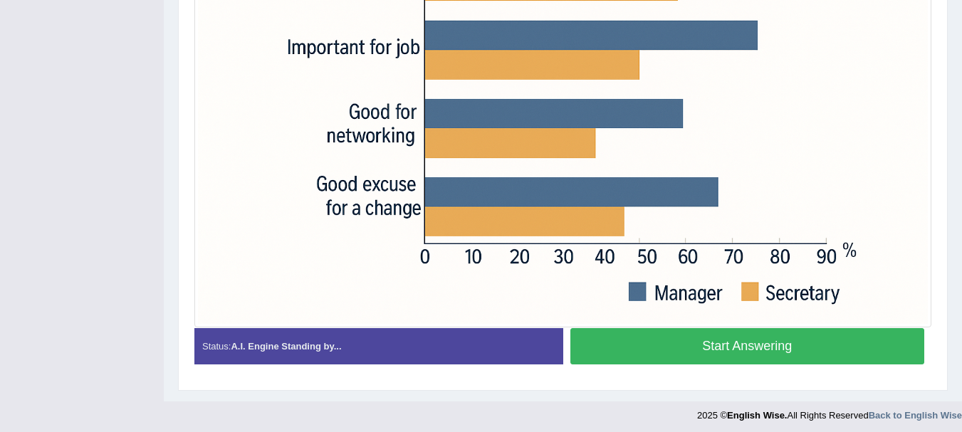
scroll to position [500, 0]
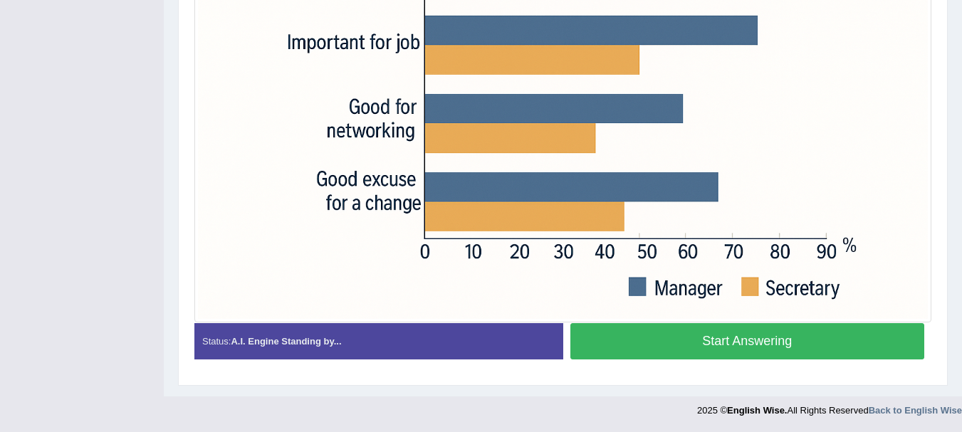
drag, startPoint x: 222, startPoint y: 266, endPoint x: 208, endPoint y: 279, distance: 19.2
click at [636, 343] on button "Start Answering" at bounding box center [748, 341] width 355 height 36
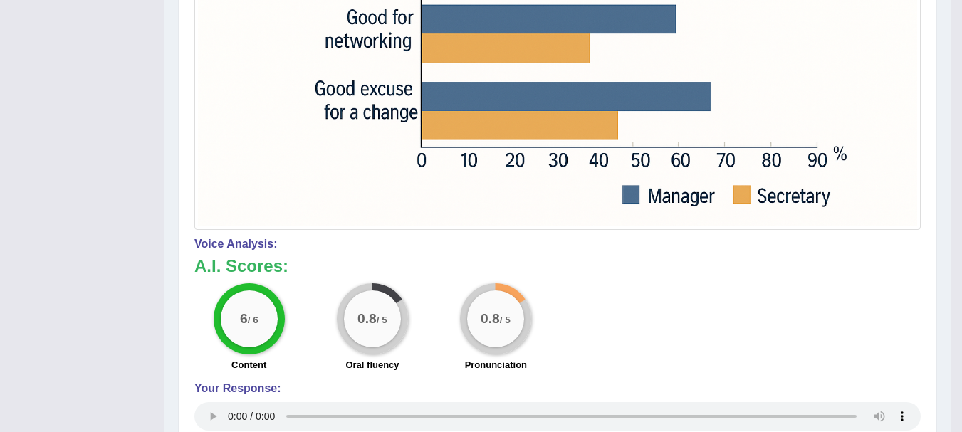
scroll to position [614, 0]
